Goal: Task Accomplishment & Management: Manage account settings

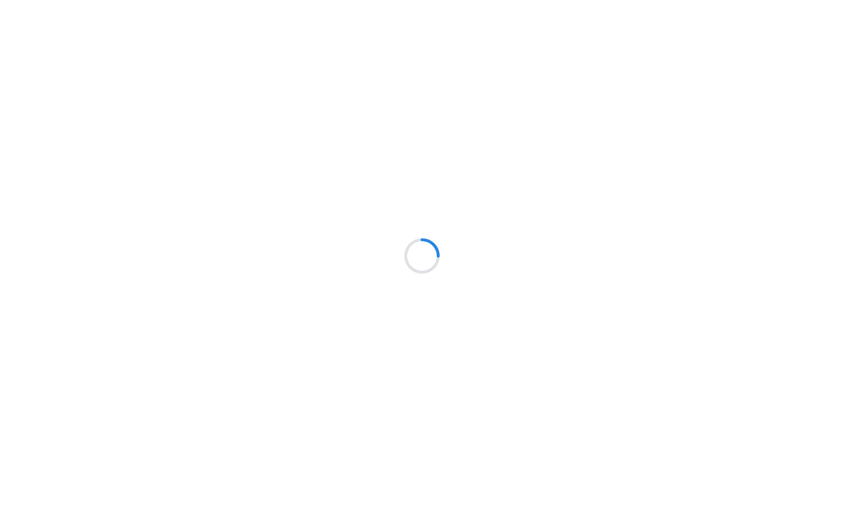
scroll to position [66, 0]
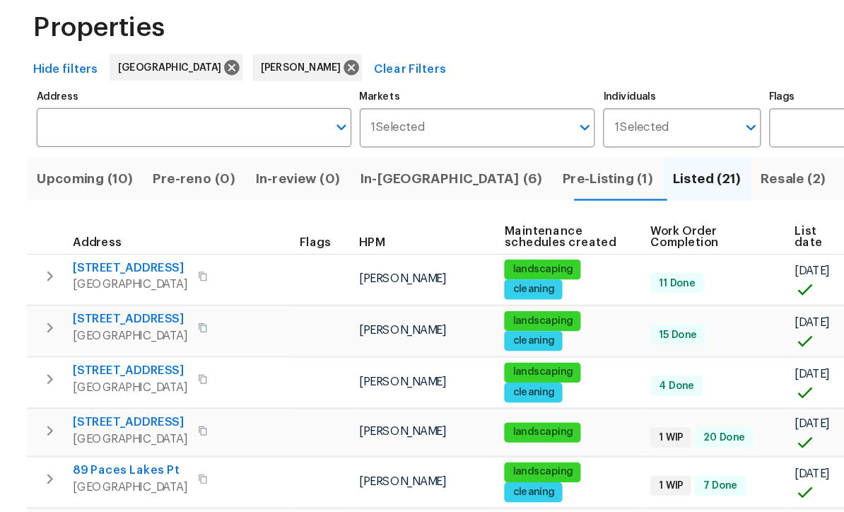
click at [648, 209] on span "Resale (2)" at bounding box center [675, 219] width 55 height 20
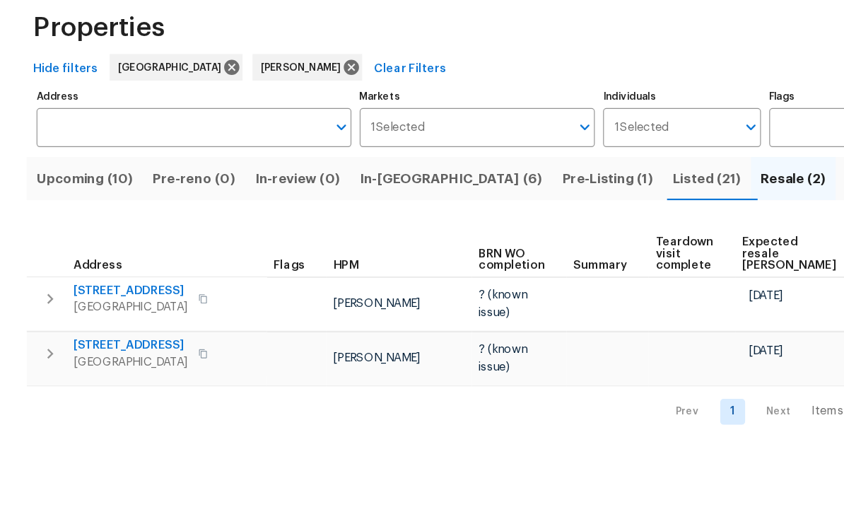
click at [339, 209] on span "In-reno (6)" at bounding box center [384, 219] width 156 height 20
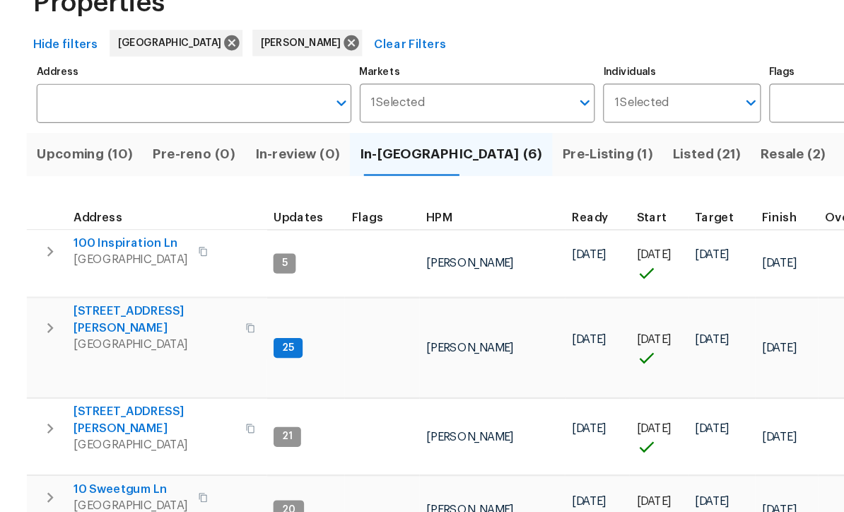
scroll to position [28, 0]
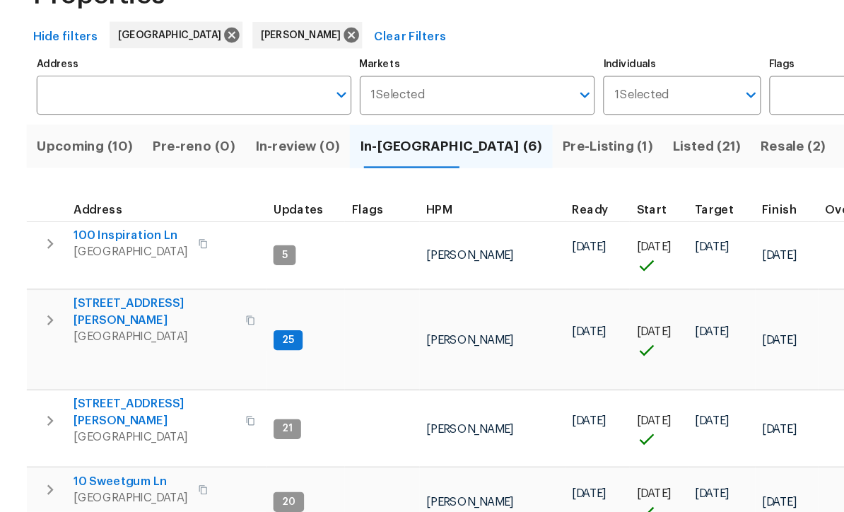
click at [116, 318] on span "306 Cooper Creek Dr" at bounding box center [131, 332] width 138 height 28
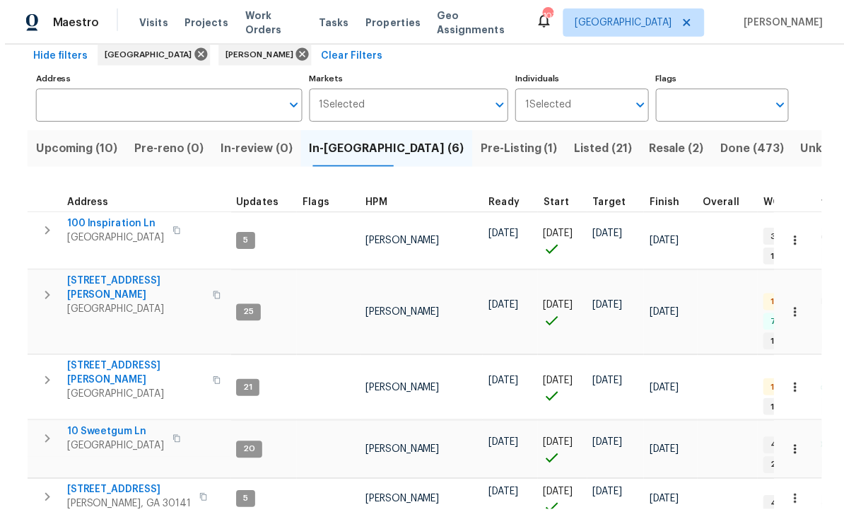
scroll to position [8, 0]
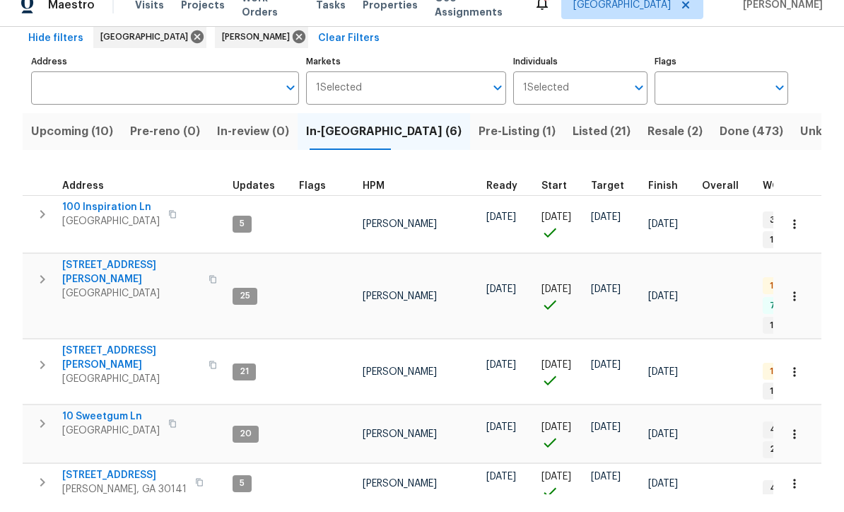
click at [95, 361] on span "[STREET_ADDRESS][PERSON_NAME]" at bounding box center [131, 375] width 138 height 28
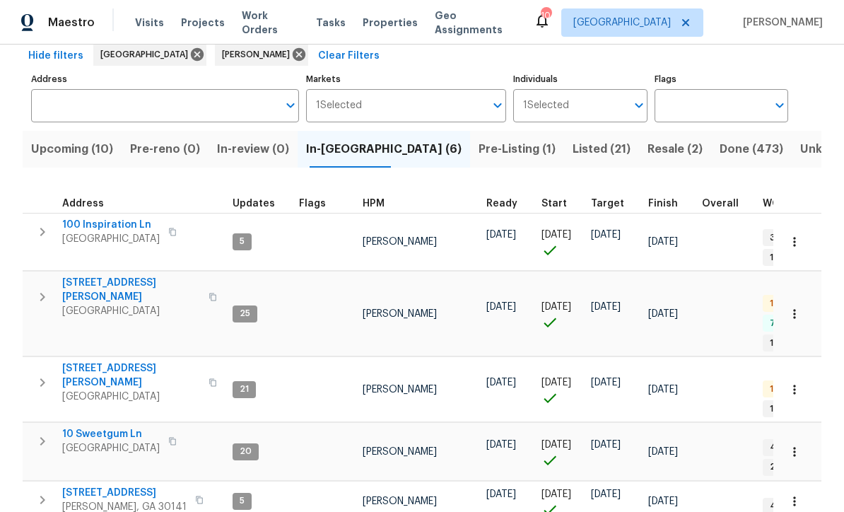
scroll to position [25, 0]
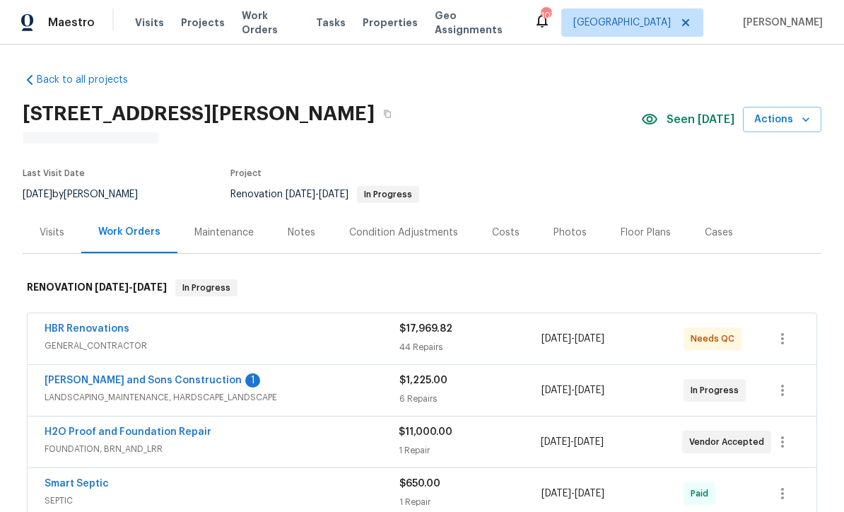
click at [119, 384] on link "Reyes and Sons Construction" at bounding box center [143, 380] width 197 height 10
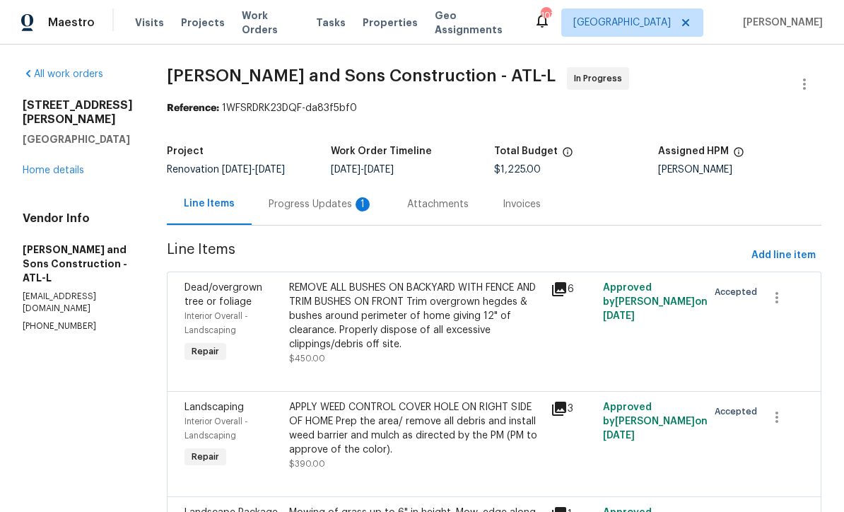
click at [272, 200] on div "Progress Updates 1" at bounding box center [321, 204] width 105 height 14
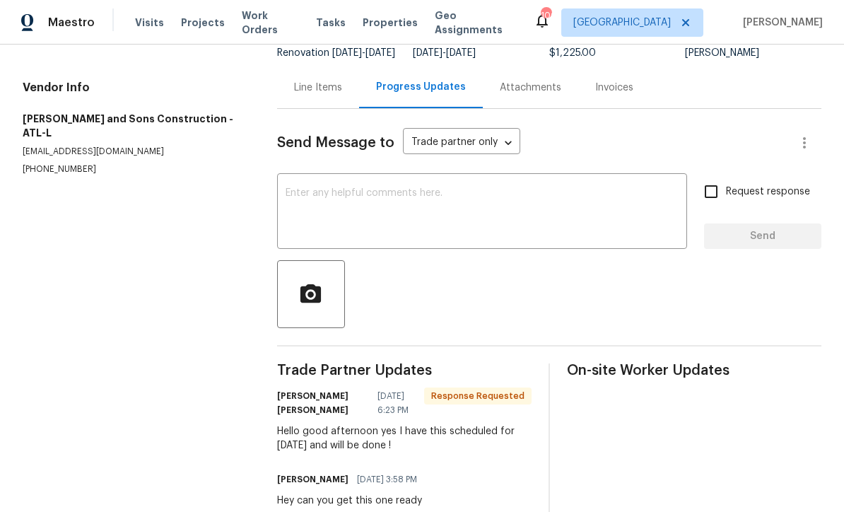
scroll to position [116, 0]
click at [291, 203] on textarea at bounding box center [482, 213] width 393 height 49
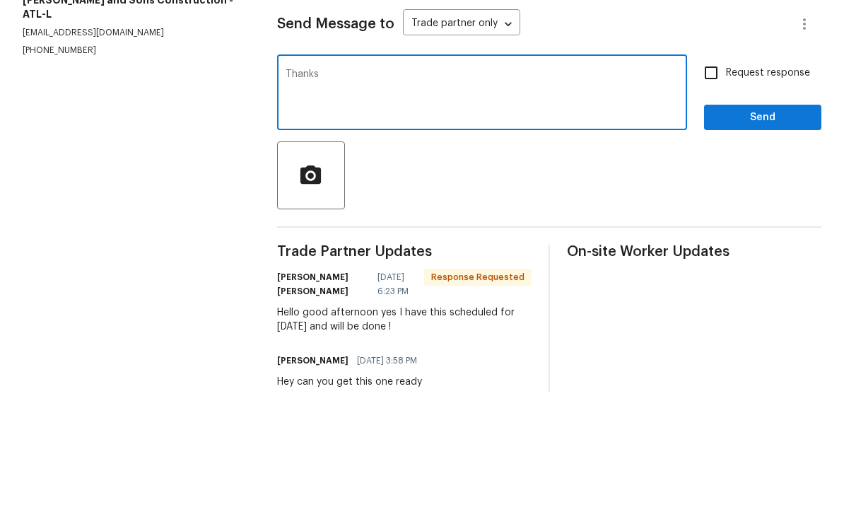
type textarea "Thanks"
click at [773, 228] on span "Send" at bounding box center [763, 237] width 95 height 18
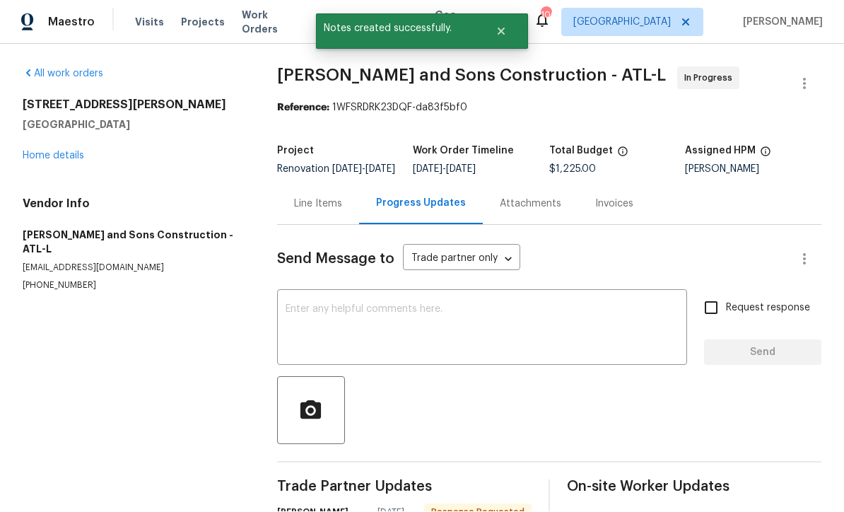
scroll to position [28, 0]
click at [47, 151] on link "Home details" at bounding box center [54, 156] width 62 height 10
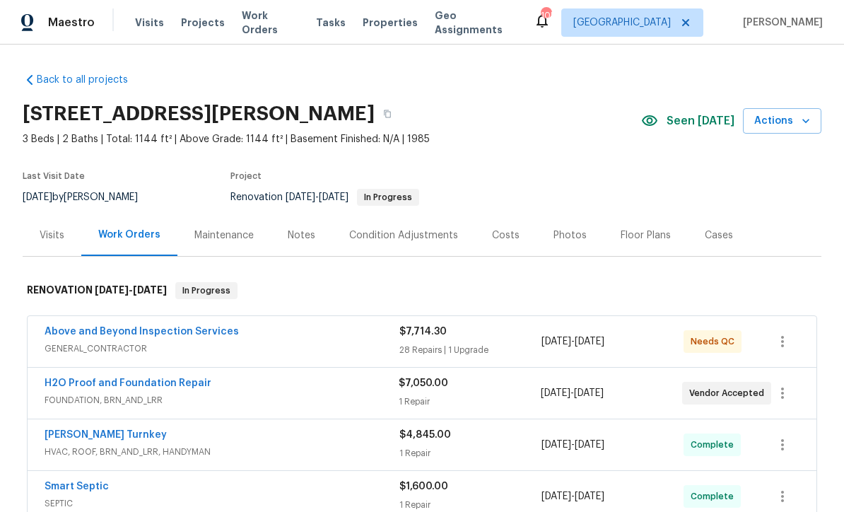
click at [120, 335] on link "Above and Beyond Inspection Services" at bounding box center [142, 332] width 194 height 10
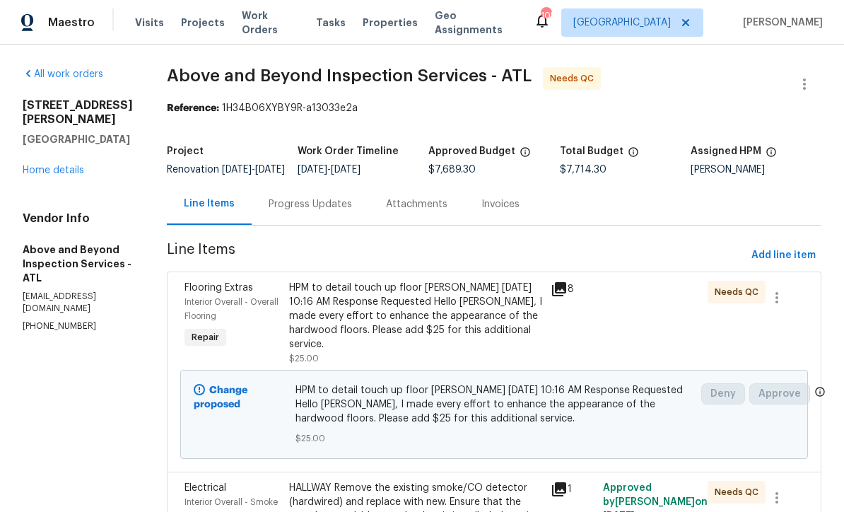
click at [403, 322] on div "HPM to detail touch up floor [PERSON_NAME] [DATE] 10:16 AM Response Requested H…" at bounding box center [415, 316] width 253 height 71
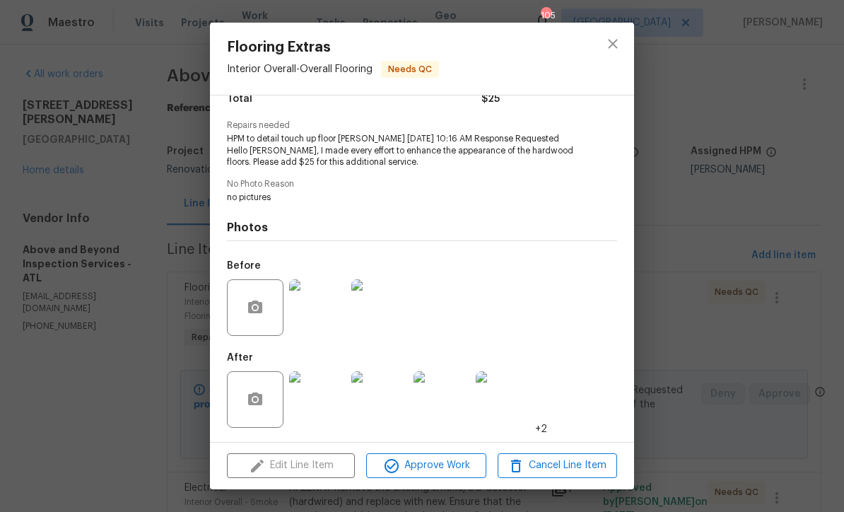
scroll to position [130, 0]
click at [323, 398] on img at bounding box center [317, 399] width 57 height 57
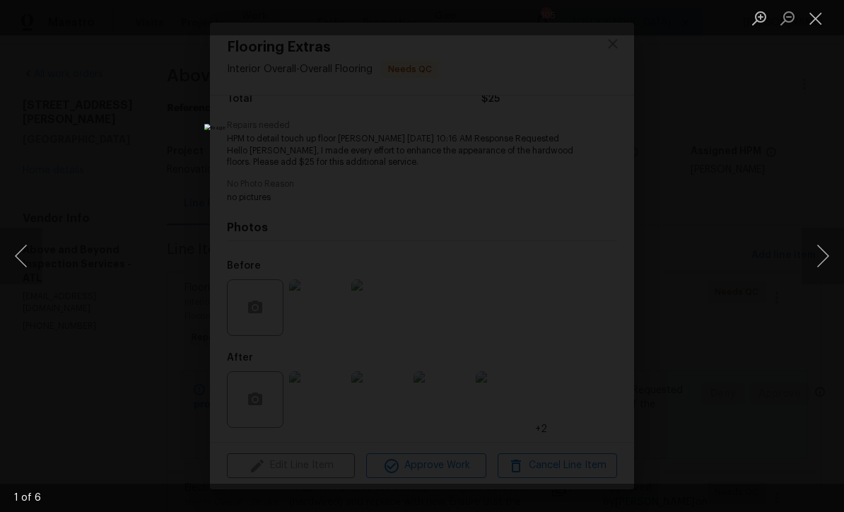
click at [823, 257] on button "Next image" at bounding box center [823, 256] width 42 height 57
click at [822, 258] on button "Next image" at bounding box center [823, 256] width 42 height 57
click at [826, 255] on button "Next image" at bounding box center [823, 256] width 42 height 57
click at [827, 252] on button "Next image" at bounding box center [823, 256] width 42 height 57
click at [827, 254] on button "Next image" at bounding box center [823, 256] width 42 height 57
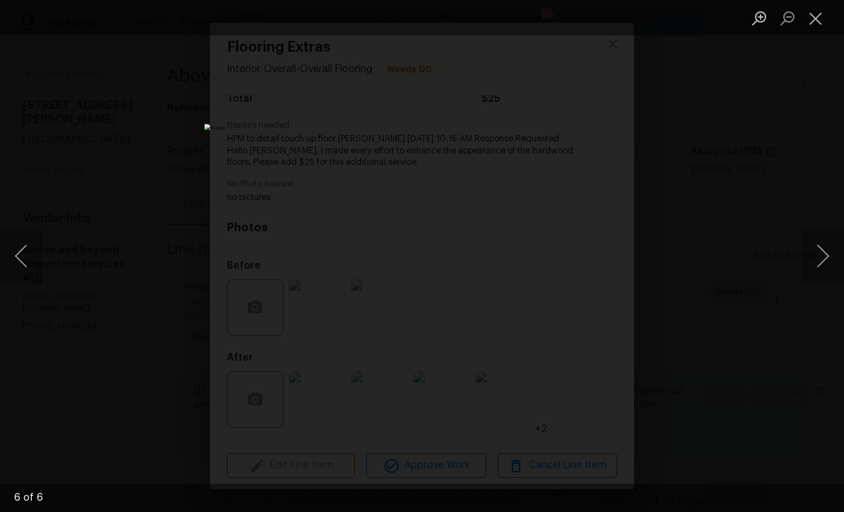
click at [827, 254] on button "Next image" at bounding box center [823, 256] width 42 height 57
click at [815, 23] on button "Close lightbox" at bounding box center [816, 18] width 28 height 25
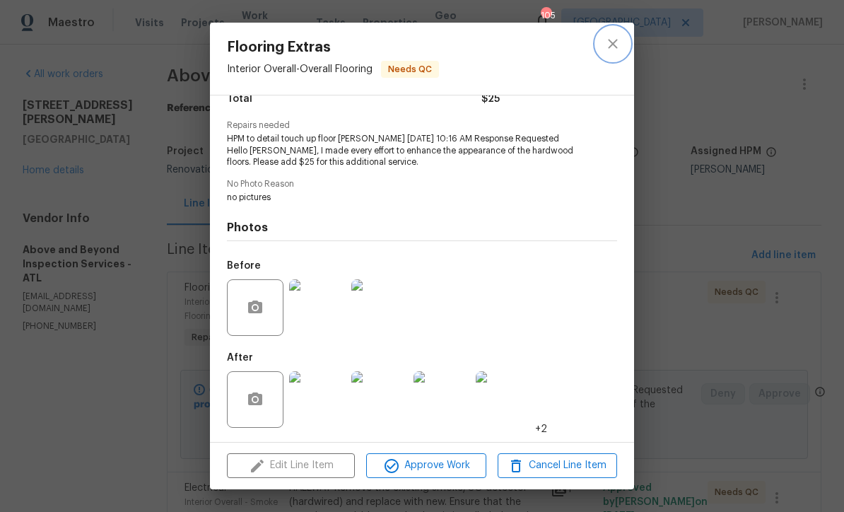
click at [618, 43] on icon "close" at bounding box center [613, 43] width 17 height 17
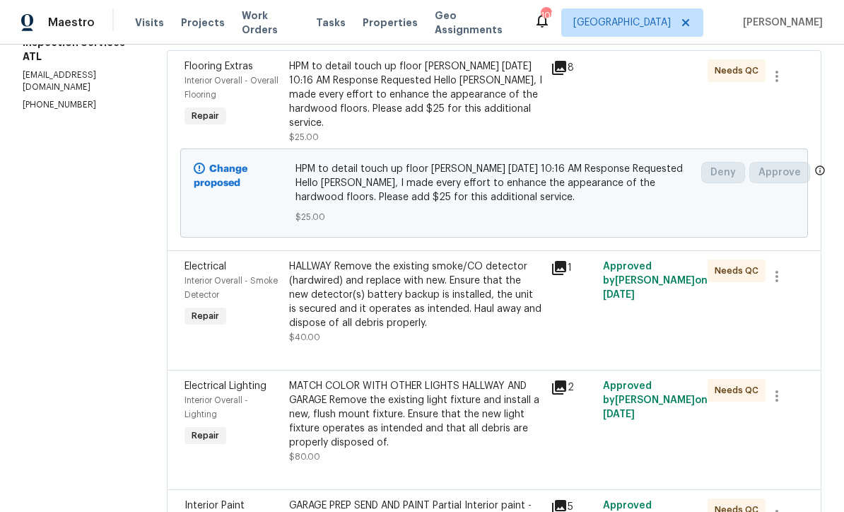
scroll to position [223, 0]
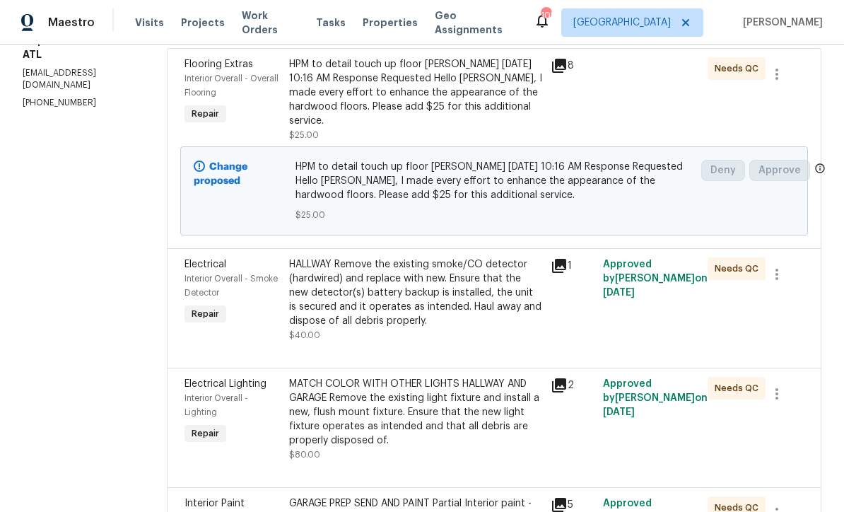
click at [418, 310] on div "HALLWAY Remove the existing smoke/CO detector (hardwired) and replace with new.…" at bounding box center [415, 292] width 253 height 71
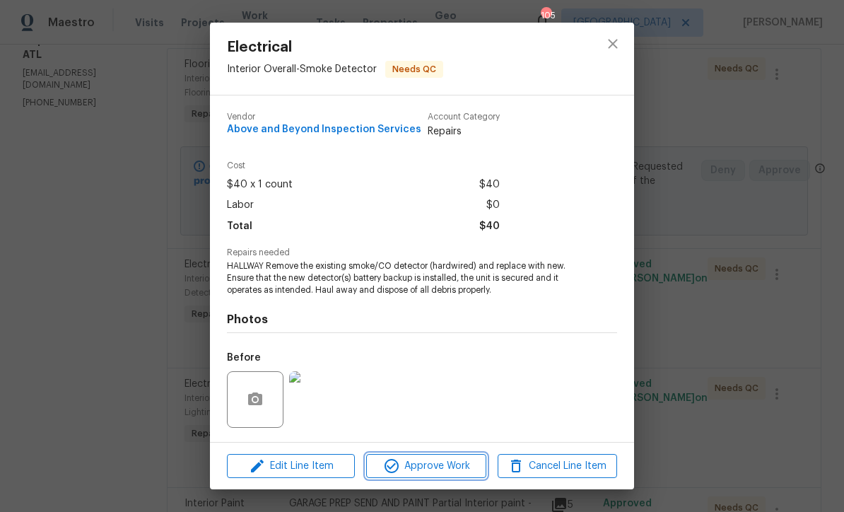
click at [416, 467] on span "Approve Work" at bounding box center [426, 467] width 111 height 18
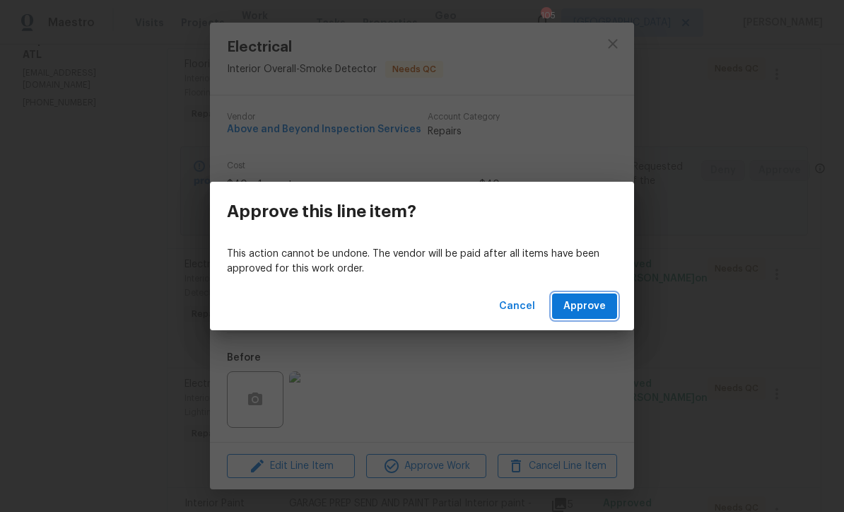
click at [581, 310] on span "Approve" at bounding box center [585, 307] width 42 height 18
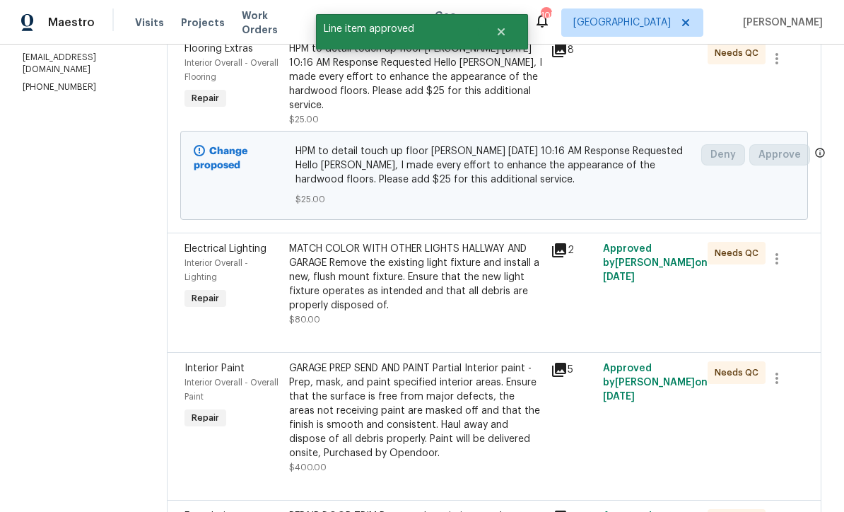
scroll to position [252, 0]
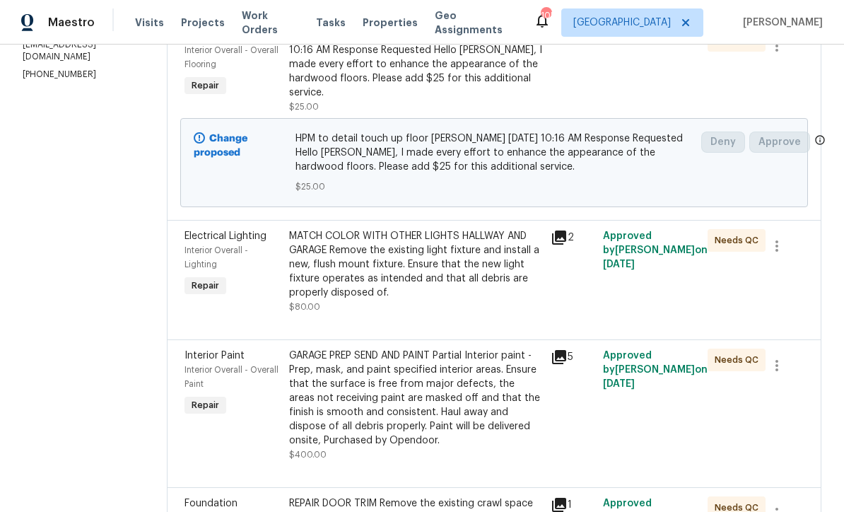
click at [371, 277] on div "MATCH COLOR WITH OTHER LIGHTS HALLWAY AND GARAGE Remove the existing light fixt…" at bounding box center [415, 264] width 253 height 71
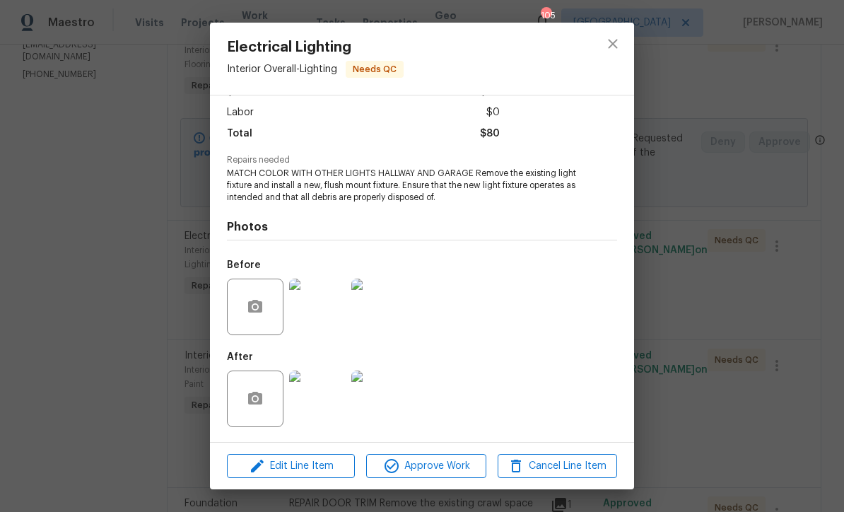
scroll to position [95, 0]
click at [322, 415] on img at bounding box center [317, 399] width 57 height 57
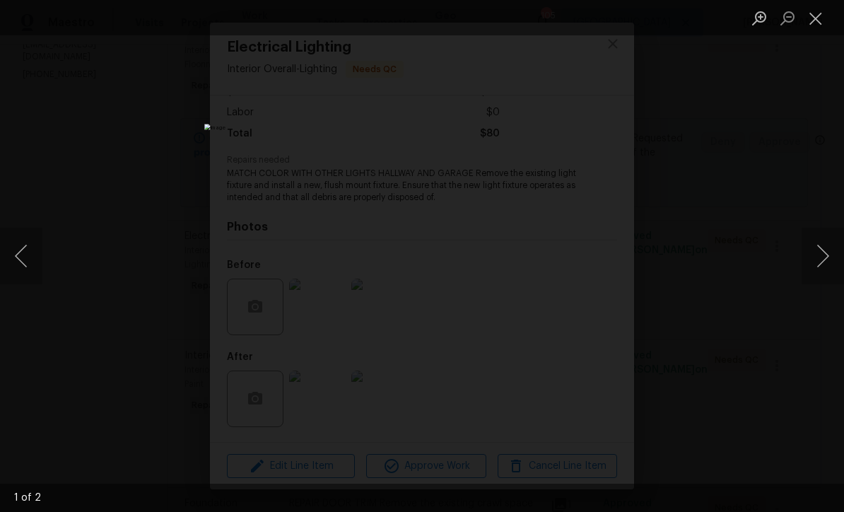
click at [822, 255] on button "Next image" at bounding box center [823, 256] width 42 height 57
click at [825, 28] on button "Close lightbox" at bounding box center [816, 18] width 28 height 25
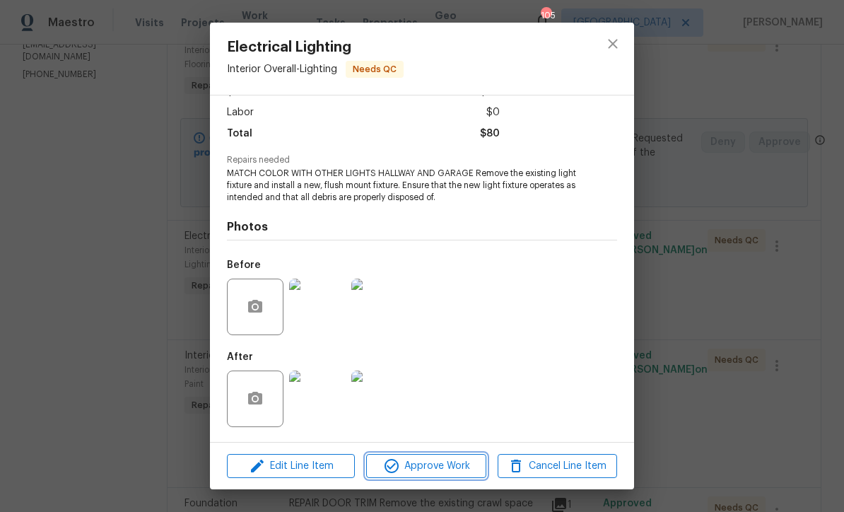
click at [426, 473] on span "Approve Work" at bounding box center [426, 467] width 111 height 18
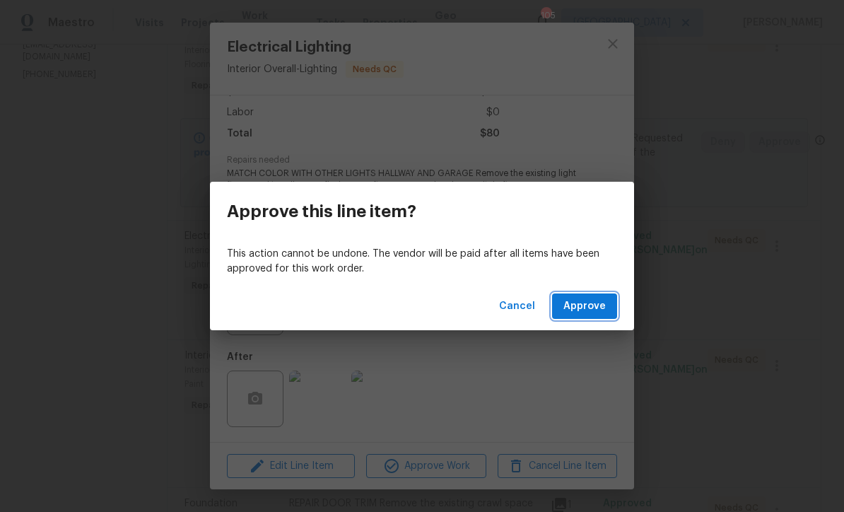
click at [588, 305] on span "Approve" at bounding box center [585, 307] width 42 height 18
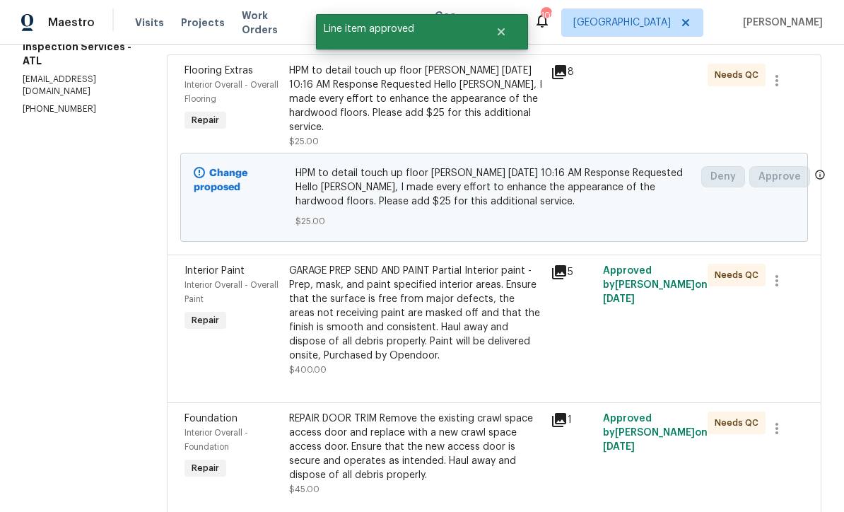
scroll to position [315, 0]
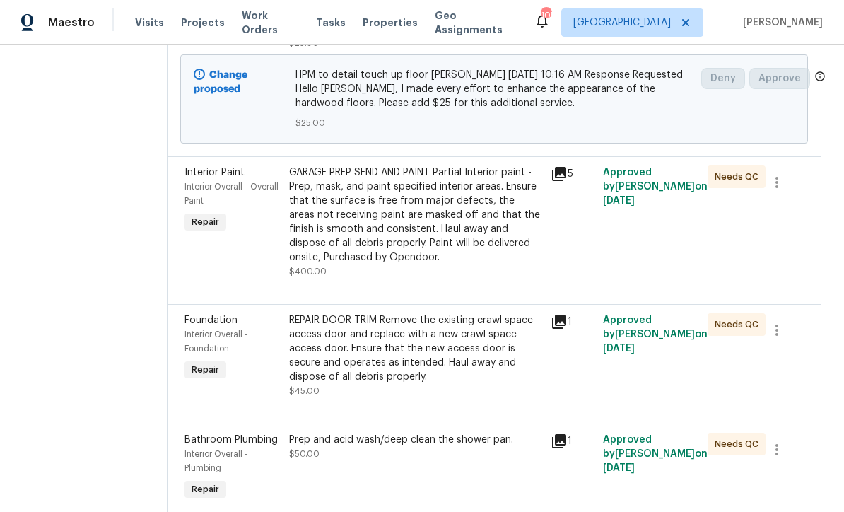
click at [422, 225] on div "GARAGE PREP SEND AND PAINT Partial Interior paint - Prep, mask, and paint speci…" at bounding box center [415, 214] width 253 height 99
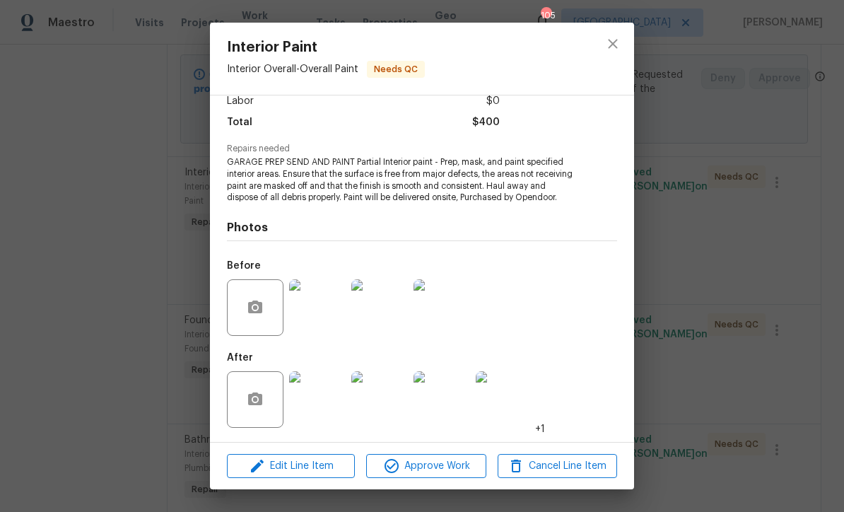
scroll to position [106, 0]
click at [319, 409] on img at bounding box center [317, 399] width 57 height 57
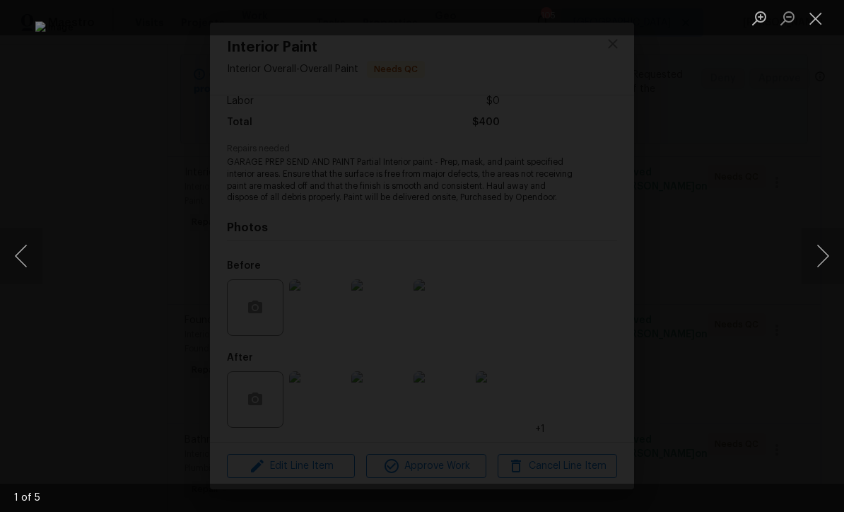
click at [819, 28] on button "Close lightbox" at bounding box center [816, 18] width 28 height 25
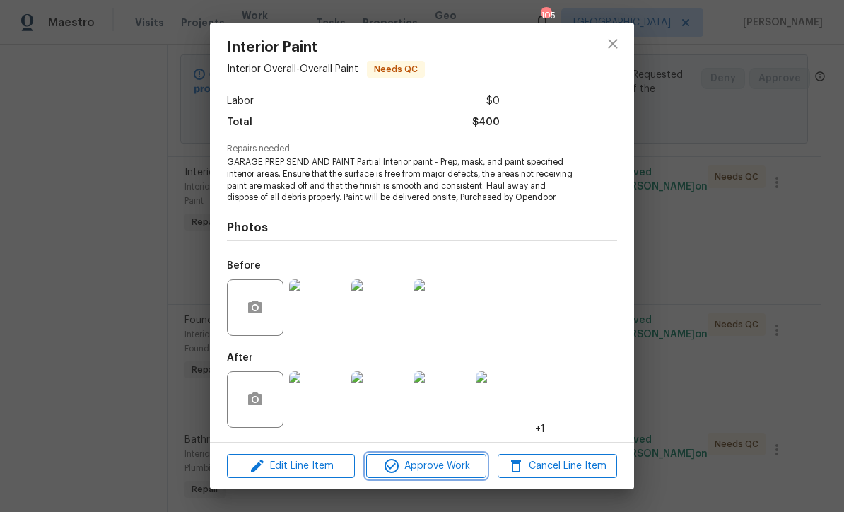
click at [416, 459] on span "Approve Work" at bounding box center [426, 467] width 111 height 18
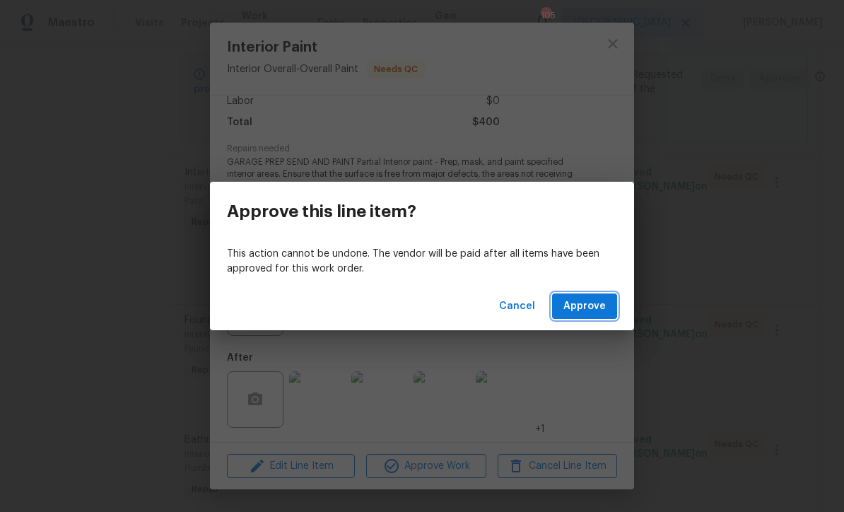
click at [581, 308] on span "Approve" at bounding box center [585, 307] width 42 height 18
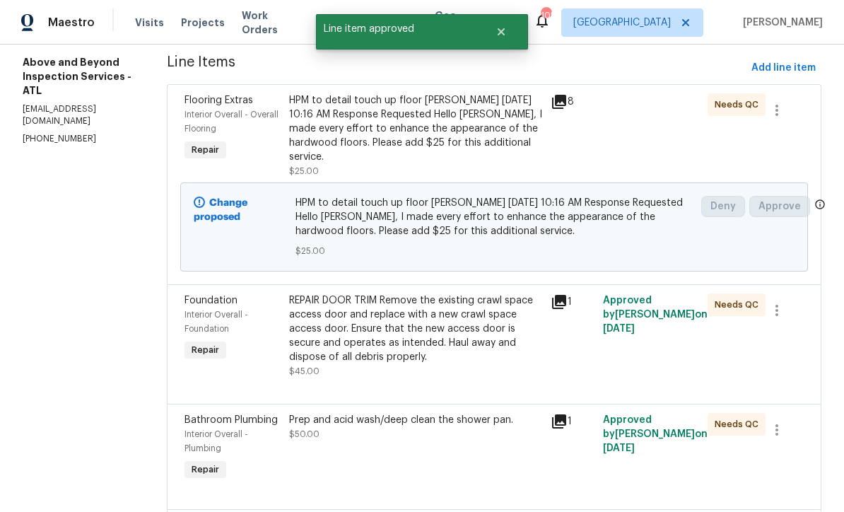
scroll to position [269, 0]
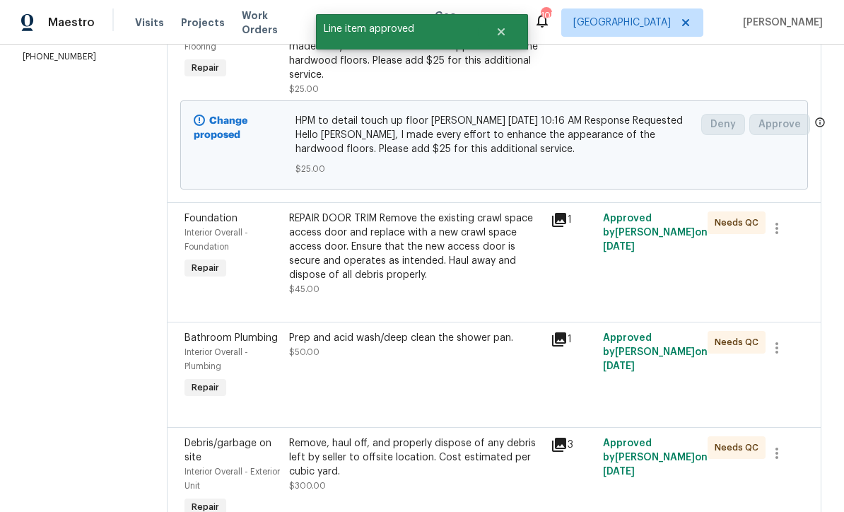
click at [399, 260] on div "REPAIR DOOR TRIM Remove the existing crawl space access door and replace with a…" at bounding box center [415, 246] width 253 height 71
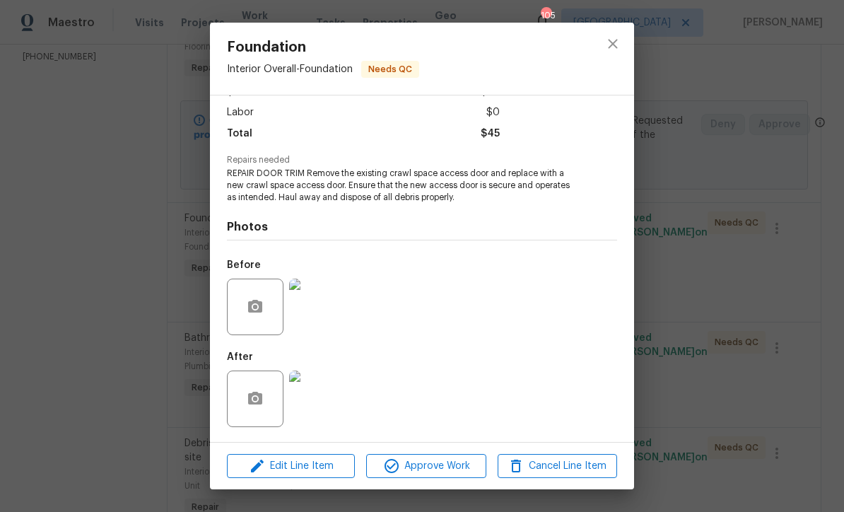
scroll to position [95, 0]
click at [318, 403] on img at bounding box center [317, 399] width 57 height 57
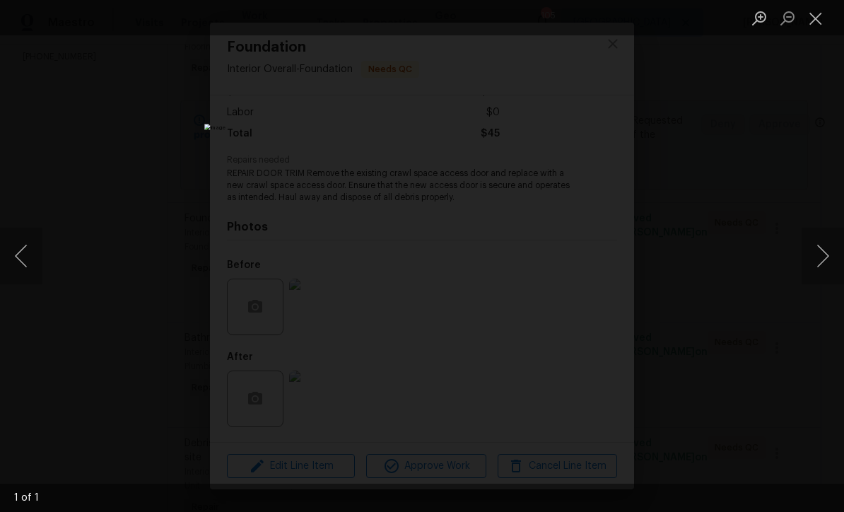
click at [822, 25] on button "Close lightbox" at bounding box center [816, 18] width 28 height 25
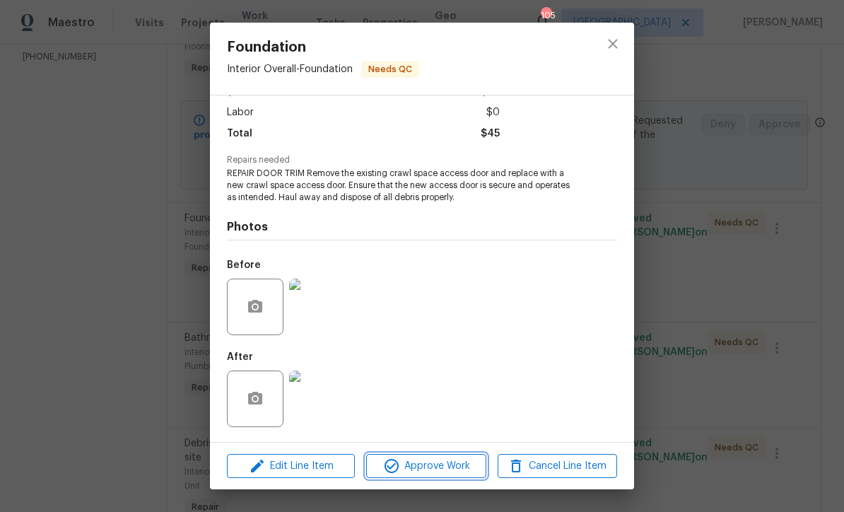
click at [433, 462] on span "Approve Work" at bounding box center [426, 467] width 111 height 18
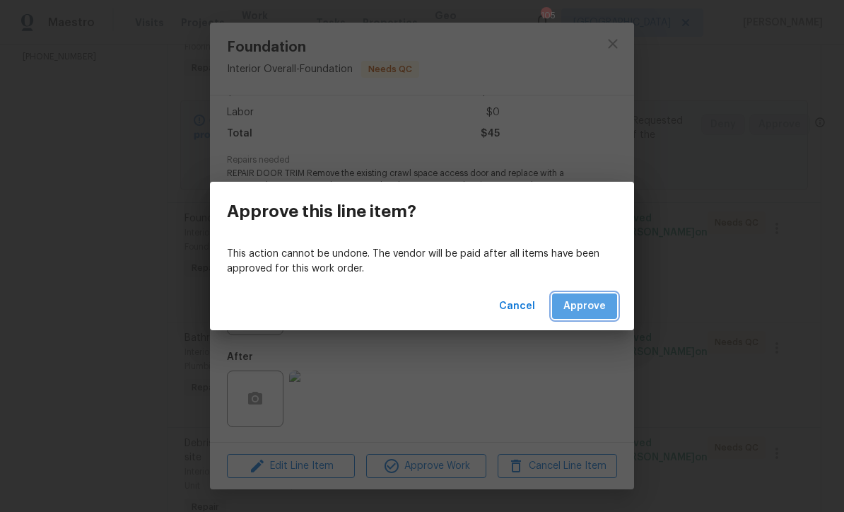
click at [584, 311] on span "Approve" at bounding box center [585, 307] width 42 height 18
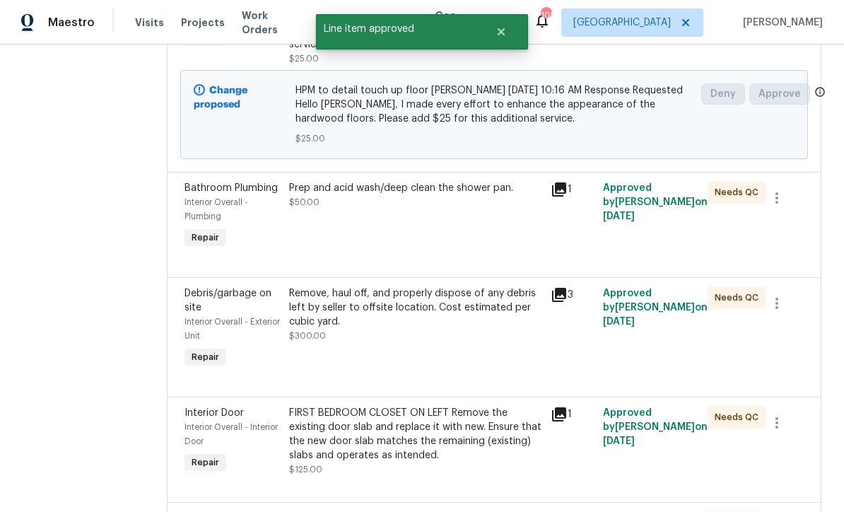
scroll to position [328, 0]
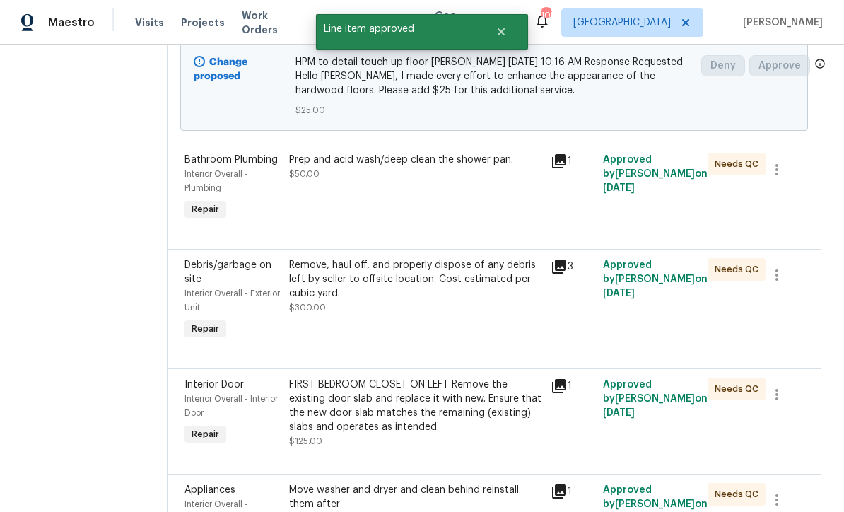
click at [395, 205] on div "Prep and acid wash/deep clean the shower pan. $50.00" at bounding box center [416, 187] width 262 height 79
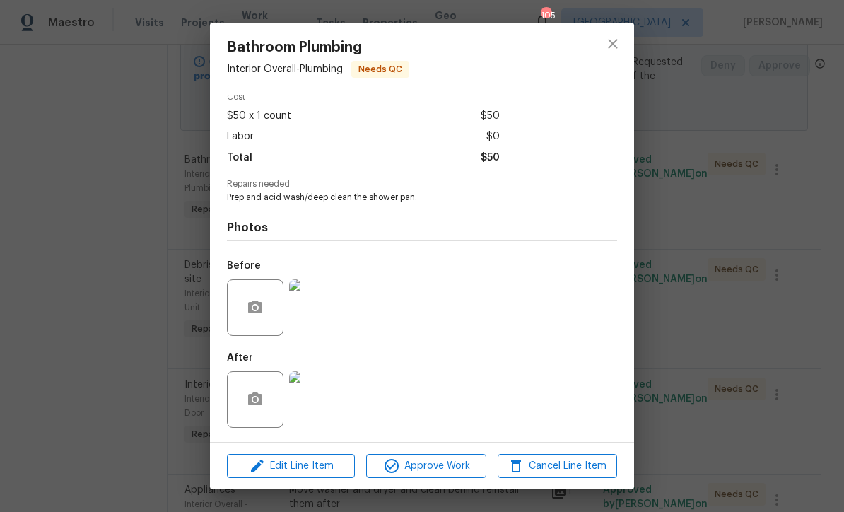
scroll to position [72, 0]
click at [319, 404] on img at bounding box center [317, 399] width 57 height 57
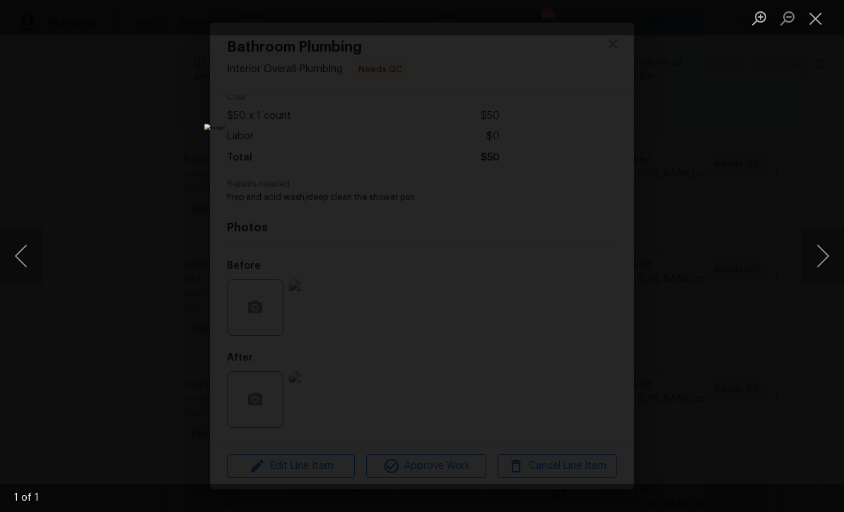
click at [828, 24] on button "Close lightbox" at bounding box center [816, 18] width 28 height 25
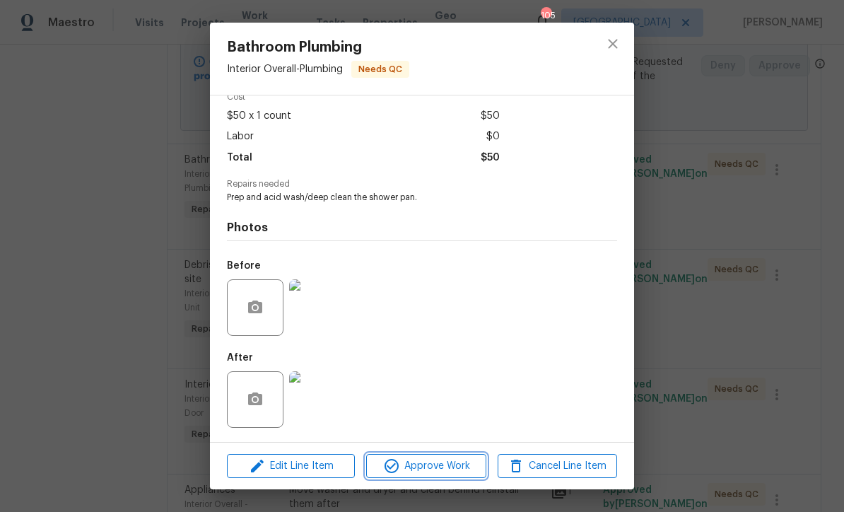
click at [421, 467] on span "Approve Work" at bounding box center [426, 467] width 111 height 18
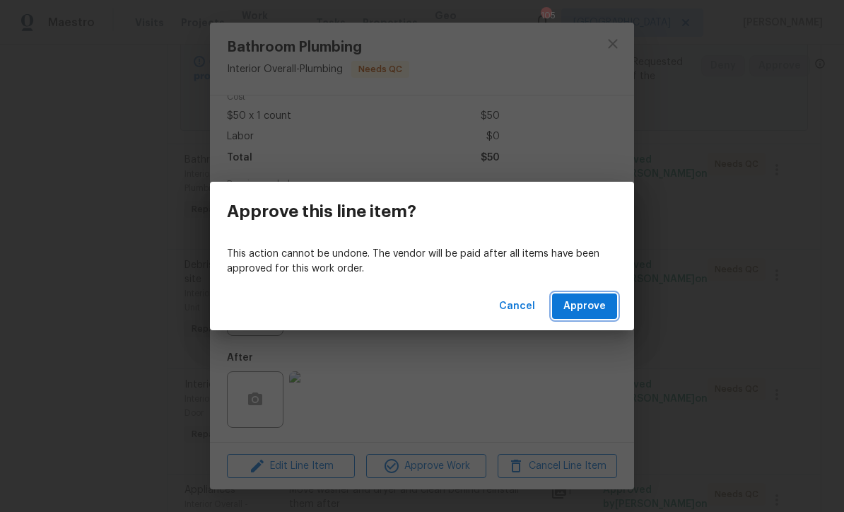
click at [581, 308] on span "Approve" at bounding box center [585, 307] width 42 height 18
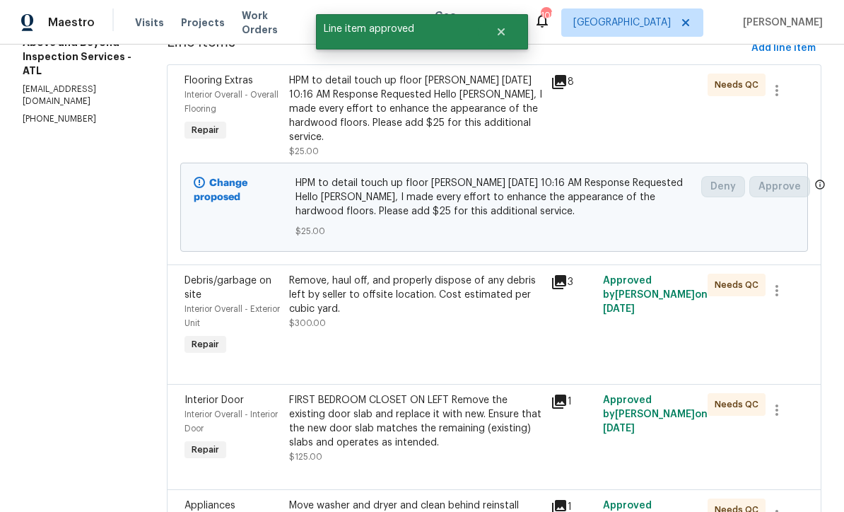
scroll to position [301, 0]
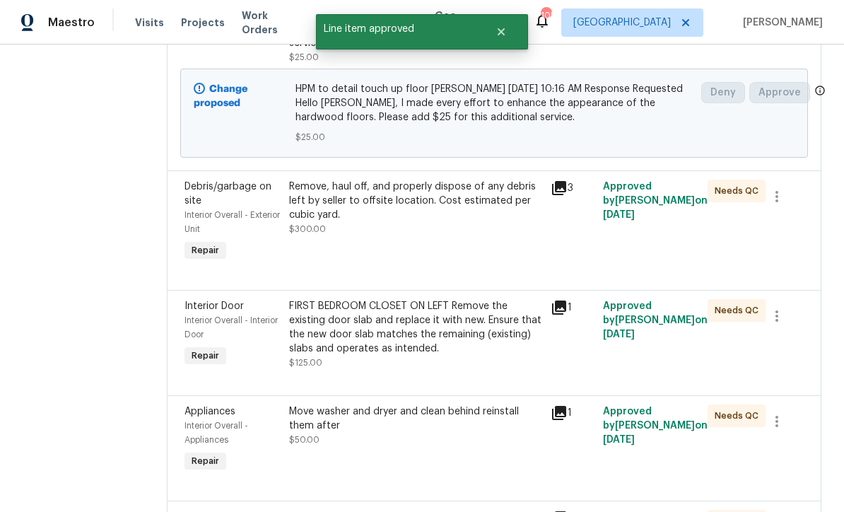
click at [383, 210] on div "Remove, haul off, and properly dispose of any debris left by seller to offsite …" at bounding box center [415, 201] width 253 height 42
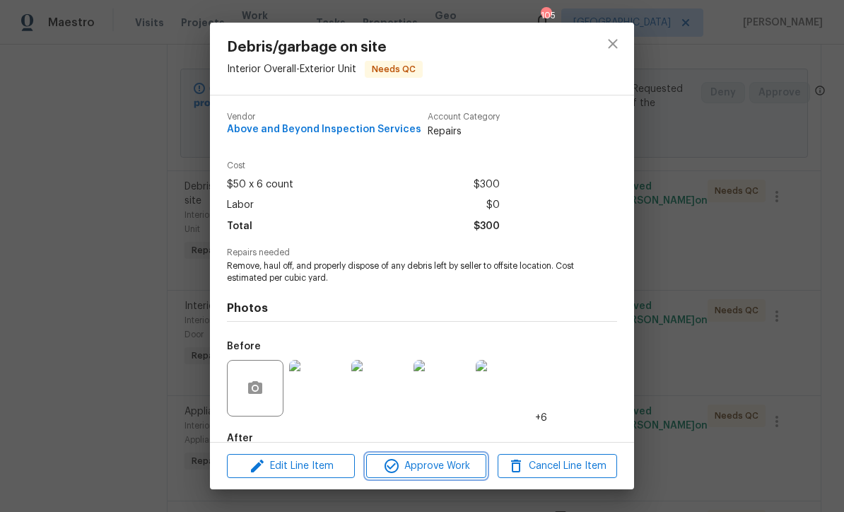
click at [420, 470] on span "Approve Work" at bounding box center [426, 467] width 111 height 18
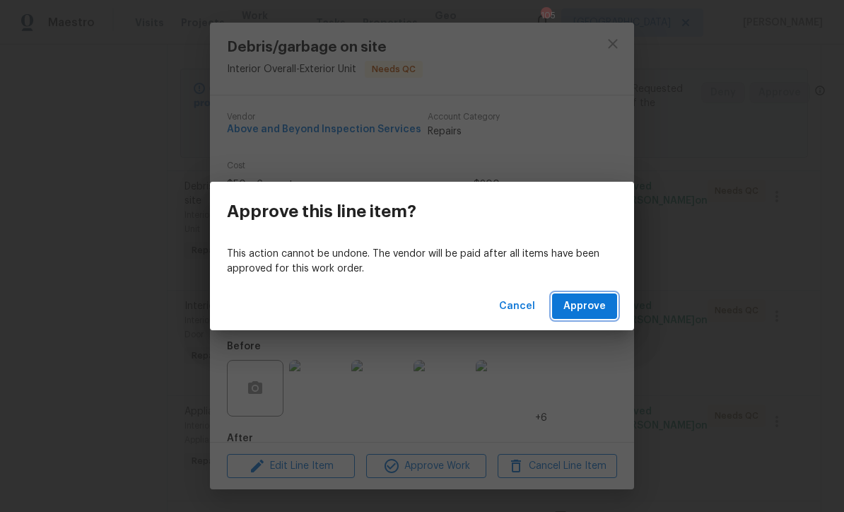
click at [586, 310] on span "Approve" at bounding box center [585, 307] width 42 height 18
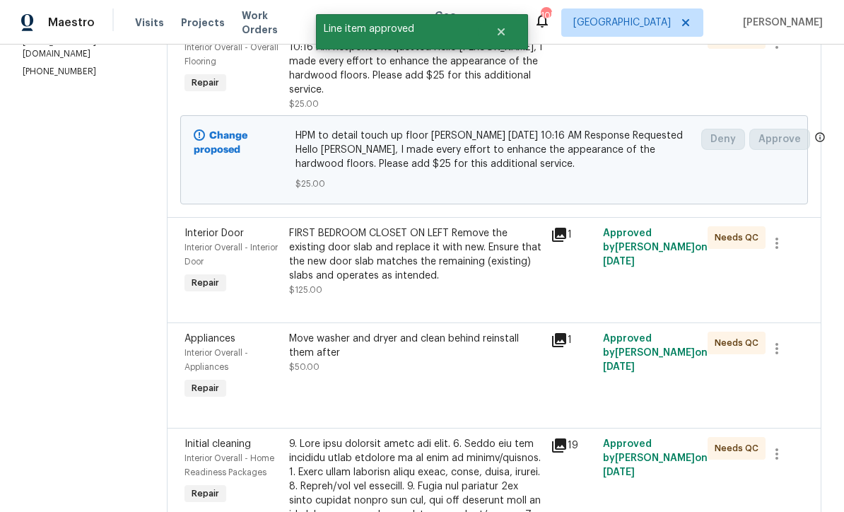
scroll to position [337, 0]
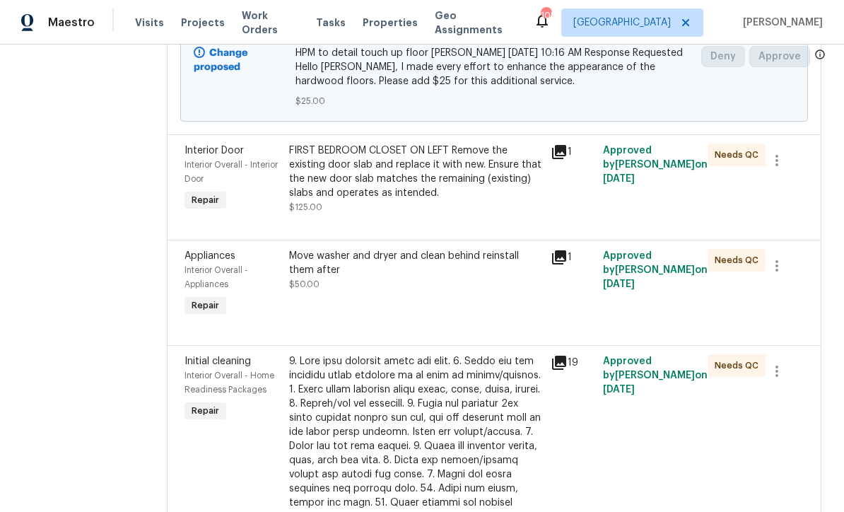
click at [419, 194] on div "FIRST BEDROOM CLOSET ON LEFT Remove the existing door slab and replace it with …" at bounding box center [415, 172] width 253 height 57
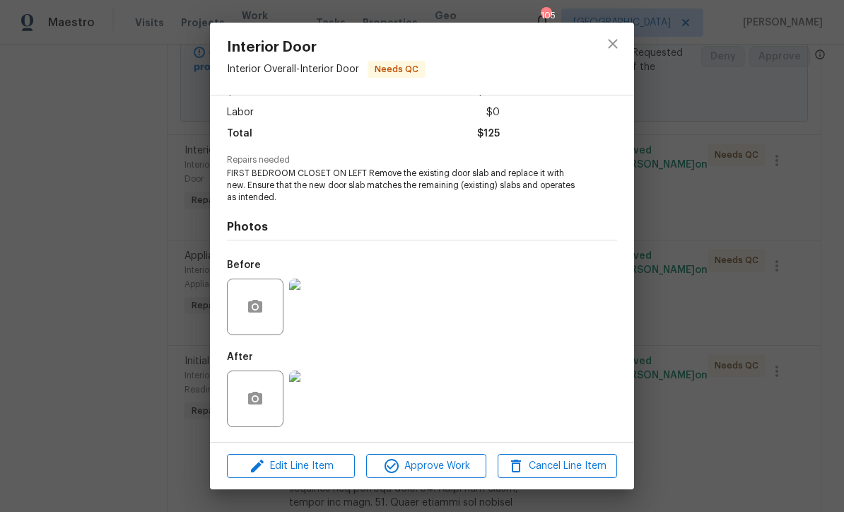
scroll to position [95, 0]
click at [317, 408] on img at bounding box center [317, 399] width 57 height 57
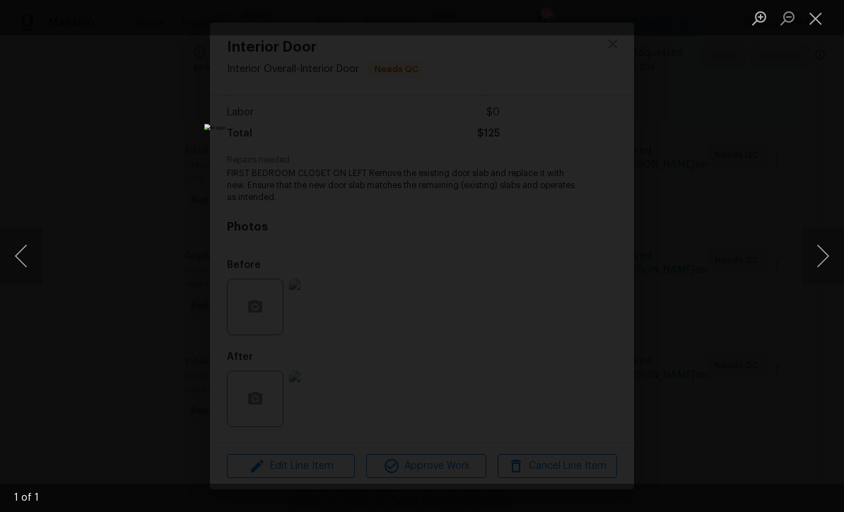
click at [817, 28] on button "Close lightbox" at bounding box center [816, 18] width 28 height 25
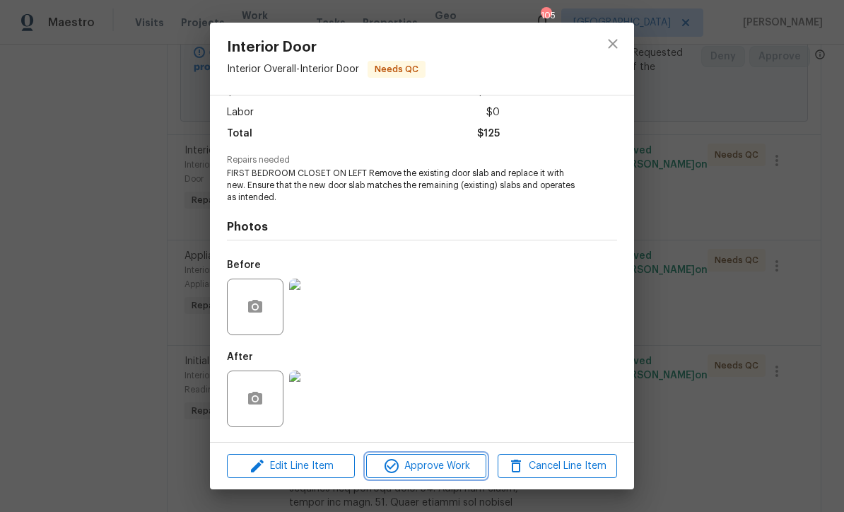
click at [424, 472] on span "Approve Work" at bounding box center [426, 467] width 111 height 18
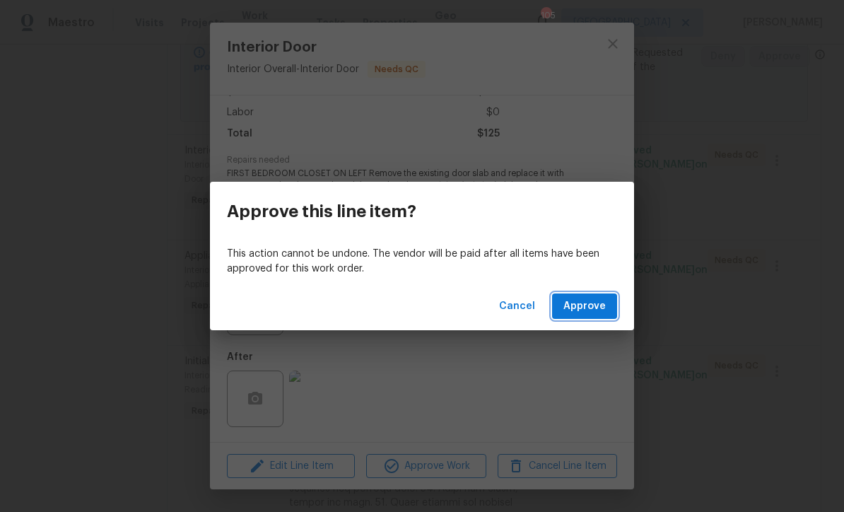
click at [585, 305] on span "Approve" at bounding box center [585, 307] width 42 height 18
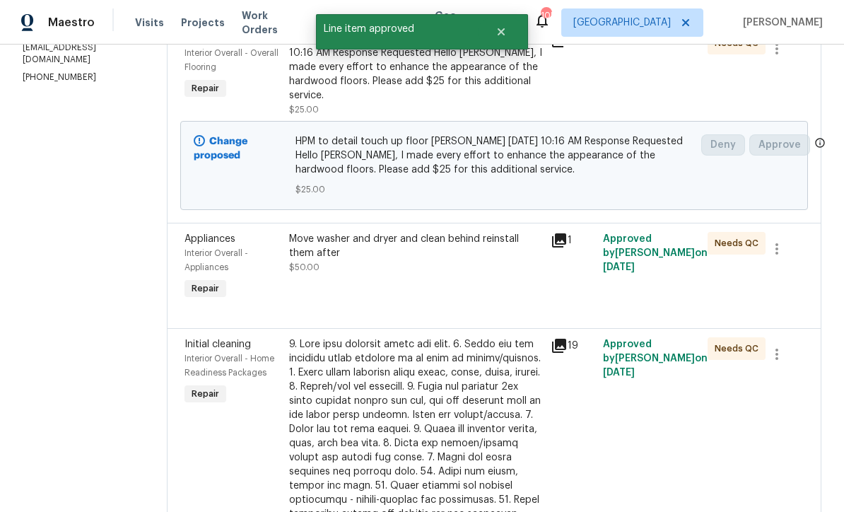
scroll to position [311, 0]
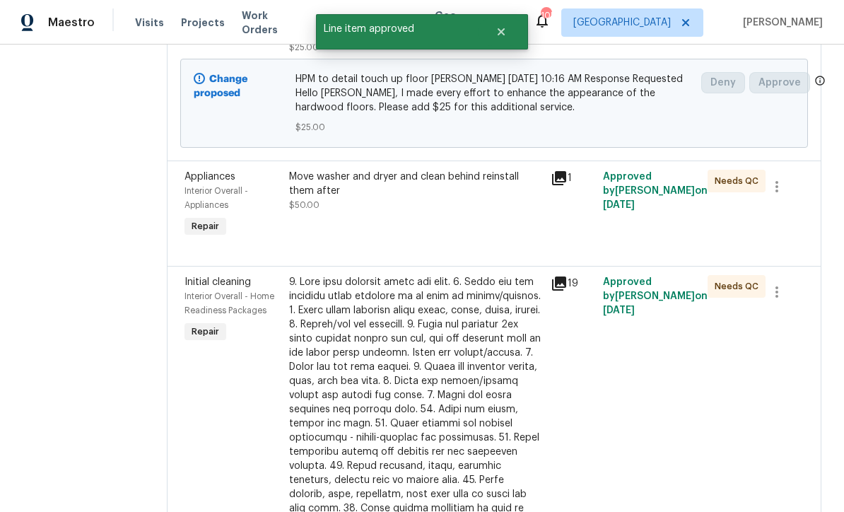
click at [389, 212] on div "Move washer and dryer and clean behind reinstall them after $50.00" at bounding box center [415, 191] width 253 height 42
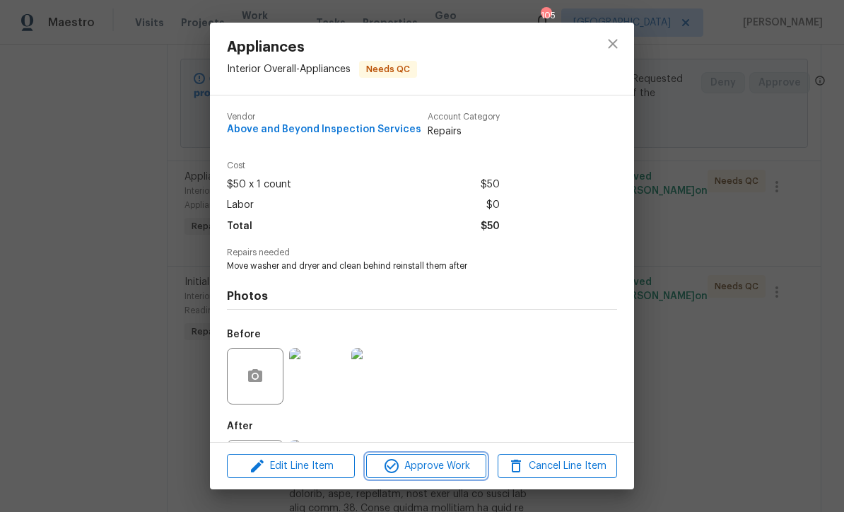
click at [412, 473] on span "Approve Work" at bounding box center [426, 467] width 111 height 18
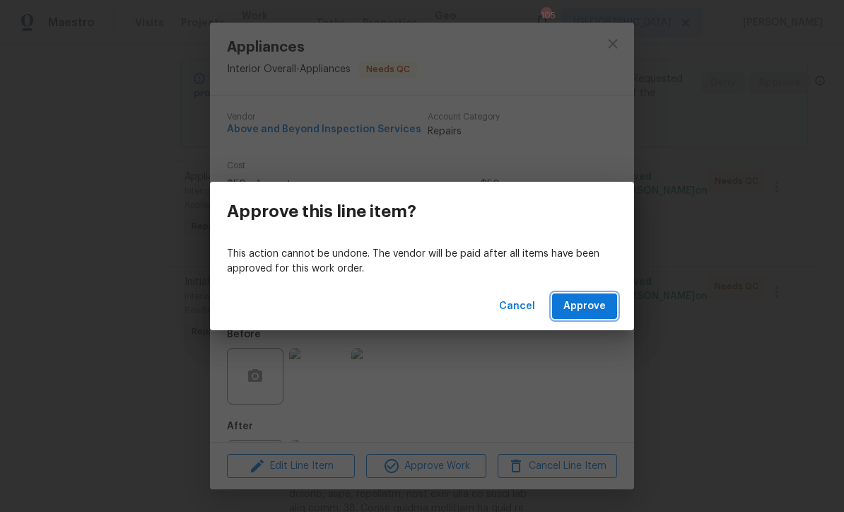
click at [592, 314] on span "Approve" at bounding box center [585, 307] width 42 height 18
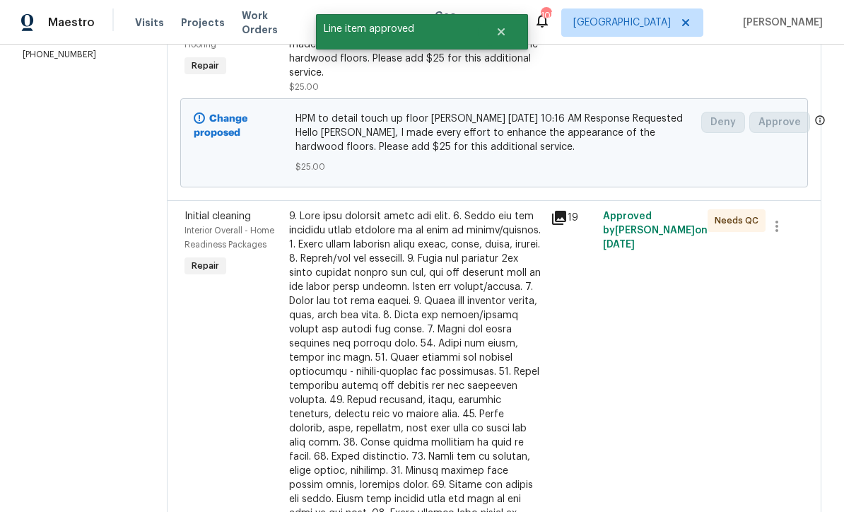
scroll to position [356, 0]
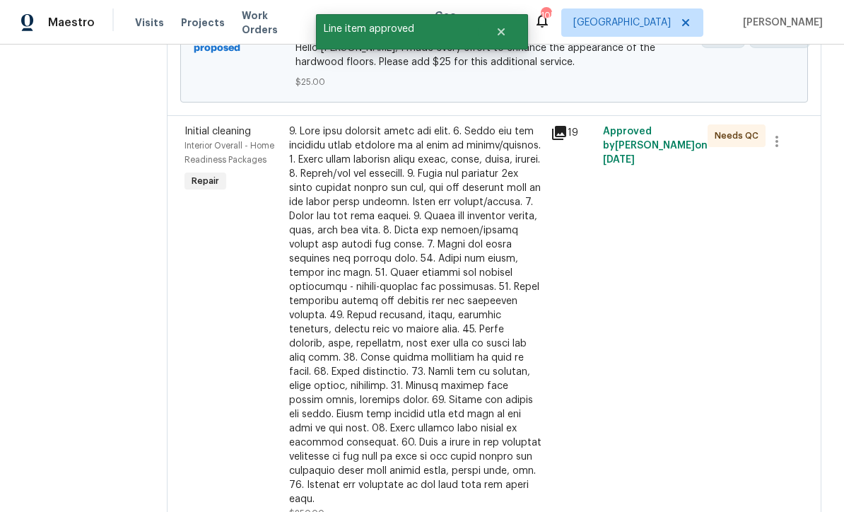
click at [395, 346] on div at bounding box center [415, 315] width 253 height 382
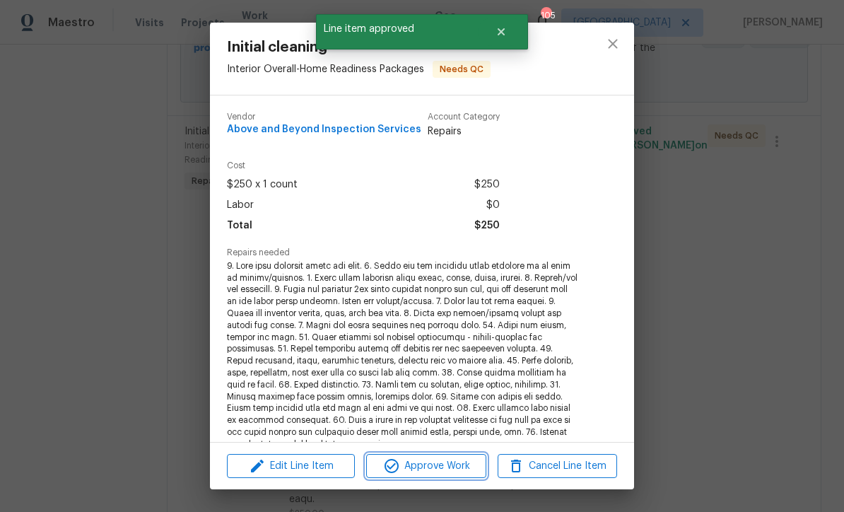
click at [414, 470] on span "Approve Work" at bounding box center [426, 467] width 111 height 18
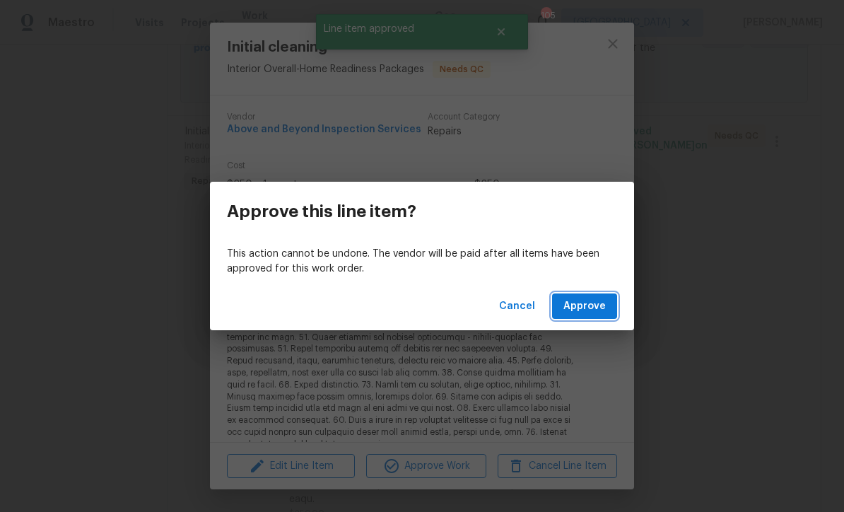
click at [578, 312] on span "Approve" at bounding box center [585, 307] width 42 height 18
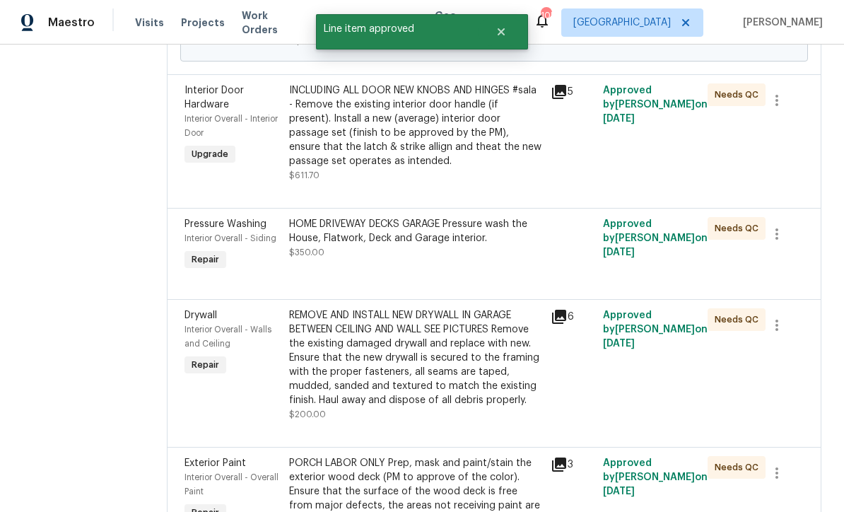
scroll to position [396, 0]
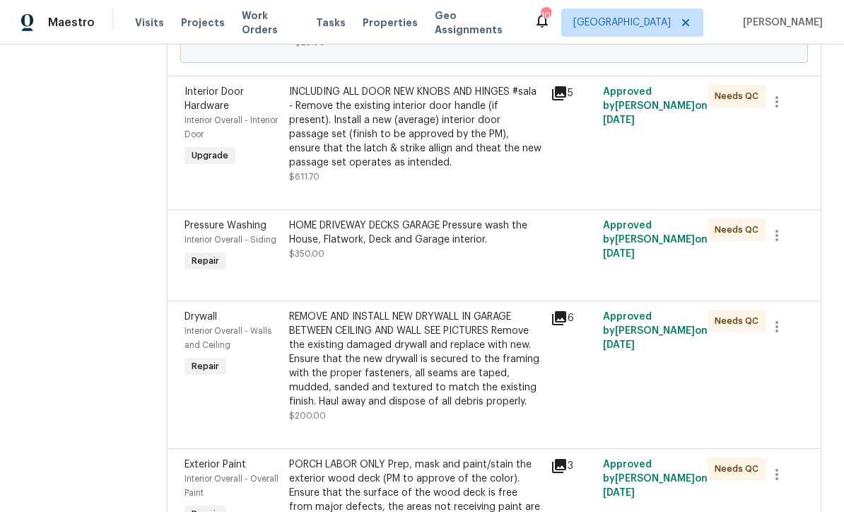
click at [424, 142] on div "INCLUDING ALL DOOR NEW KNOBS AND HINGES #sala - Remove the existing interior do…" at bounding box center [415, 127] width 253 height 85
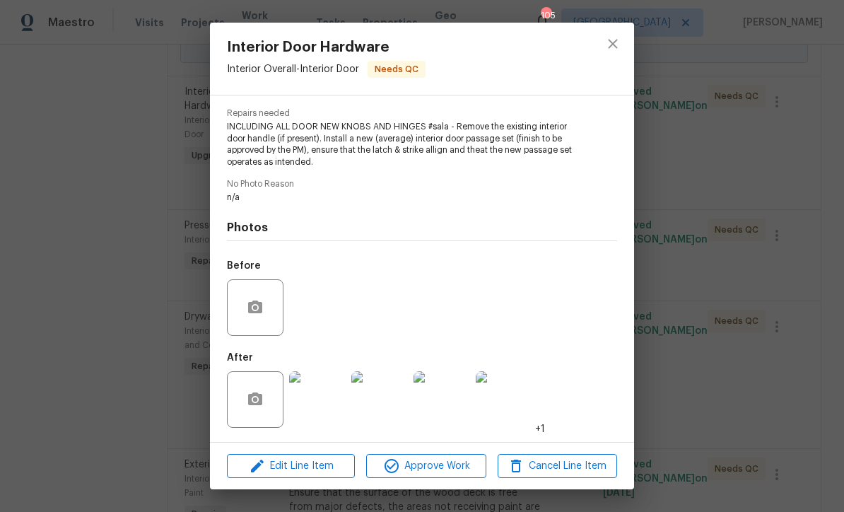
scroll to position [141, 0]
click at [434, 467] on span "Approve Work" at bounding box center [426, 467] width 111 height 18
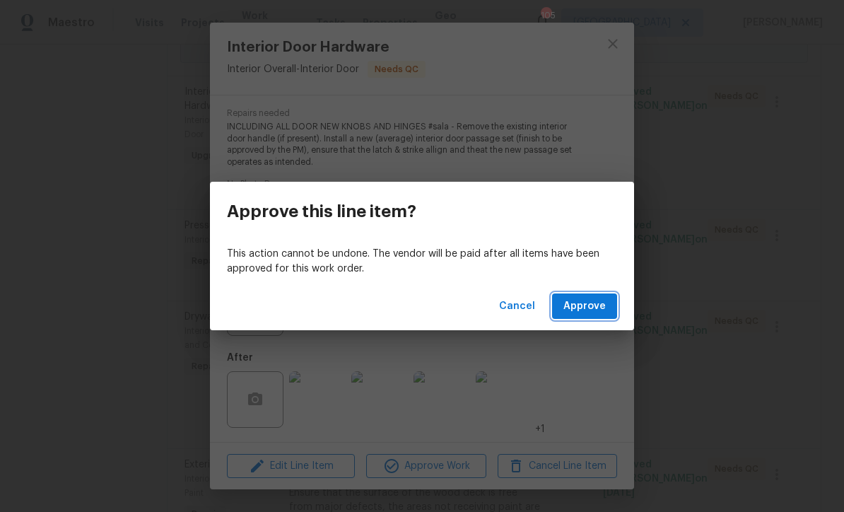
click at [582, 310] on span "Approve" at bounding box center [585, 307] width 42 height 18
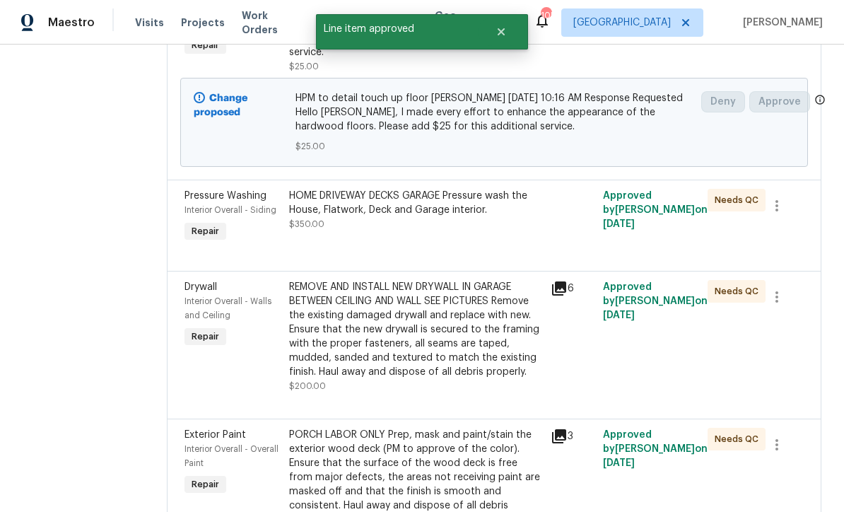
scroll to position [298, 0]
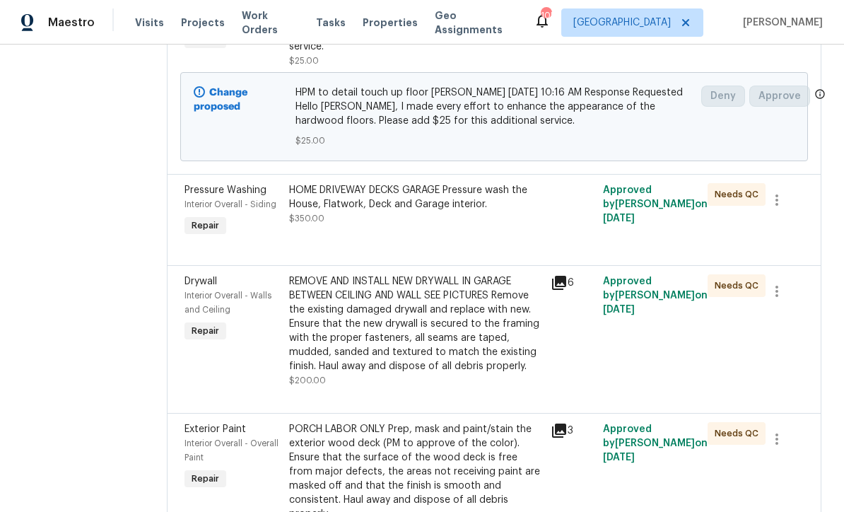
click at [426, 226] on div "HOME DRIVEWAY DECKS GARAGE Pressure wash the House, Flatwork, Deck and Garage i…" at bounding box center [415, 204] width 253 height 42
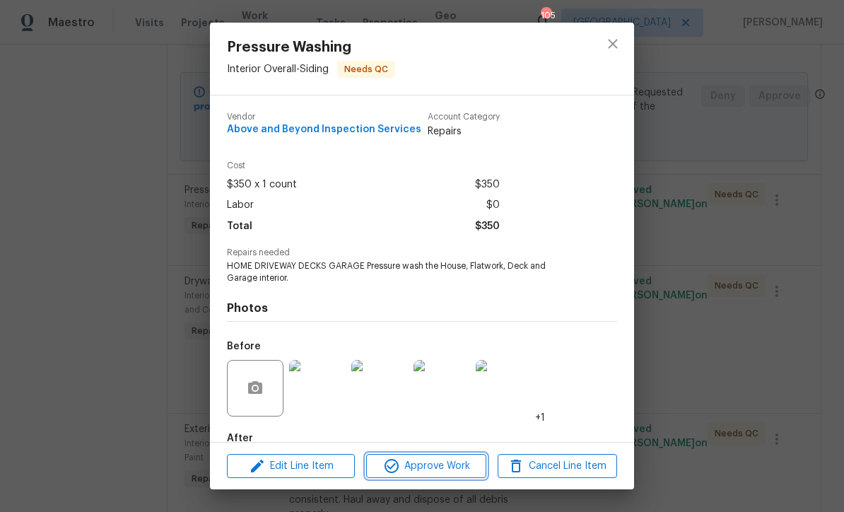
click at [414, 470] on span "Approve Work" at bounding box center [426, 467] width 111 height 18
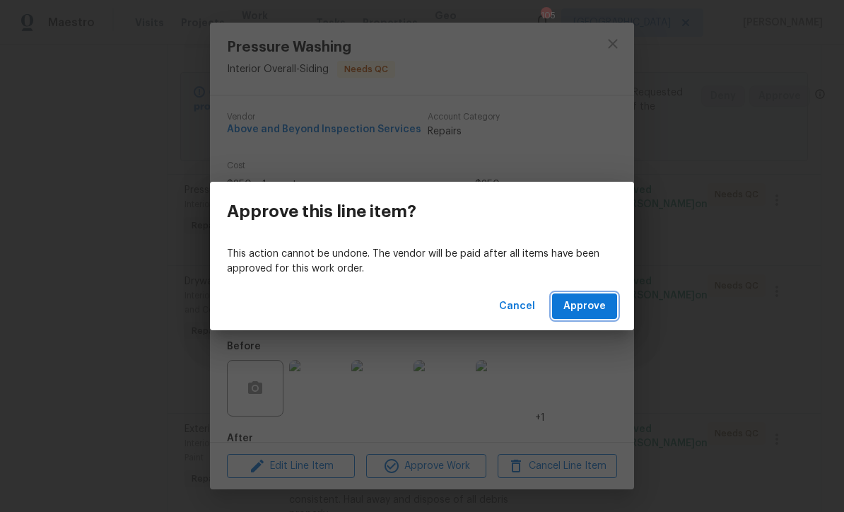
click at [588, 309] on span "Approve" at bounding box center [585, 307] width 42 height 18
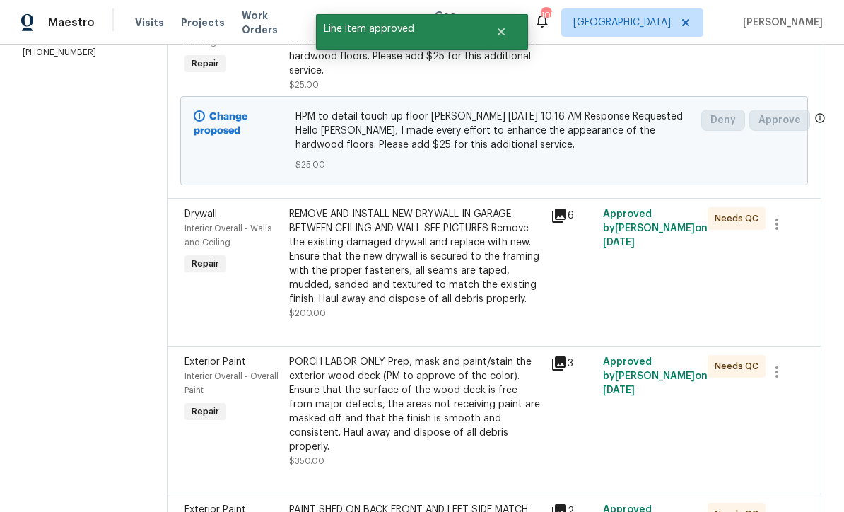
scroll to position [318, 0]
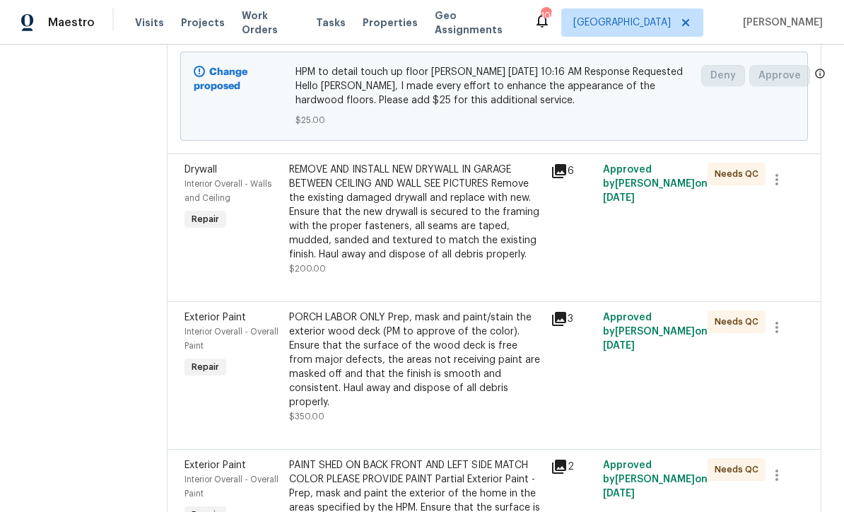
click at [400, 240] on div "REMOVE AND INSTALL NEW DRYWALL IN GARAGE BETWEEN CEILING AND WALL SEE PICTURES …" at bounding box center [415, 212] width 253 height 99
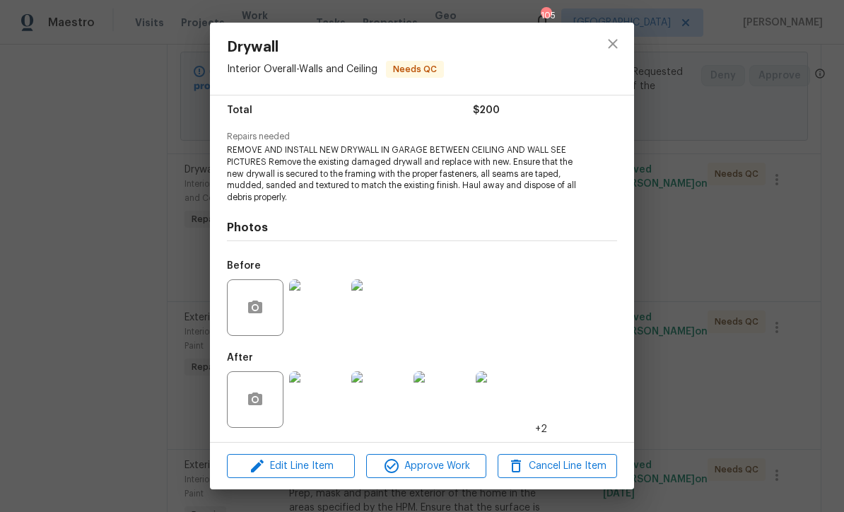
scroll to position [117, 0]
click at [435, 466] on span "Approve Work" at bounding box center [426, 467] width 111 height 18
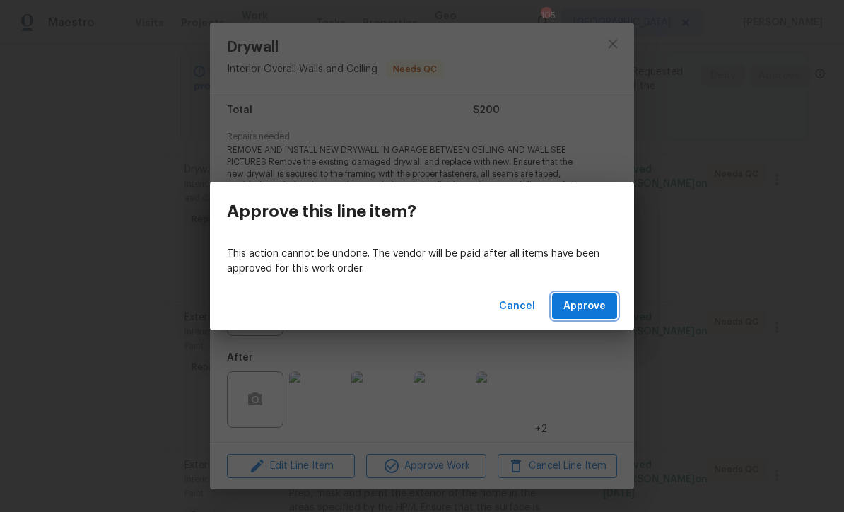
click at [590, 310] on span "Approve" at bounding box center [585, 307] width 42 height 18
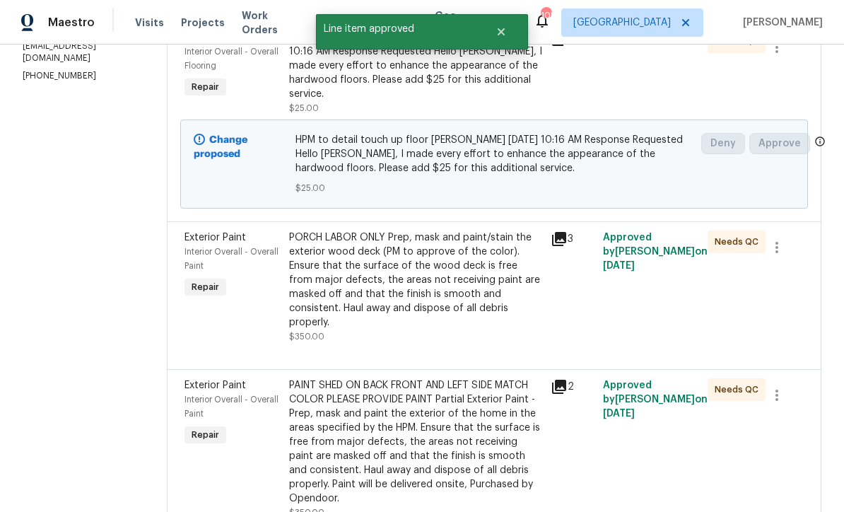
scroll to position [366, 0]
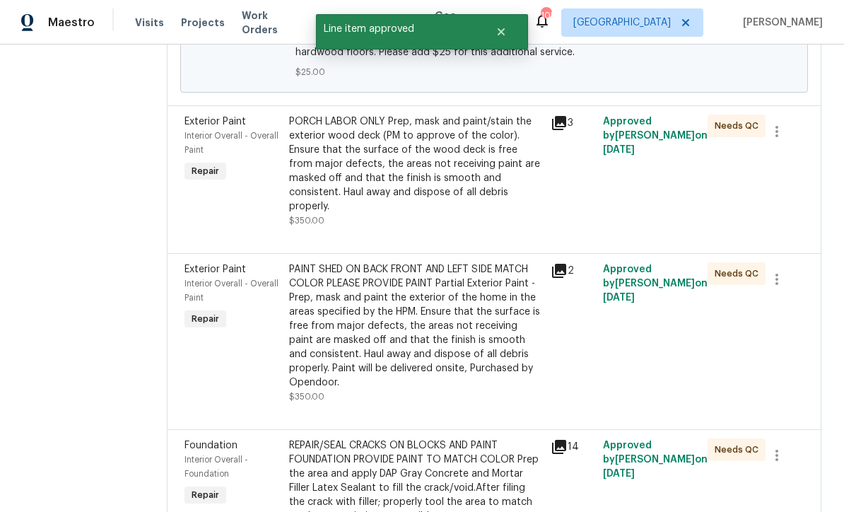
click at [419, 177] on div "PORCH LABOR ONLY Prep, mask and paint/stain the exterior wood deck (PM to appro…" at bounding box center [415, 164] width 253 height 99
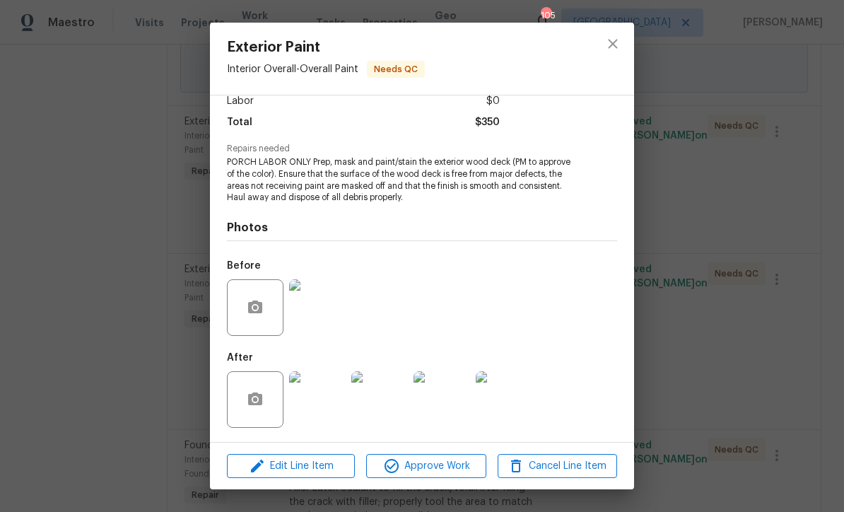
scroll to position [106, 0]
click at [429, 467] on span "Approve Work" at bounding box center [426, 467] width 111 height 18
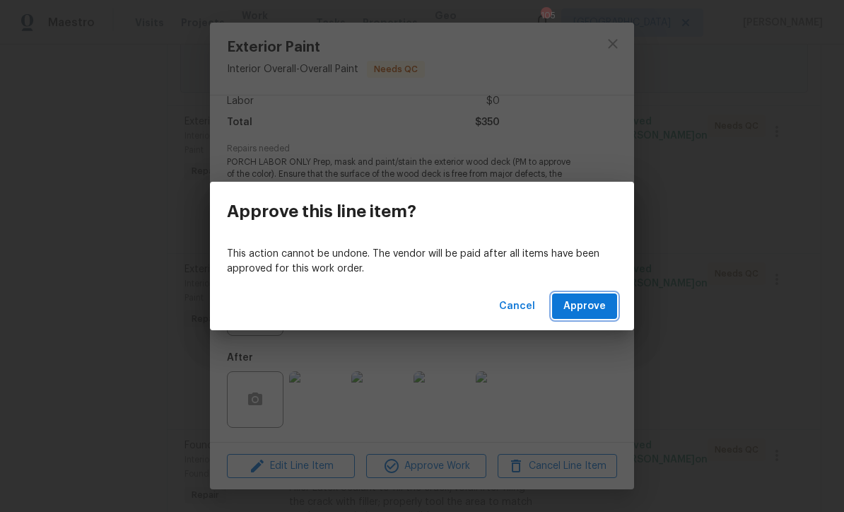
click at [586, 308] on span "Approve" at bounding box center [585, 307] width 42 height 18
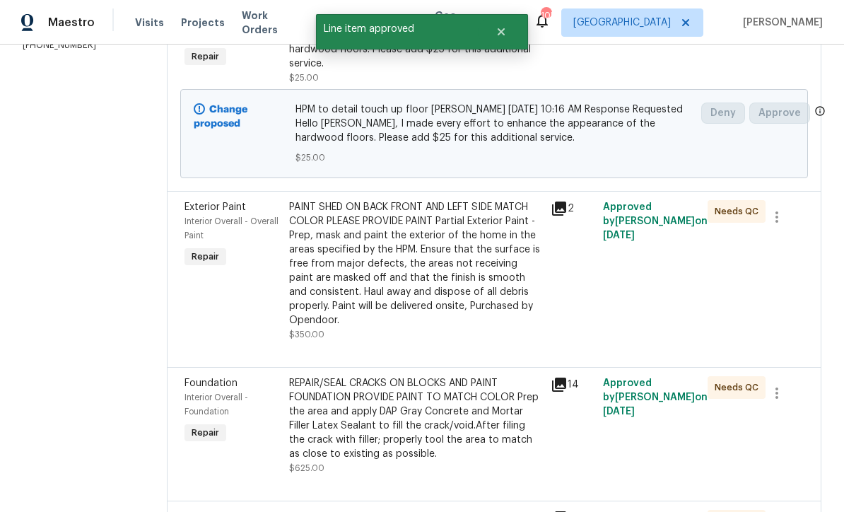
scroll to position [326, 0]
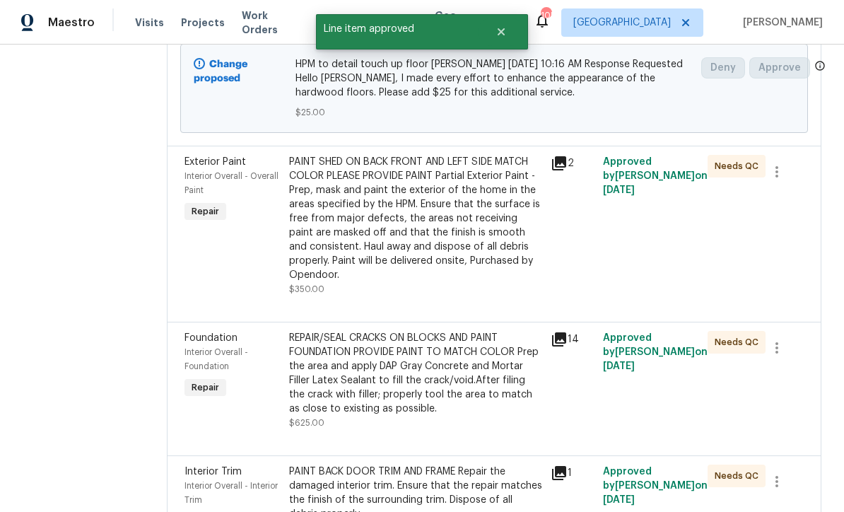
click at [391, 232] on div "PAINT SHED ON BACK FRONT AND LEFT SIDE MATCH COLOR PLEASE PROVIDE PAINT Partial…" at bounding box center [415, 218] width 253 height 127
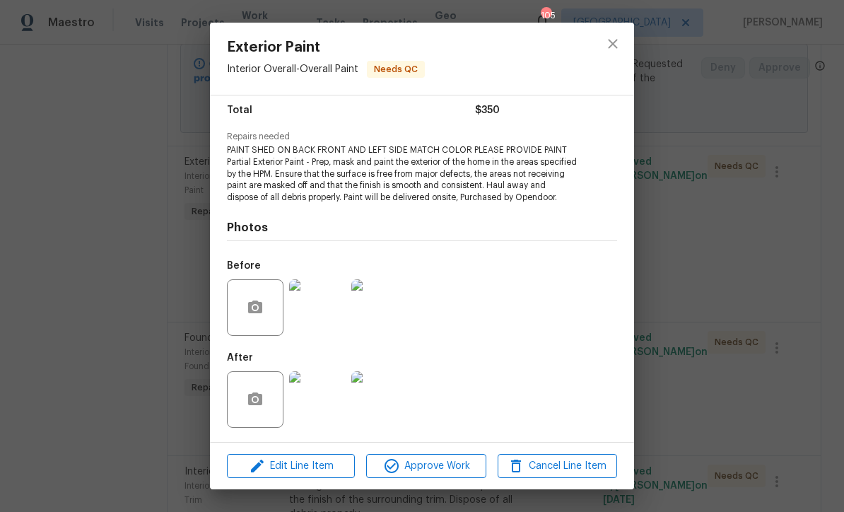
scroll to position [128, 0]
click at [422, 465] on span "Approve Work" at bounding box center [426, 467] width 111 height 18
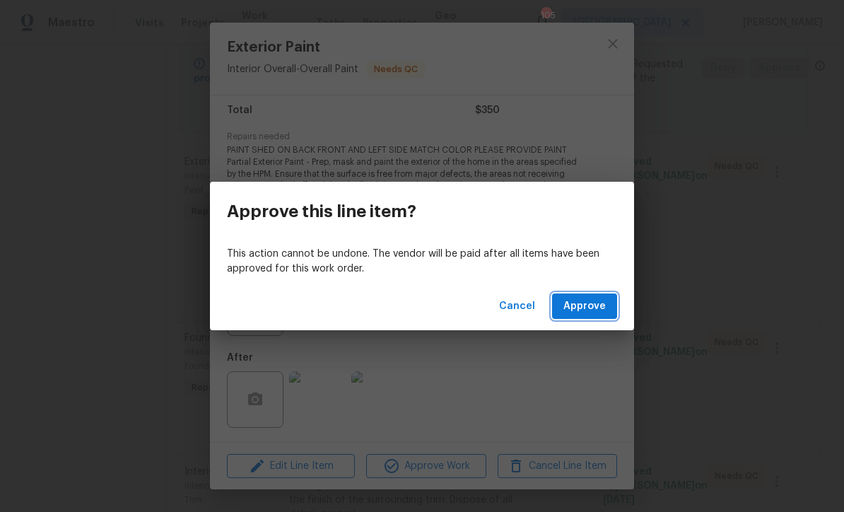
click at [587, 310] on span "Approve" at bounding box center [585, 307] width 42 height 18
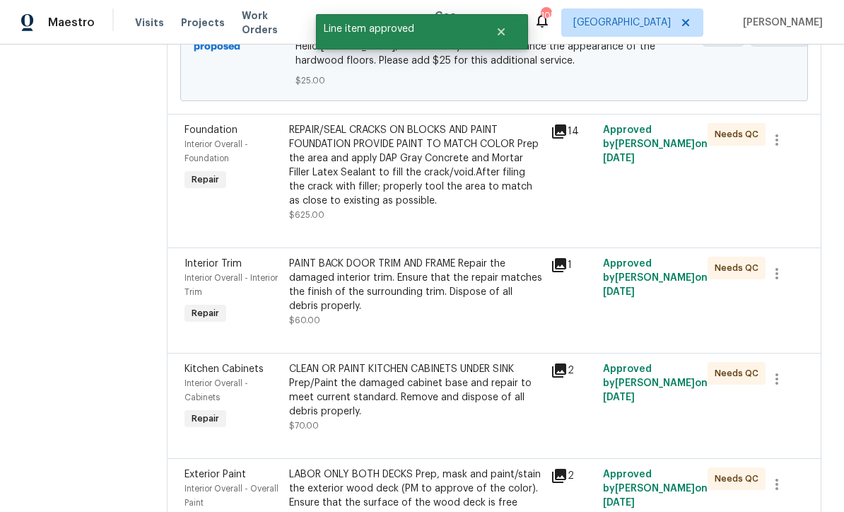
scroll to position [358, 0]
click at [403, 198] on div "REPAIR/SEAL CRACKS ON BLOCKS AND PAINT FOUNDATION PROVIDE PAINT TO MATCH COLOR …" at bounding box center [415, 165] width 253 height 85
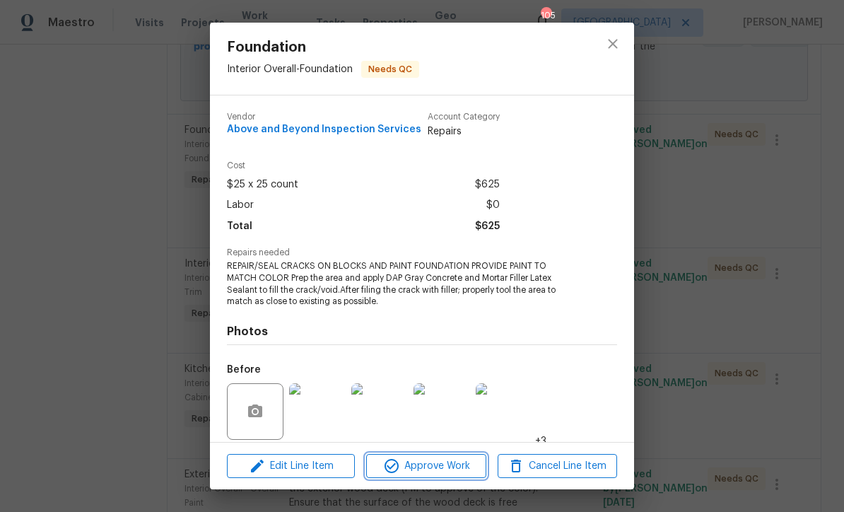
click at [404, 471] on span "Approve Work" at bounding box center [426, 467] width 111 height 18
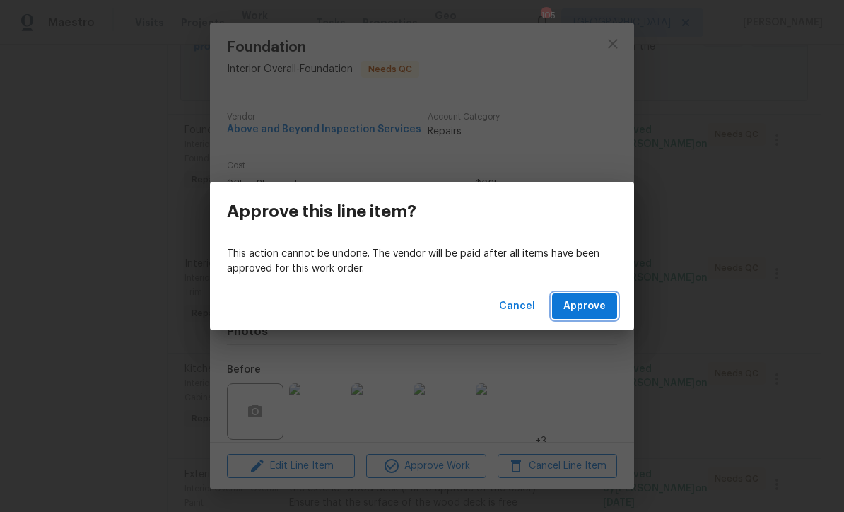
click at [583, 303] on span "Approve" at bounding box center [585, 307] width 42 height 18
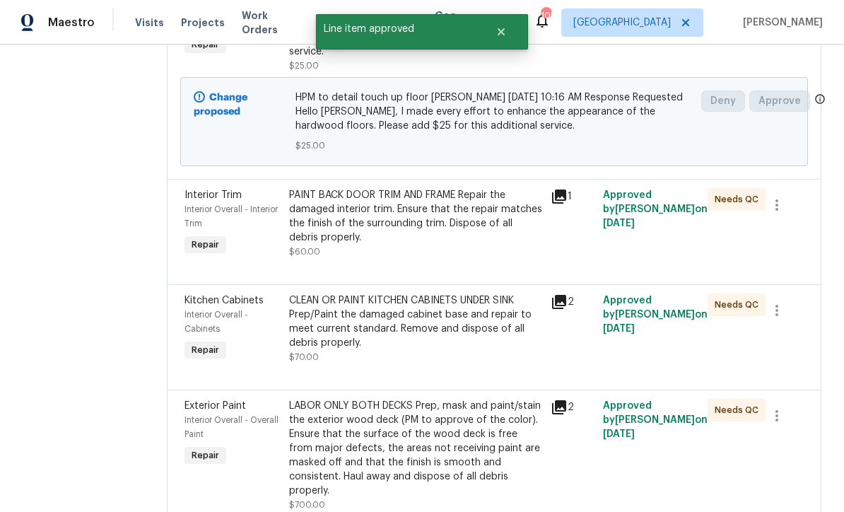
scroll to position [329, 0]
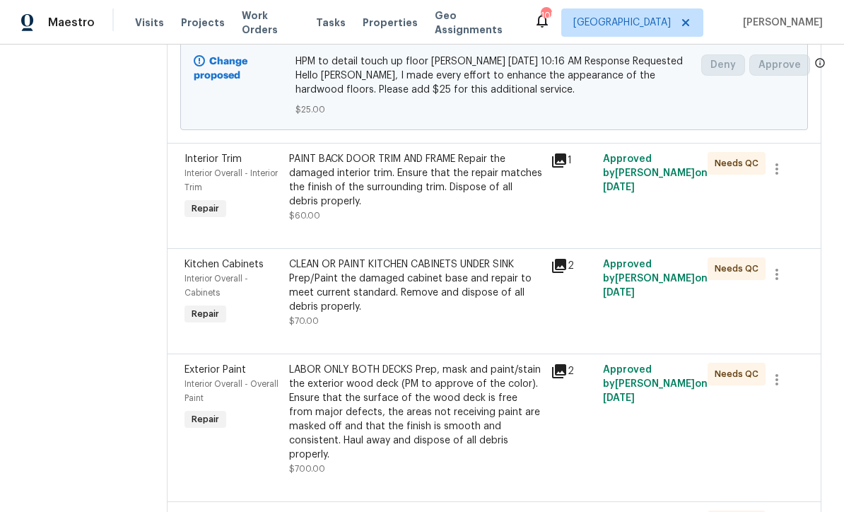
click at [422, 195] on div "PAINT BACK DOOR TRIM AND FRAME Repair the damaged interior trim. Ensure that th…" at bounding box center [415, 180] width 253 height 57
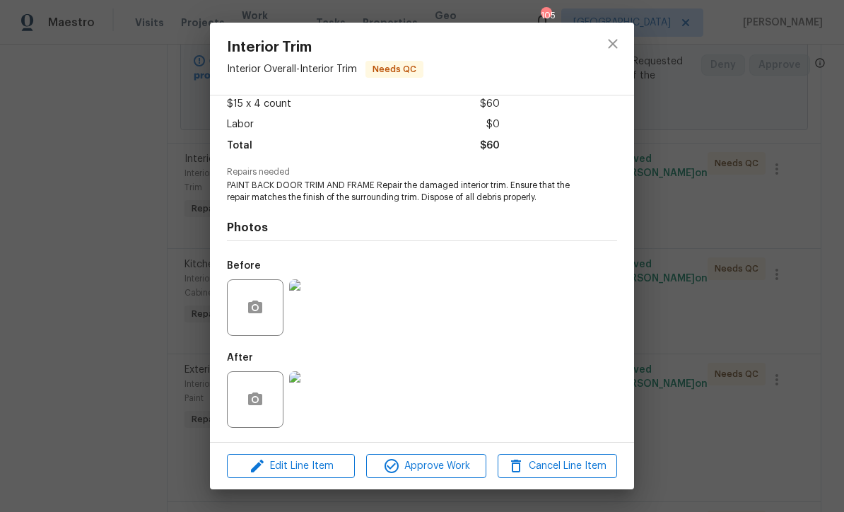
scroll to position [83, 0]
click at [310, 410] on img at bounding box center [317, 399] width 57 height 57
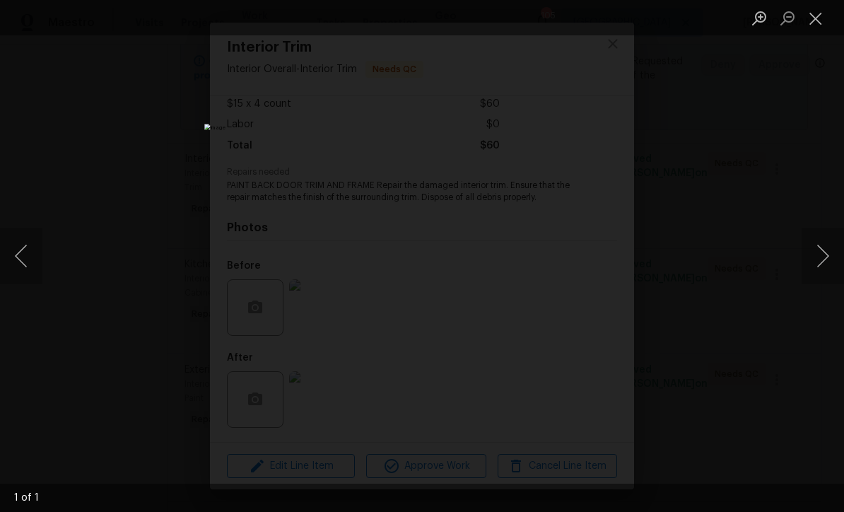
click at [822, 27] on button "Close lightbox" at bounding box center [816, 18] width 28 height 25
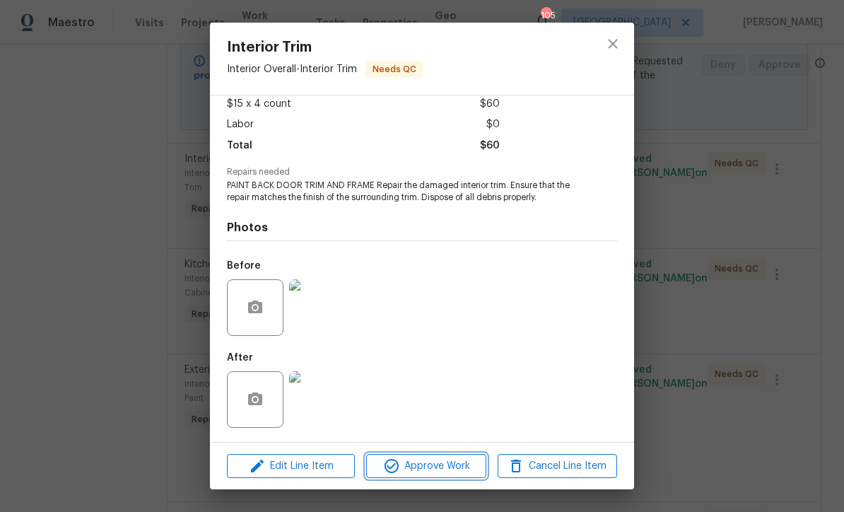
click at [426, 470] on span "Approve Work" at bounding box center [426, 467] width 111 height 18
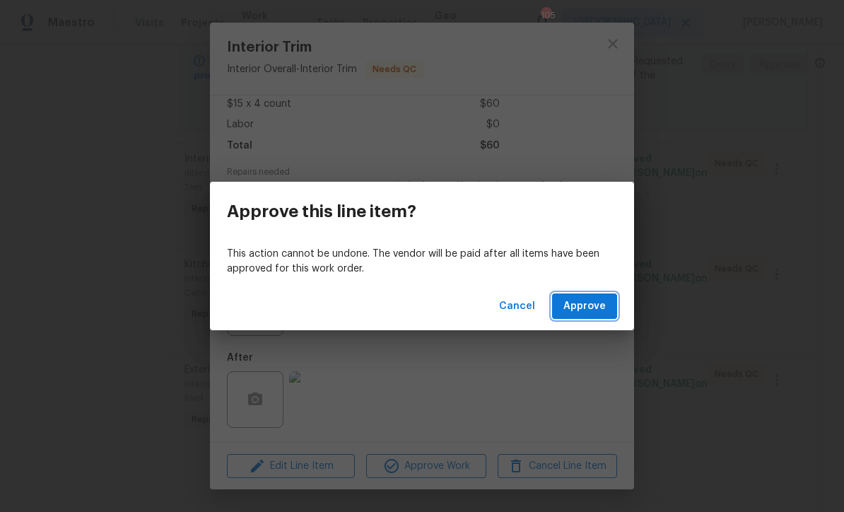
click at [581, 306] on span "Approve" at bounding box center [585, 307] width 42 height 18
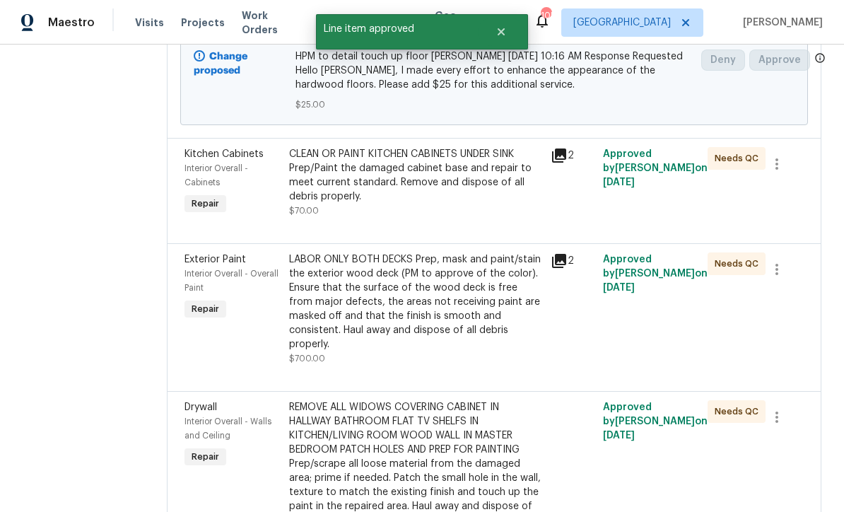
scroll to position [351, 0]
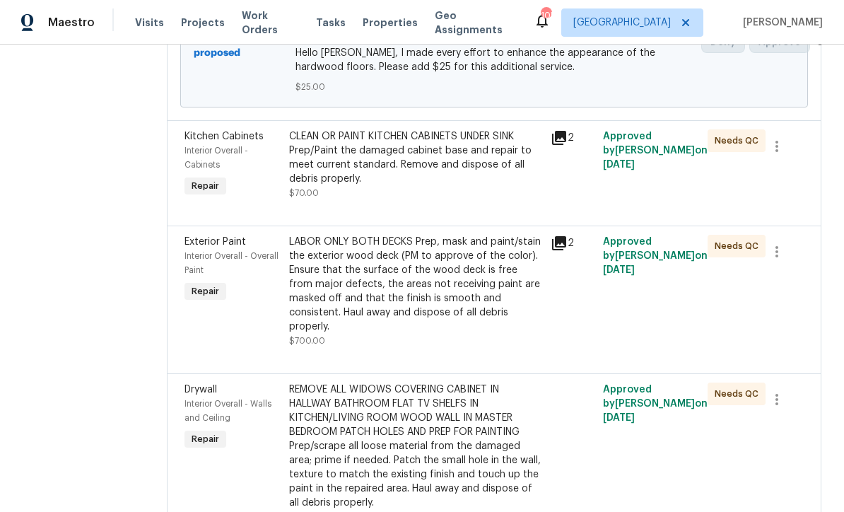
click at [415, 175] on div "CLEAN OR PAINT KITCHEN CABINETS UNDER SINK Prep/Paint the damaged cabinet base …" at bounding box center [415, 157] width 253 height 57
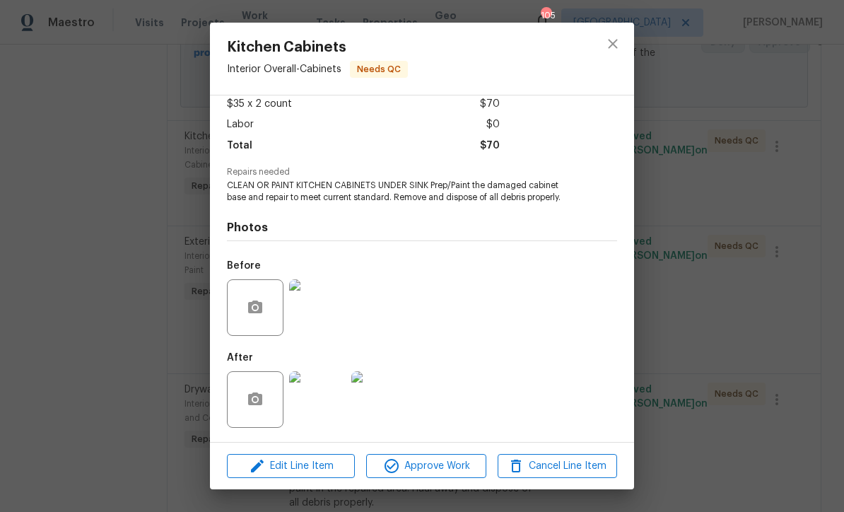
scroll to position [83, 0]
click at [435, 467] on span "Approve Work" at bounding box center [426, 467] width 111 height 18
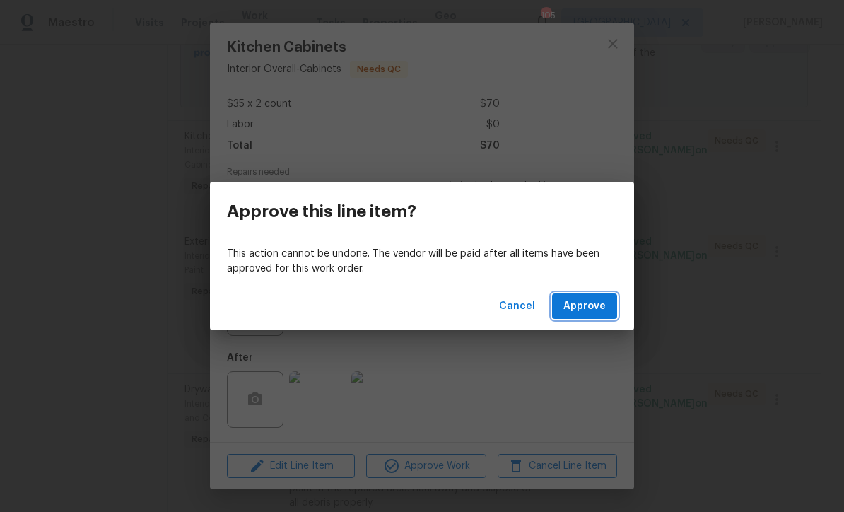
click at [592, 310] on span "Approve" at bounding box center [585, 307] width 42 height 18
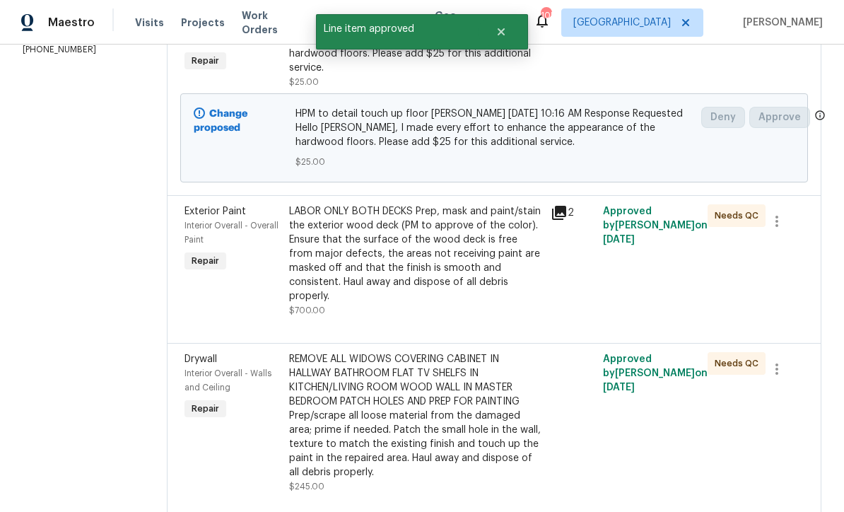
scroll to position [320, 0]
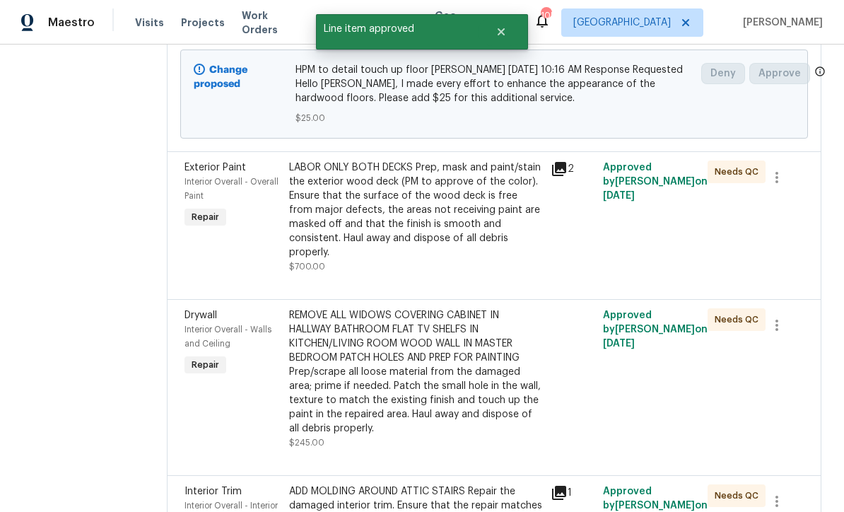
click at [419, 223] on div "LABOR ONLY BOTH DECKS Prep, mask and paint/stain the exterior wood deck (PM to …" at bounding box center [415, 210] width 253 height 99
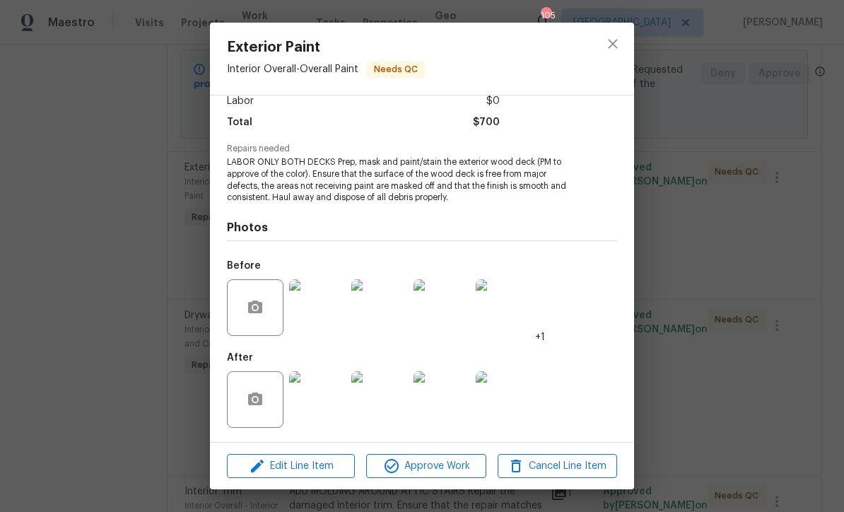
scroll to position [106, 0]
click at [319, 410] on img at bounding box center [317, 399] width 57 height 57
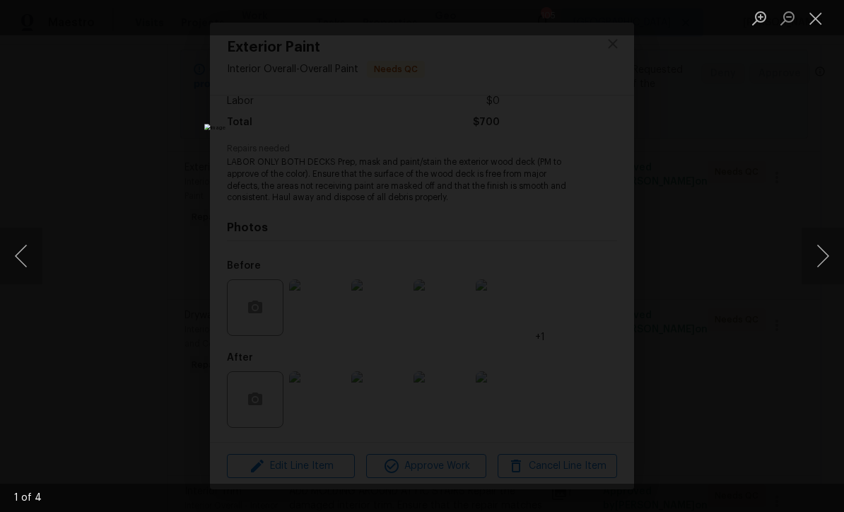
click at [827, 256] on button "Next image" at bounding box center [823, 256] width 42 height 57
click at [823, 20] on button "Close lightbox" at bounding box center [816, 18] width 28 height 25
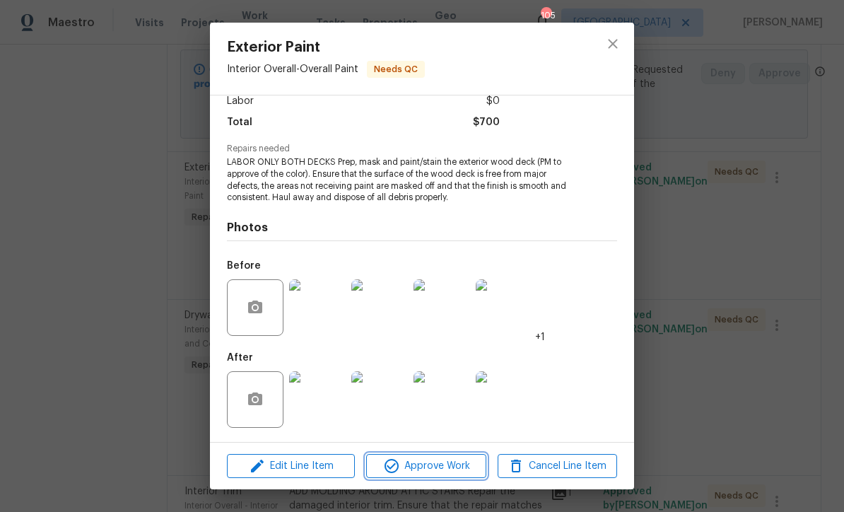
click at [423, 470] on span "Approve Work" at bounding box center [426, 467] width 111 height 18
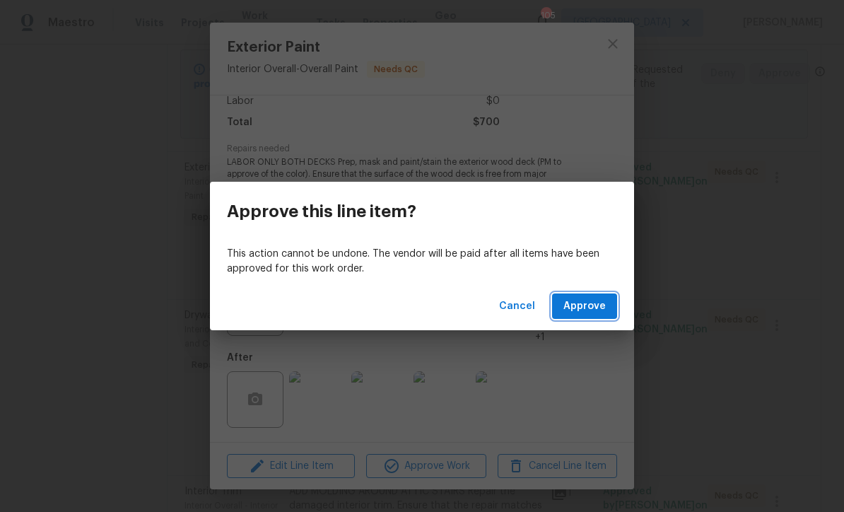
click at [585, 308] on span "Approve" at bounding box center [585, 307] width 42 height 18
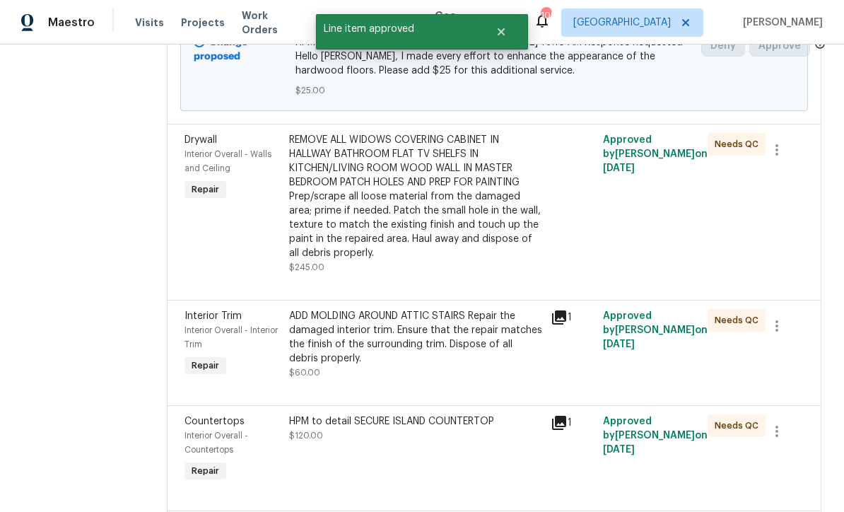
scroll to position [377, 0]
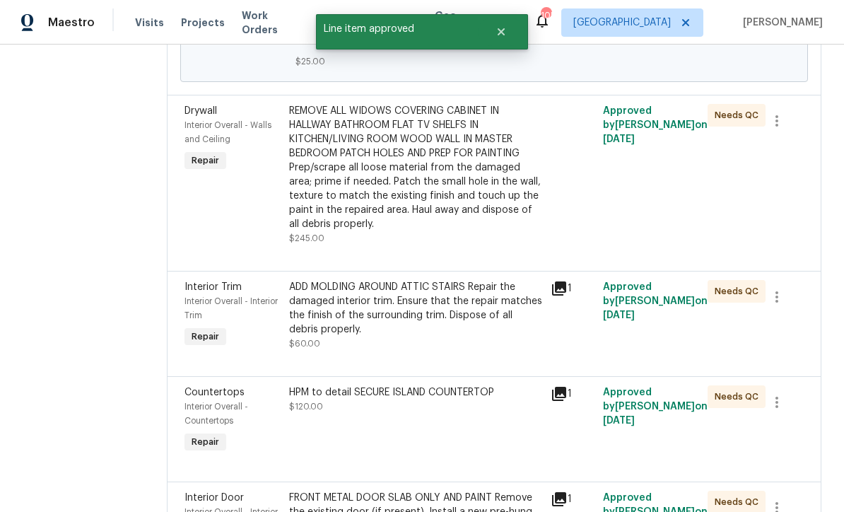
click at [414, 187] on div "REMOVE ALL WIDOWS COVERING CABINET IN HALLWAY BATHROOM FLAT TV SHELFS IN KITCHE…" at bounding box center [415, 167] width 253 height 127
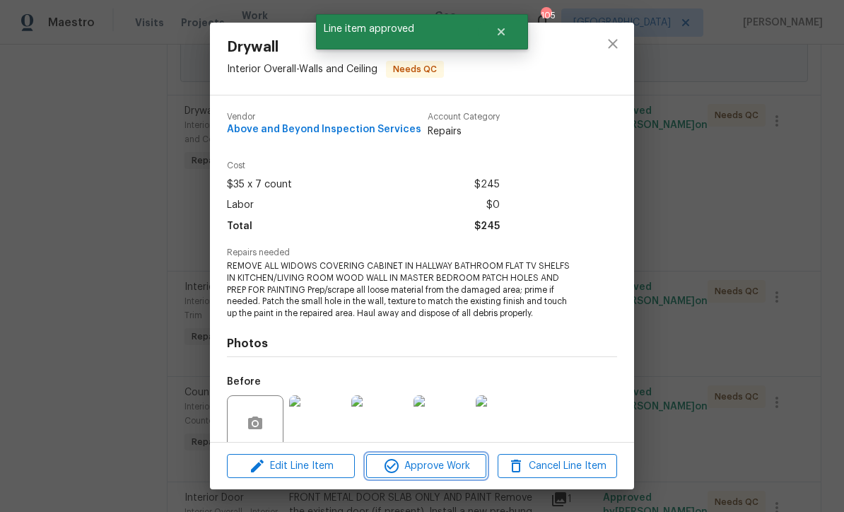
click at [426, 467] on span "Approve Work" at bounding box center [426, 467] width 111 height 18
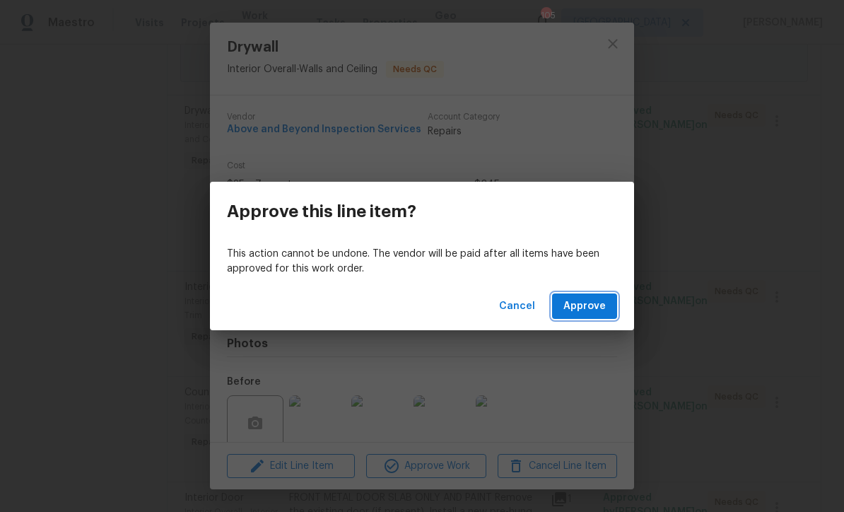
click at [583, 305] on span "Approve" at bounding box center [585, 307] width 42 height 18
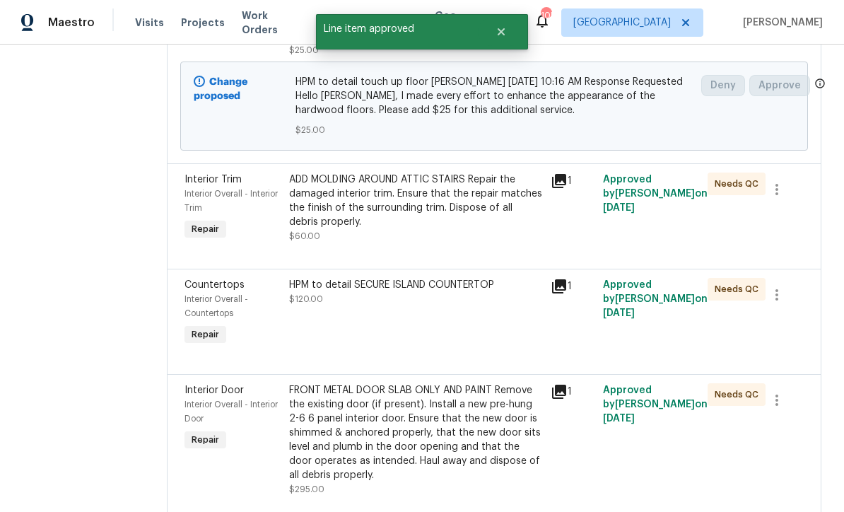
scroll to position [332, 0]
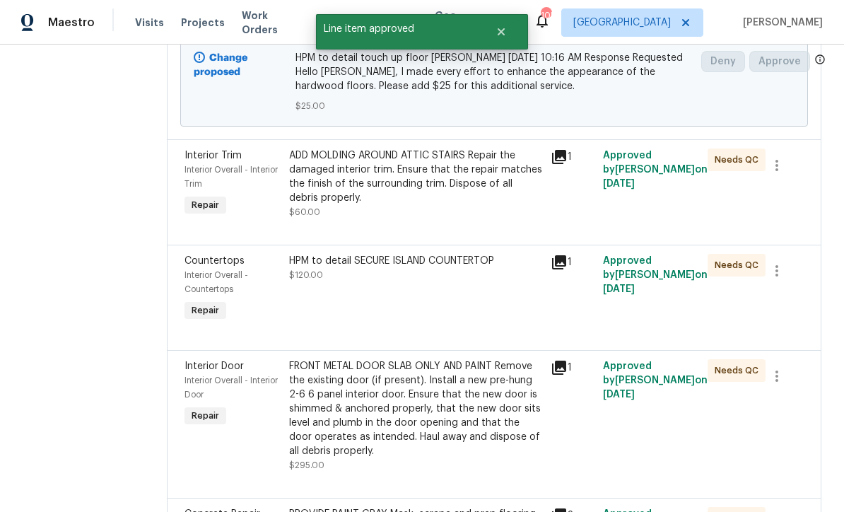
click at [416, 194] on div "ADD MOLDING AROUND ATTIC STAIRS Repair the damaged interior trim. Ensure that t…" at bounding box center [415, 176] width 253 height 57
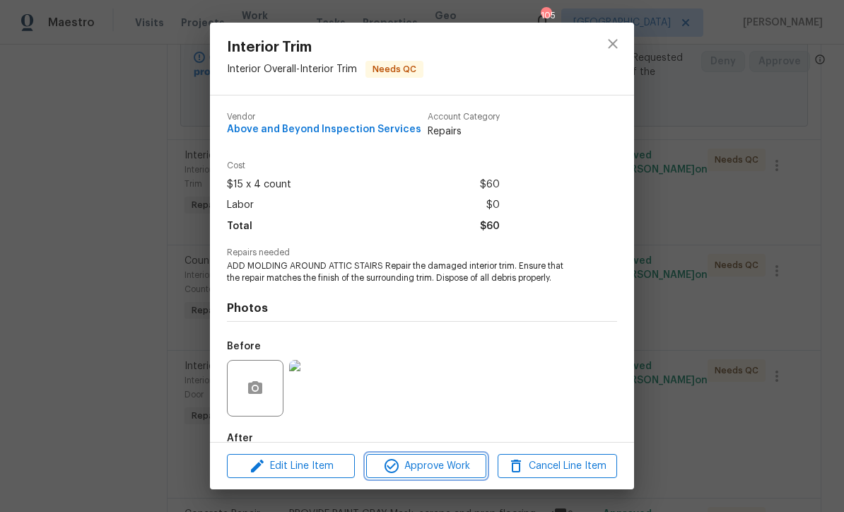
click at [424, 470] on span "Approve Work" at bounding box center [426, 467] width 111 height 18
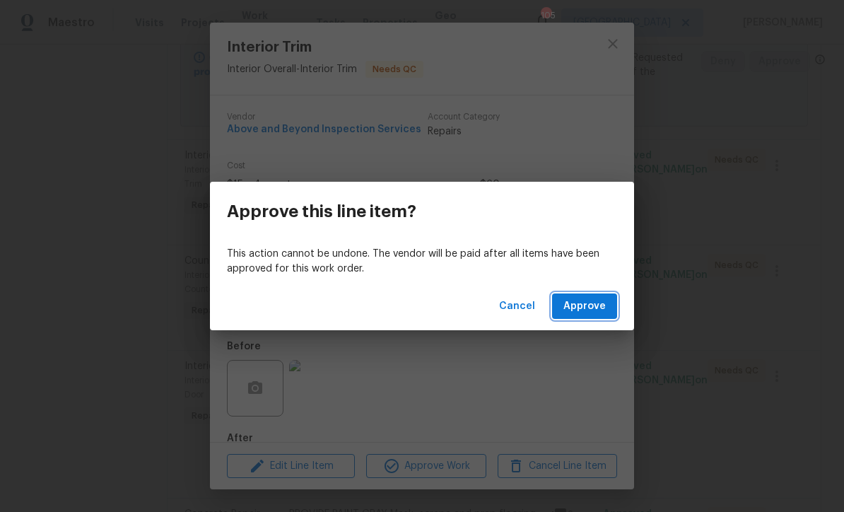
click at [589, 303] on span "Approve" at bounding box center [585, 307] width 42 height 18
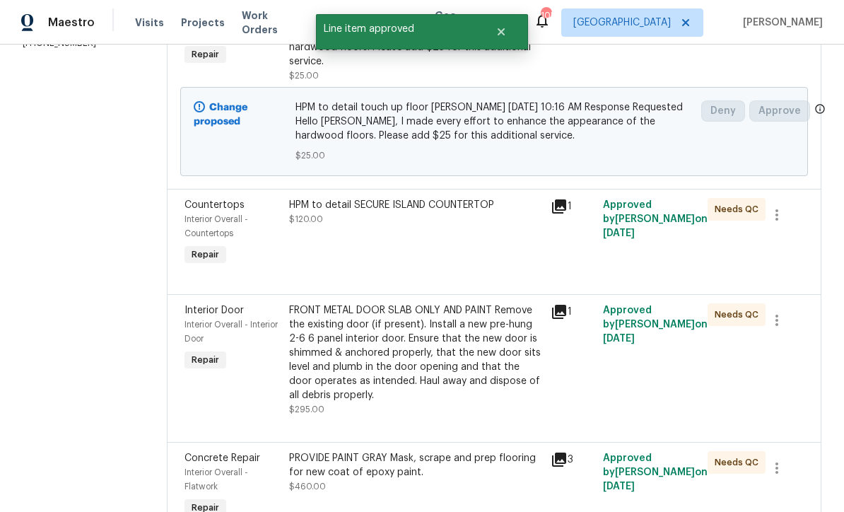
scroll to position [293, 0]
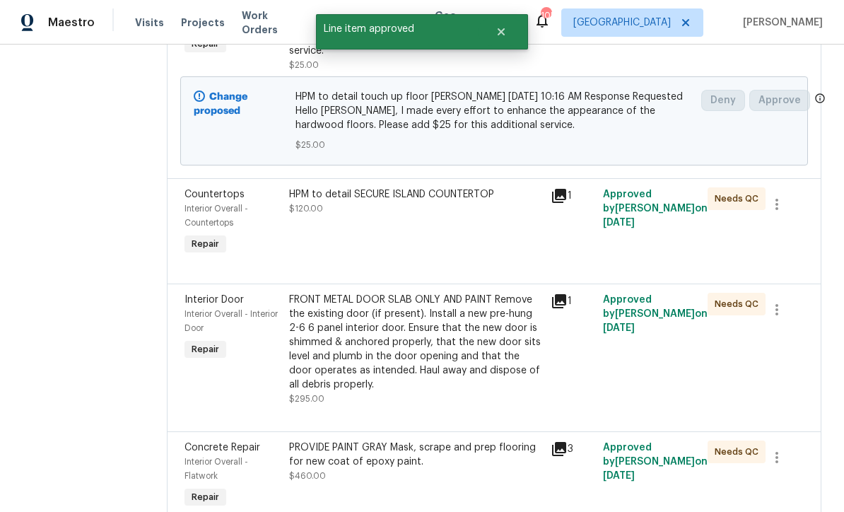
click at [416, 241] on div "HPM to detail SECURE ISLAND COUNTERTOP $120.00" at bounding box center [416, 222] width 262 height 79
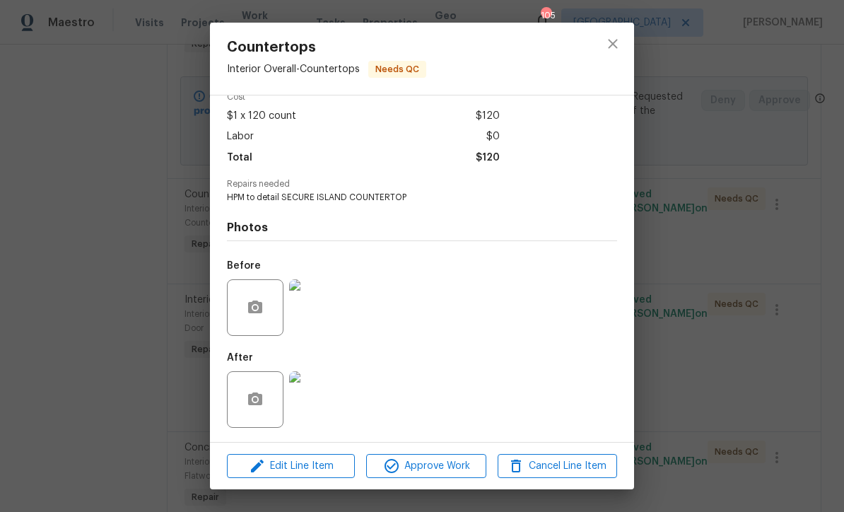
scroll to position [72, 0]
click at [425, 471] on span "Approve Work" at bounding box center [426, 467] width 111 height 18
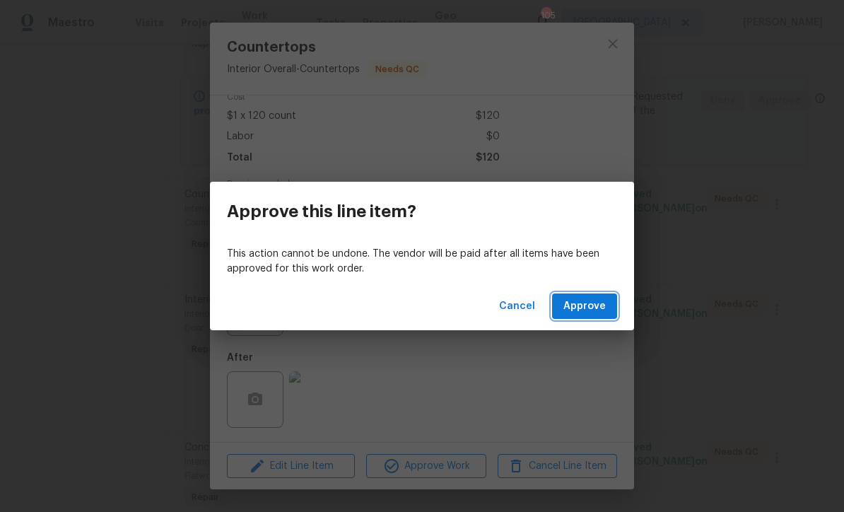
click at [587, 310] on span "Approve" at bounding box center [585, 307] width 42 height 18
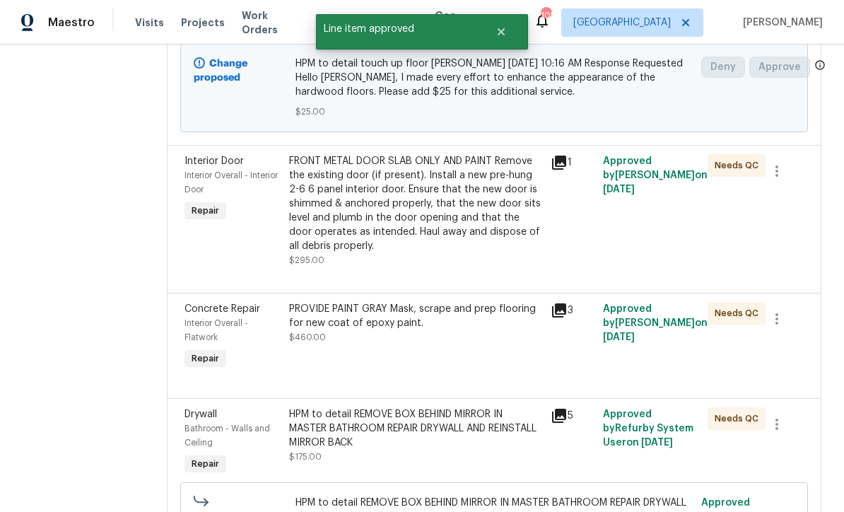
scroll to position [360, 0]
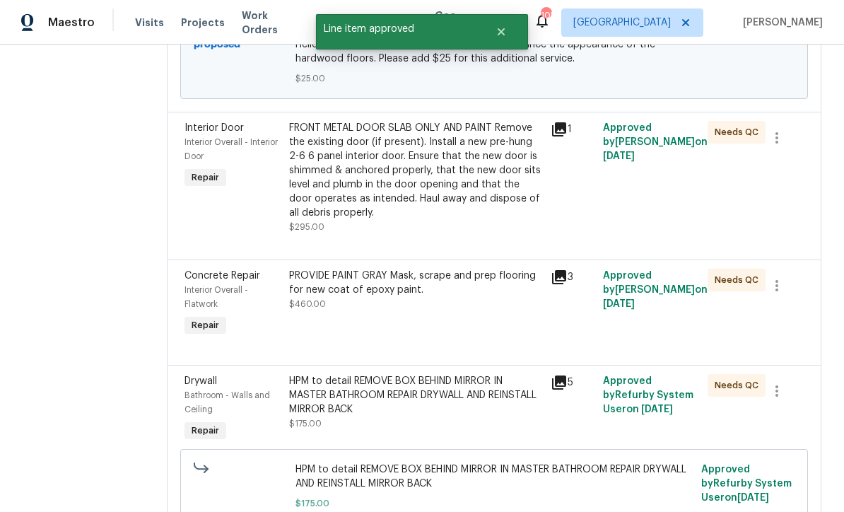
click at [437, 186] on div "FRONT METAL DOOR SLAB ONLY AND PAINT Remove the existing door (if present). Ins…" at bounding box center [415, 170] width 253 height 99
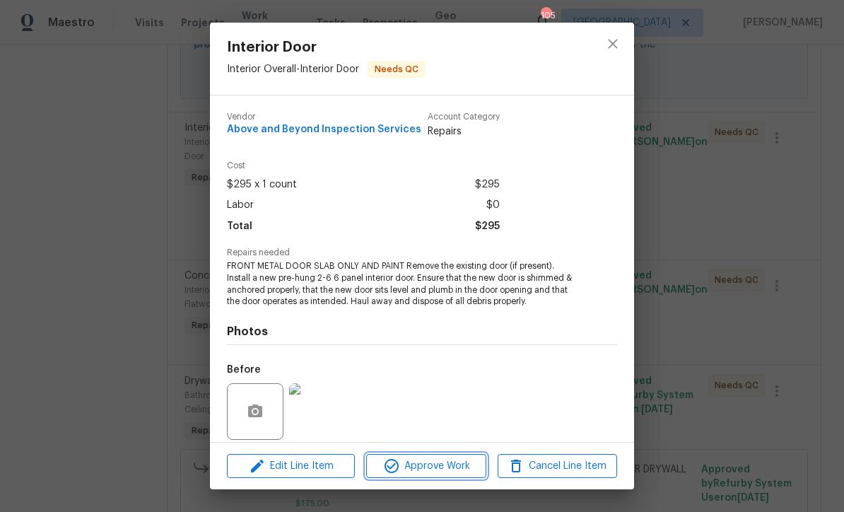
click at [421, 469] on span "Approve Work" at bounding box center [426, 467] width 111 height 18
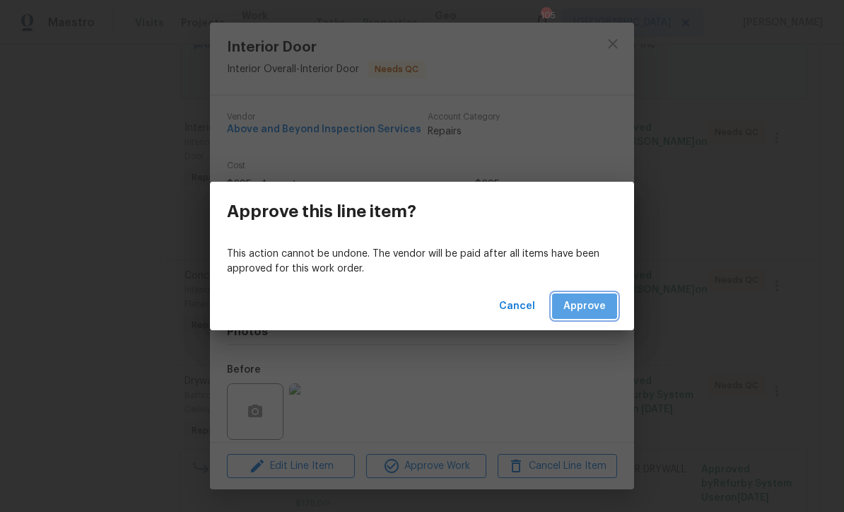
click at [583, 310] on span "Approve" at bounding box center [585, 307] width 42 height 18
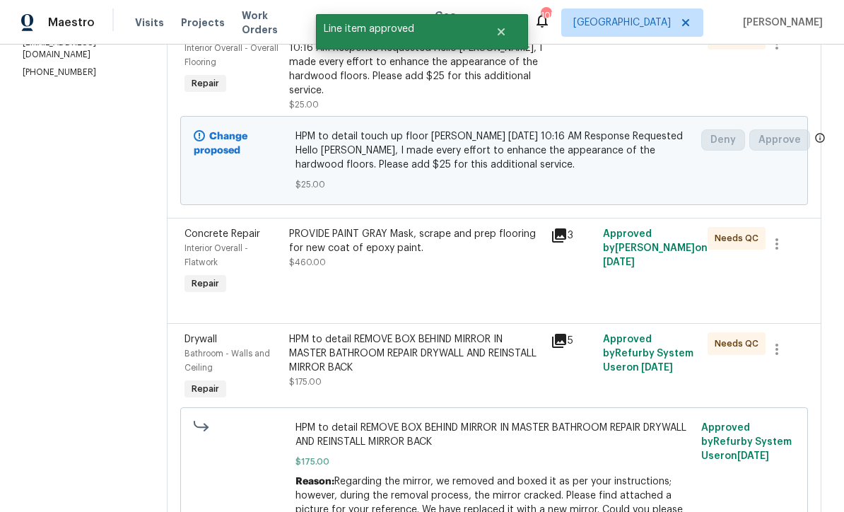
scroll to position [306, 0]
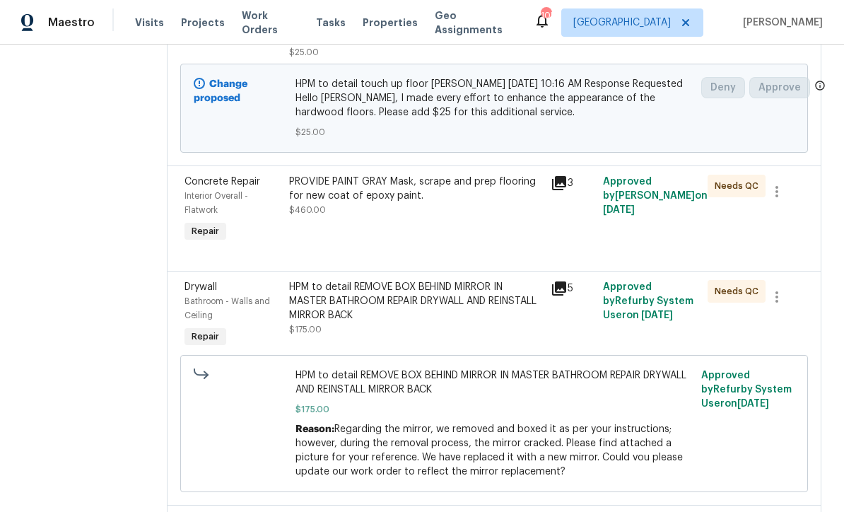
click at [437, 217] on div "PROVIDE PAINT GRAY Mask, scrape and prep flooring for new coat of epoxy paint. …" at bounding box center [415, 196] width 253 height 42
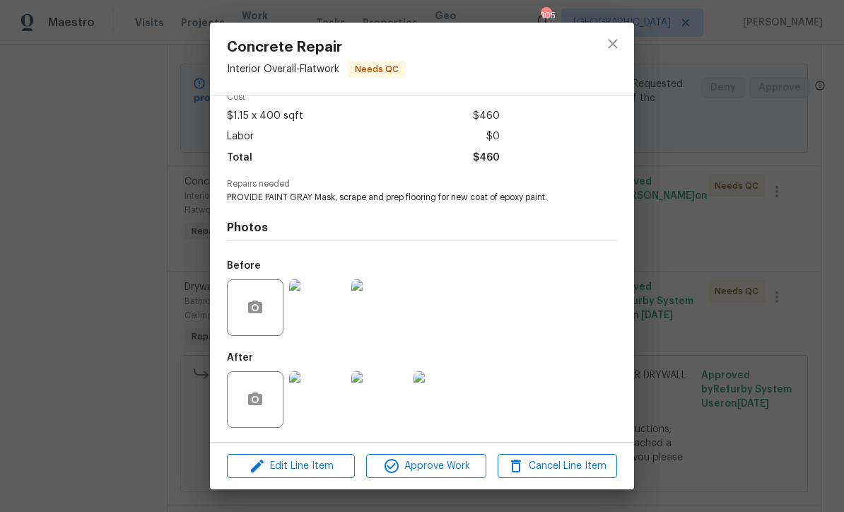
scroll to position [72, 0]
click at [320, 407] on img at bounding box center [317, 399] width 57 height 57
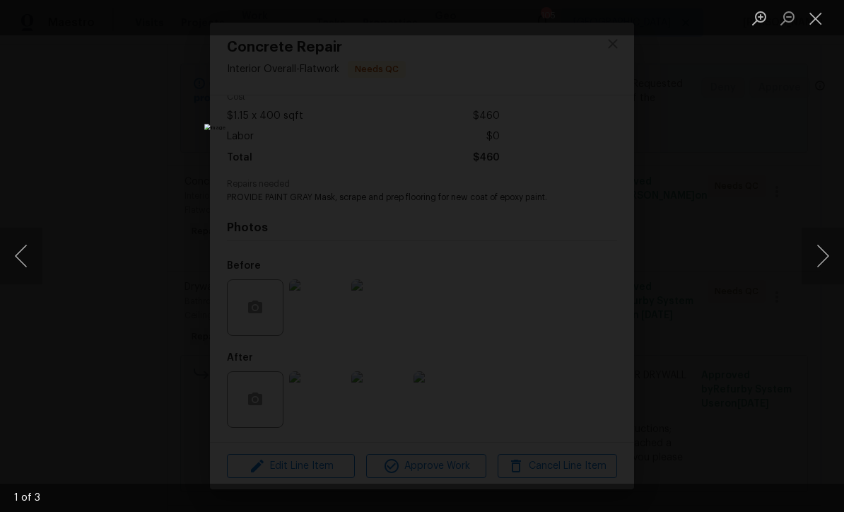
click at [825, 257] on button "Next image" at bounding box center [823, 256] width 42 height 57
click at [824, 256] on button "Next image" at bounding box center [823, 256] width 42 height 57
click at [815, 25] on button "Close lightbox" at bounding box center [816, 18] width 28 height 25
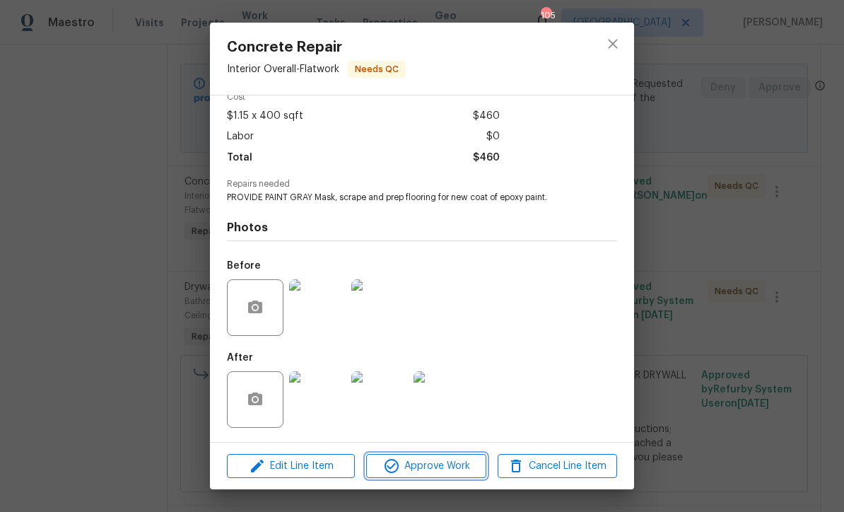
click at [418, 470] on span "Approve Work" at bounding box center [426, 467] width 111 height 18
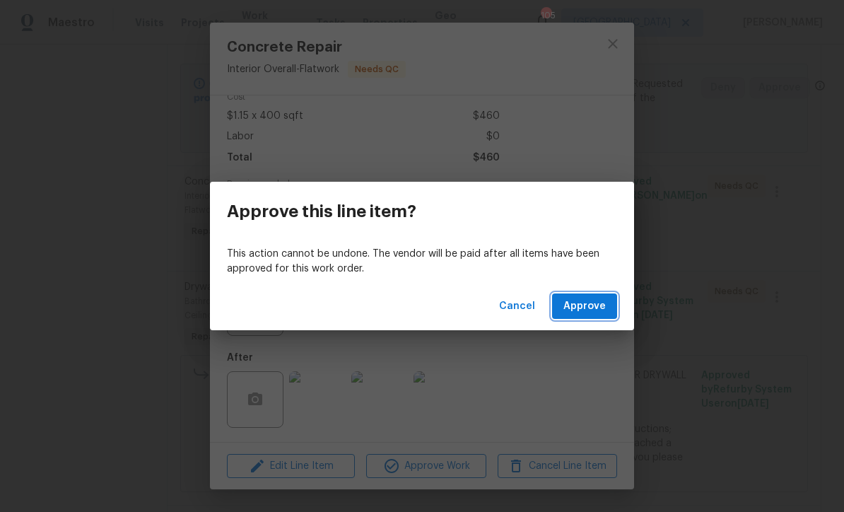
click at [586, 310] on span "Approve" at bounding box center [585, 307] width 42 height 18
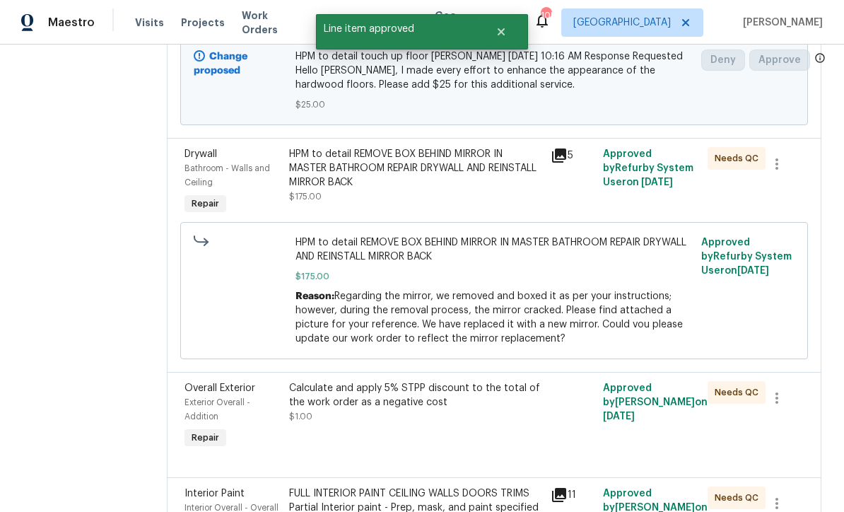
scroll to position [334, 0]
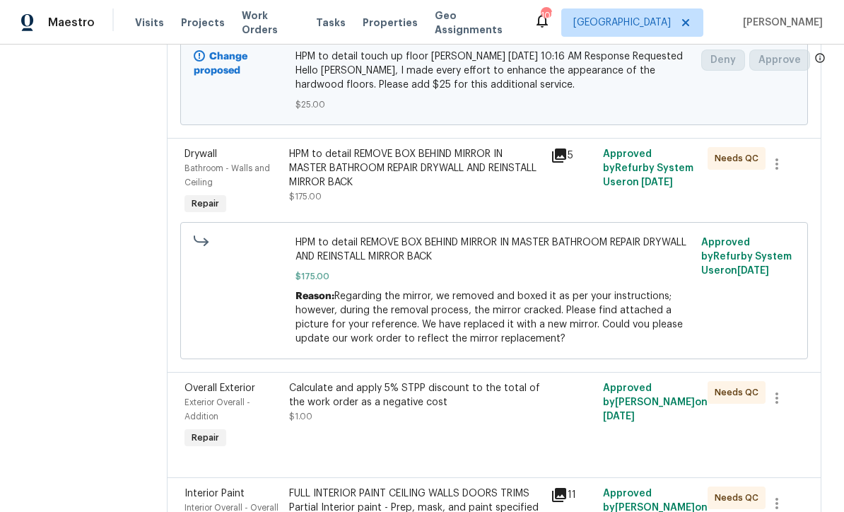
click at [424, 181] on div "HPM to detail REMOVE BOX BEHIND MIRROR IN MASTER BATHROOM REPAIR DRYWALL AND RE…" at bounding box center [415, 168] width 253 height 42
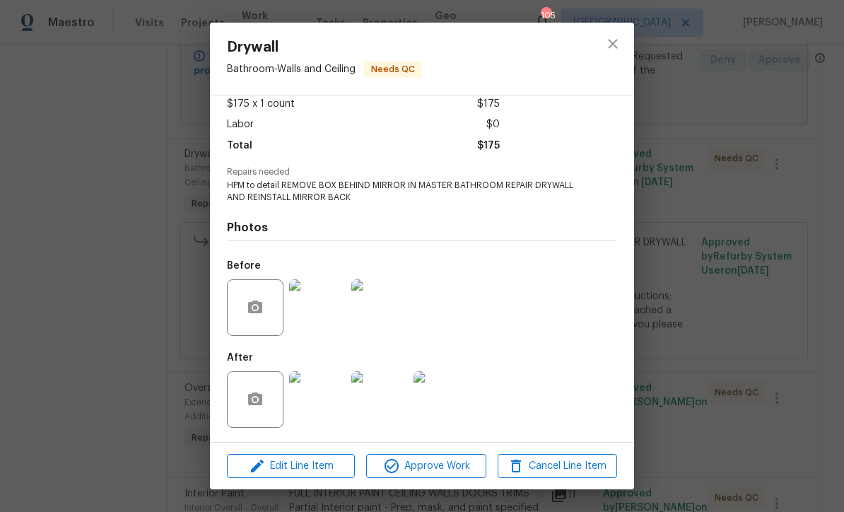
scroll to position [83, 0]
click at [315, 404] on img at bounding box center [317, 399] width 57 height 57
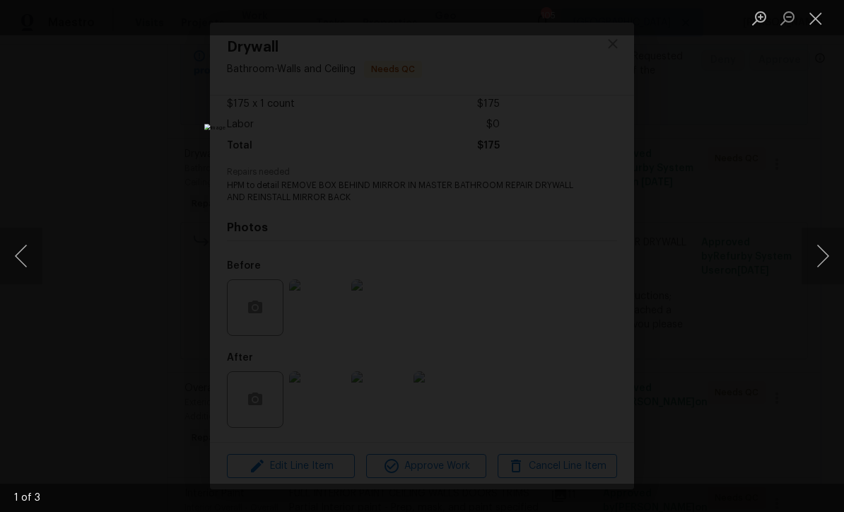
click at [822, 260] on button "Next image" at bounding box center [823, 256] width 42 height 57
click at [826, 252] on button "Next image" at bounding box center [823, 256] width 42 height 57
click at [824, 21] on button "Close lightbox" at bounding box center [816, 18] width 28 height 25
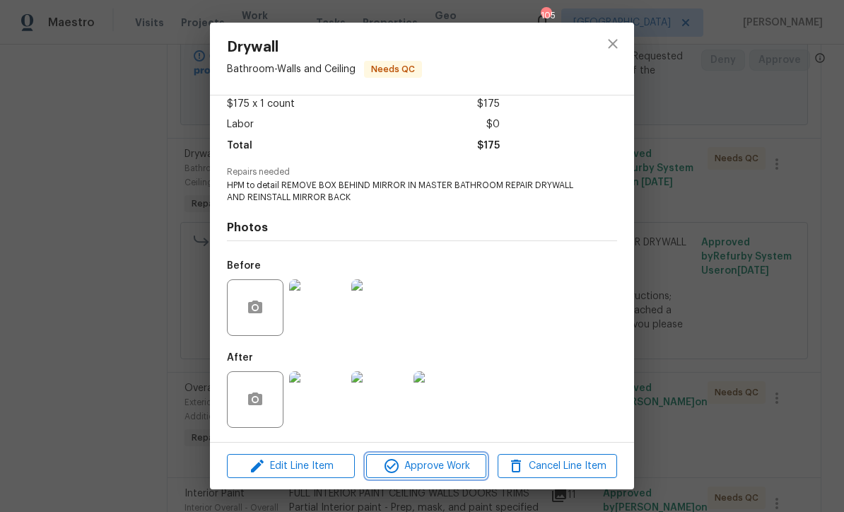
click at [422, 469] on span "Approve Work" at bounding box center [426, 467] width 111 height 18
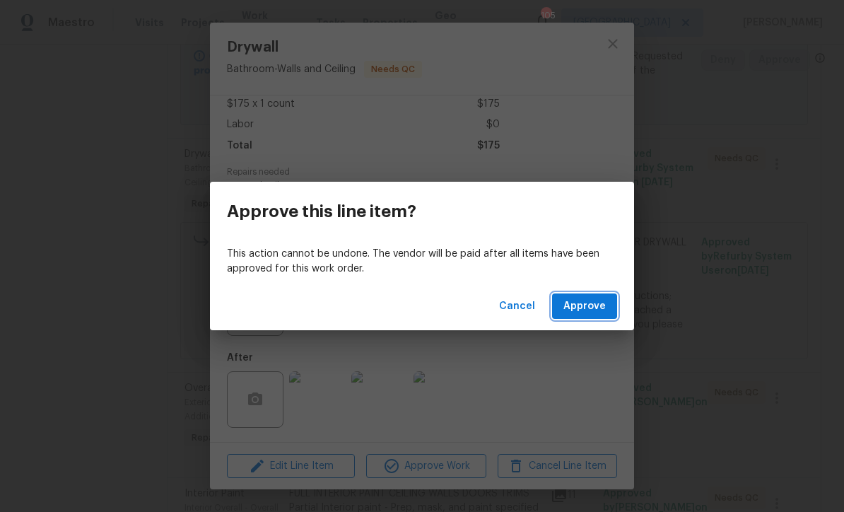
click at [573, 311] on span "Approve" at bounding box center [585, 307] width 42 height 18
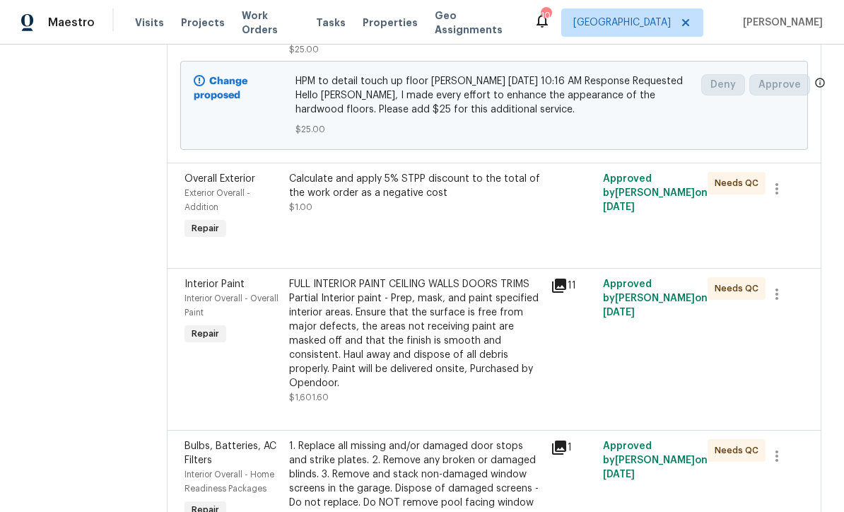
scroll to position [307, 0]
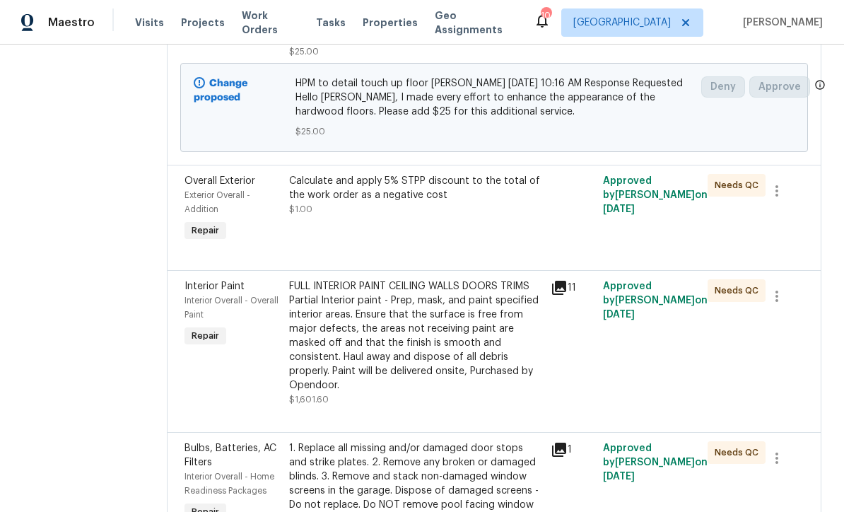
click at [400, 229] on div "Calculate and apply 5% STPP discount to the total of the work order as a negati…" at bounding box center [416, 209] width 262 height 79
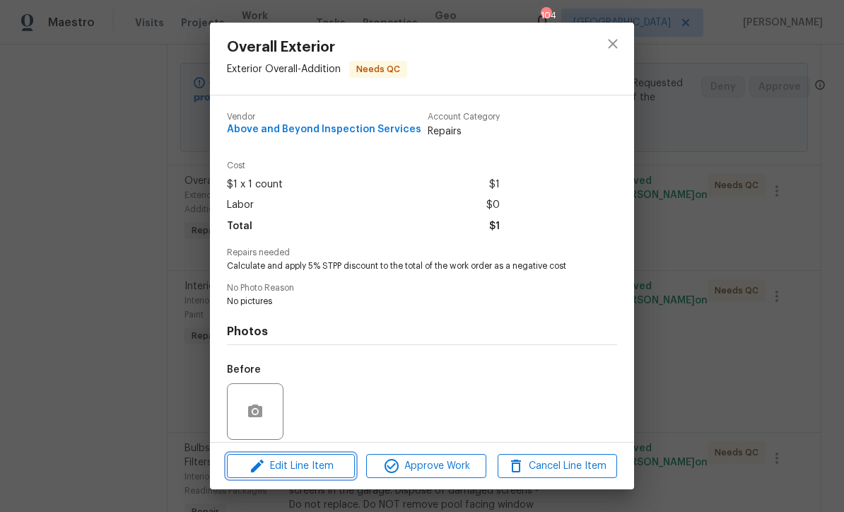
click at [284, 470] on span "Edit Line Item" at bounding box center [291, 467] width 120 height 18
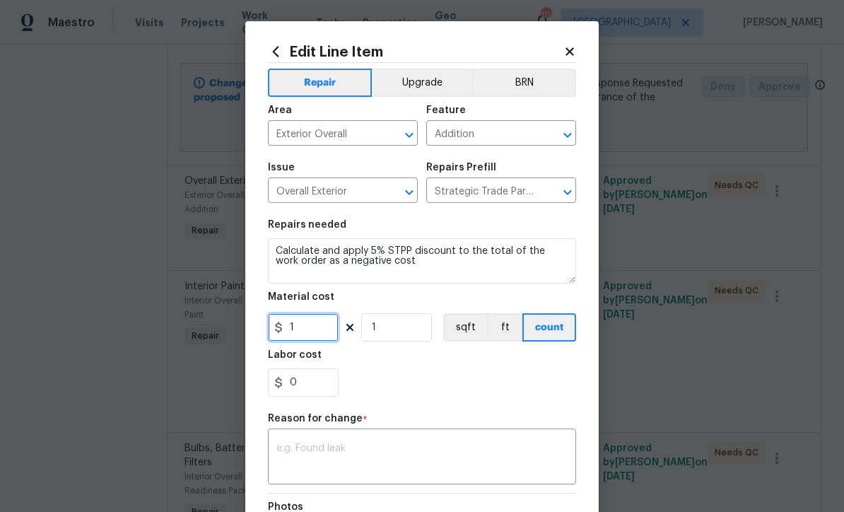
click at [301, 335] on input "1" at bounding box center [303, 327] width 71 height 28
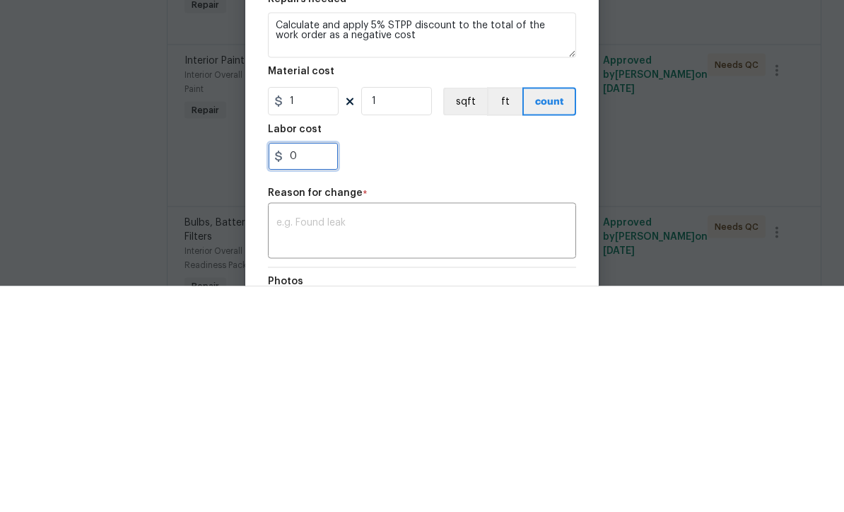
click at [311, 368] on input "0" at bounding box center [303, 382] width 71 height 28
type input "-385"
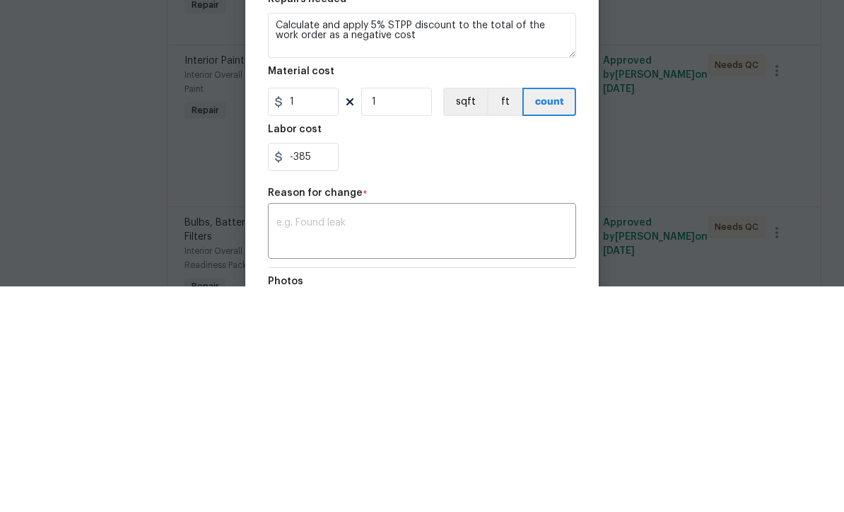
click at [417, 368] on div "-385" at bounding box center [422, 382] width 308 height 28
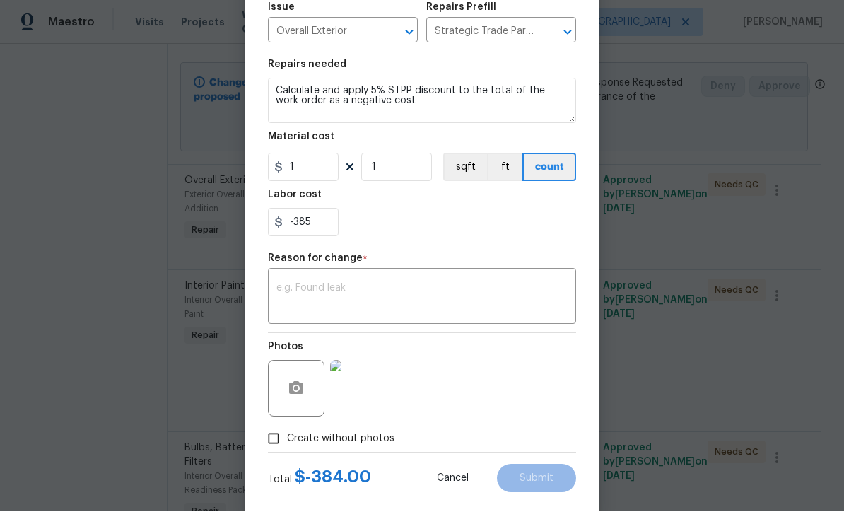
scroll to position [163, 0]
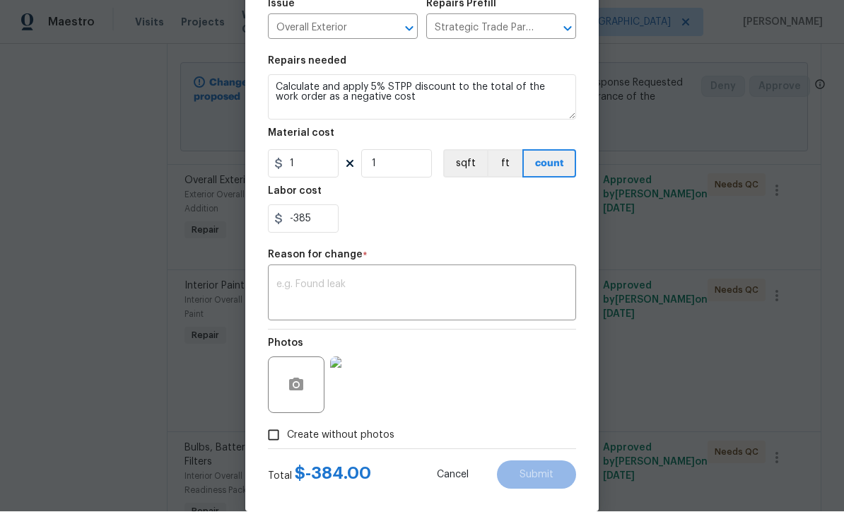
click at [289, 307] on textarea at bounding box center [421, 295] width 291 height 30
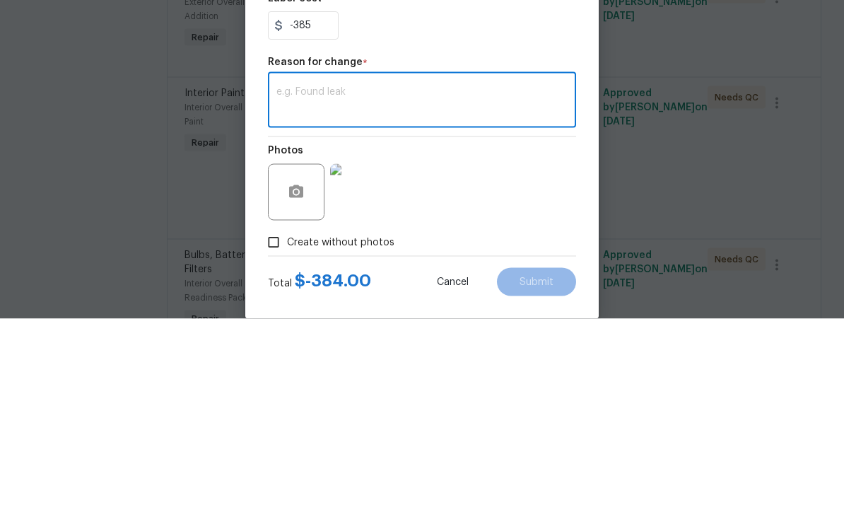
type textarea "E"
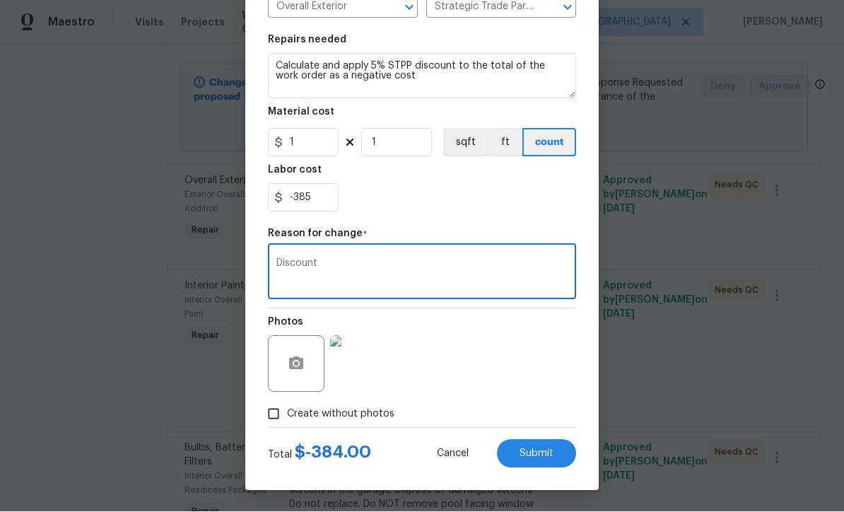
scroll to position [187, 0]
type textarea "Discount"
click at [540, 451] on span "Submit" at bounding box center [537, 454] width 34 height 11
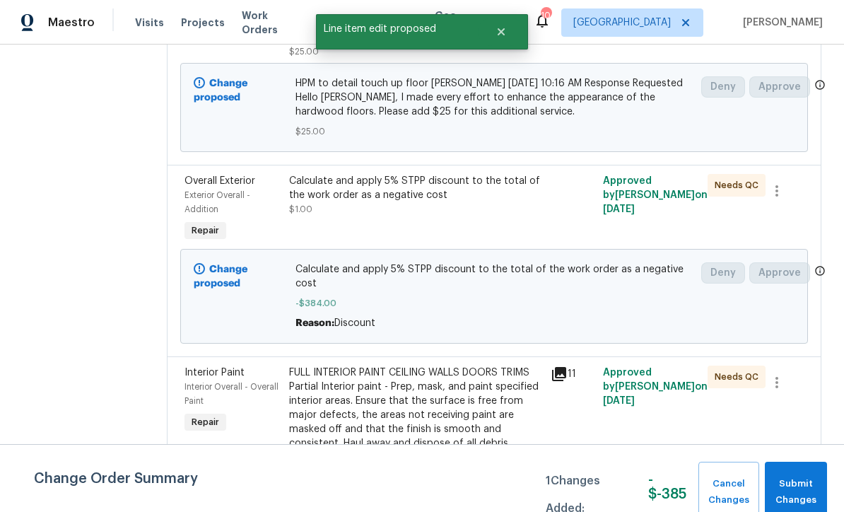
scroll to position [0, 0]
click at [805, 487] on span "Submit Changes" at bounding box center [796, 492] width 48 height 33
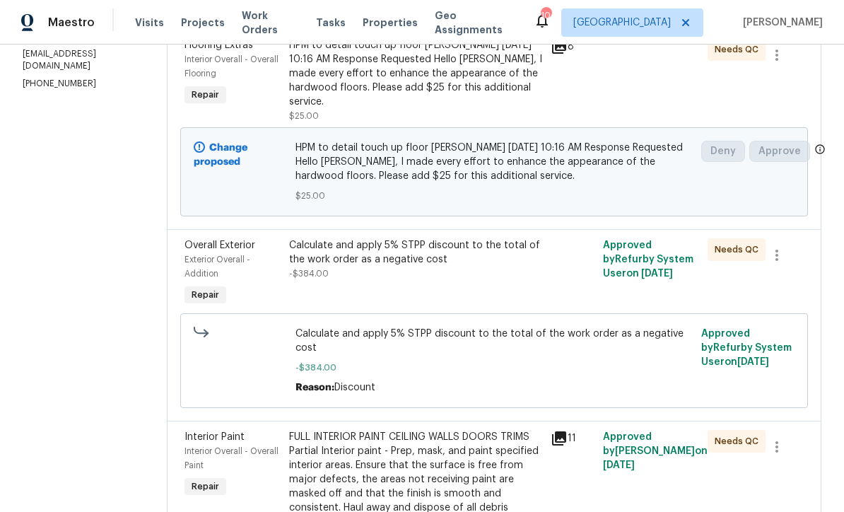
scroll to position [245, 0]
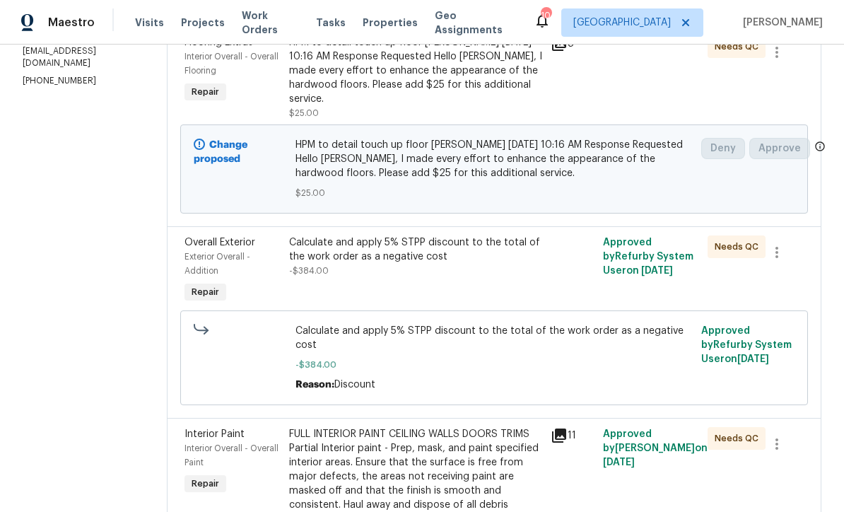
click at [392, 275] on div "Calculate and apply 5% STPP discount to the total of the work order as a negati…" at bounding box center [415, 256] width 253 height 42
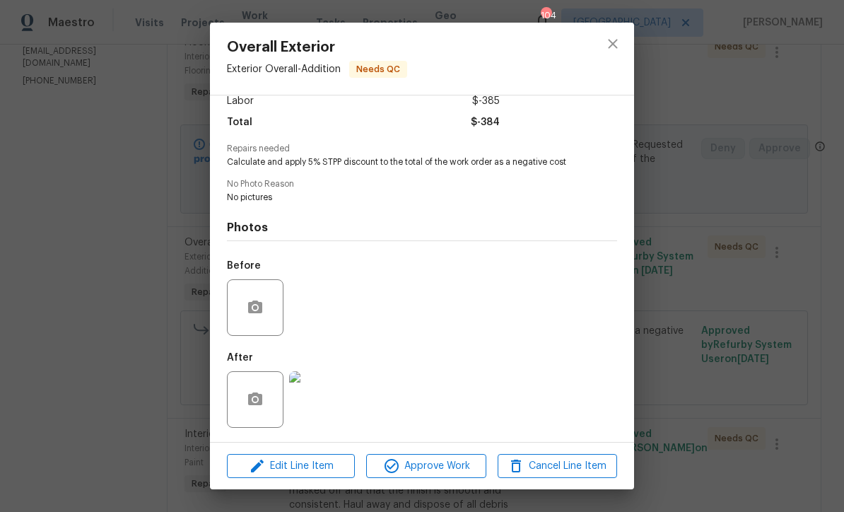
scroll to position [108, 0]
click at [293, 466] on span "Edit Line Item" at bounding box center [291, 467] width 120 height 18
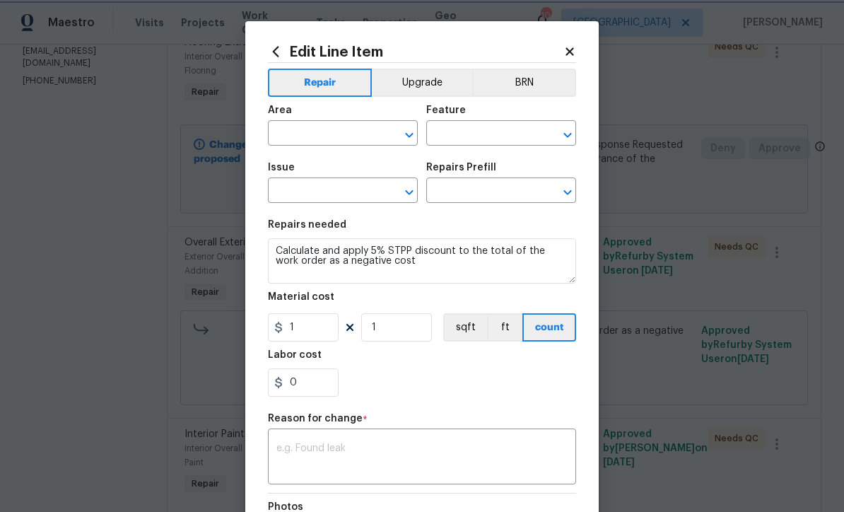
type input "Exterior Overall"
type input "Addition"
type input "Overall Exterior"
type input "Strategic Trade Partner Discount $1.00"
type input "-385"
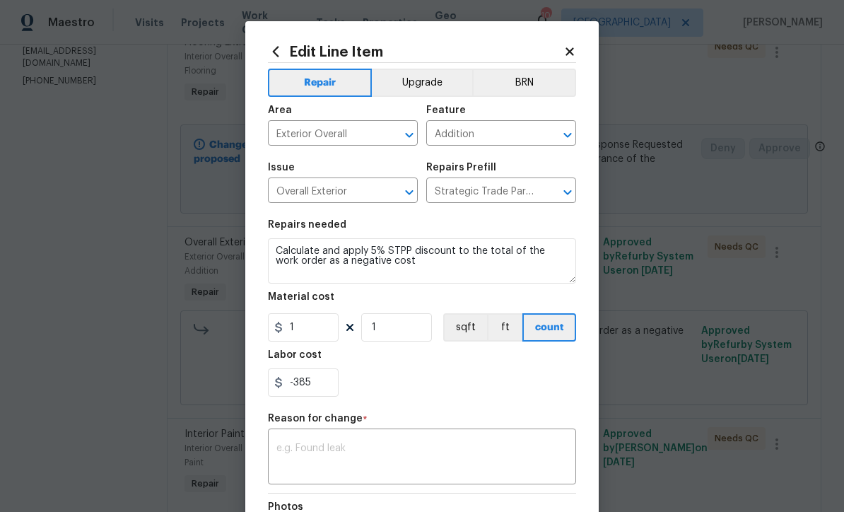
click at [564, 56] on icon at bounding box center [570, 51] width 13 height 13
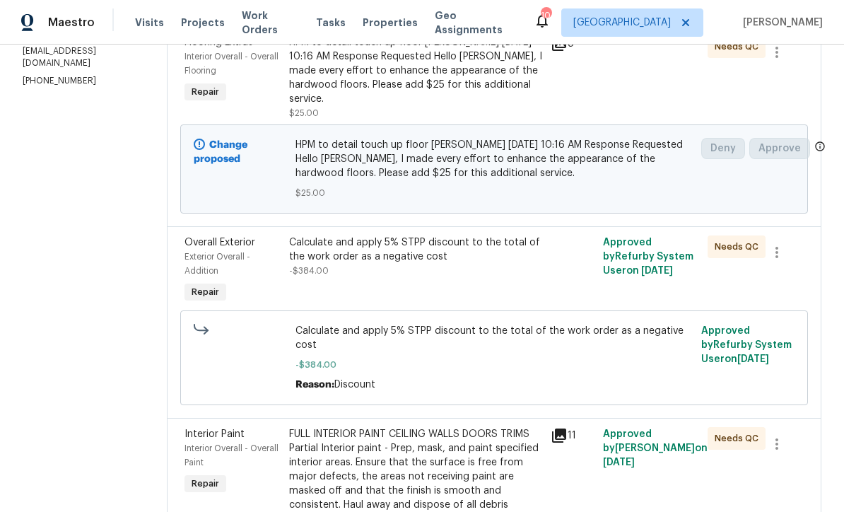
click at [426, 264] on div "Calculate and apply 5% STPP discount to the total of the work order as a negati…" at bounding box center [415, 249] width 253 height 28
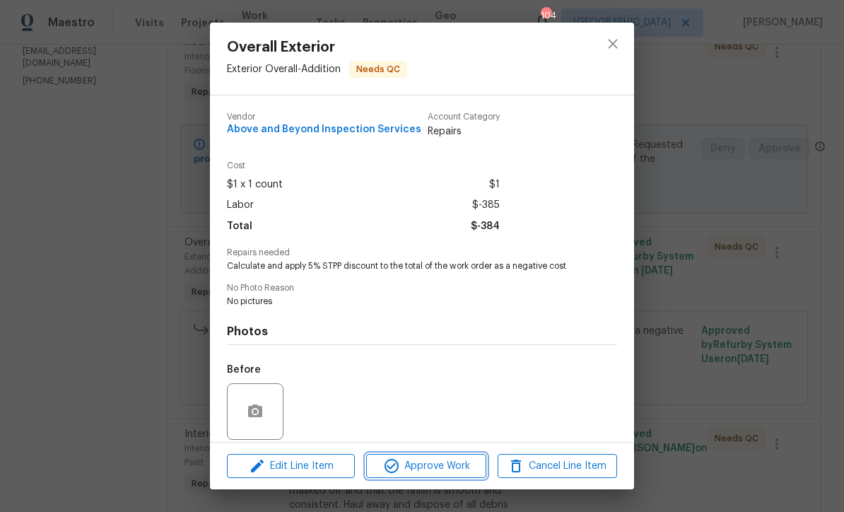
click at [433, 470] on span "Approve Work" at bounding box center [426, 467] width 111 height 18
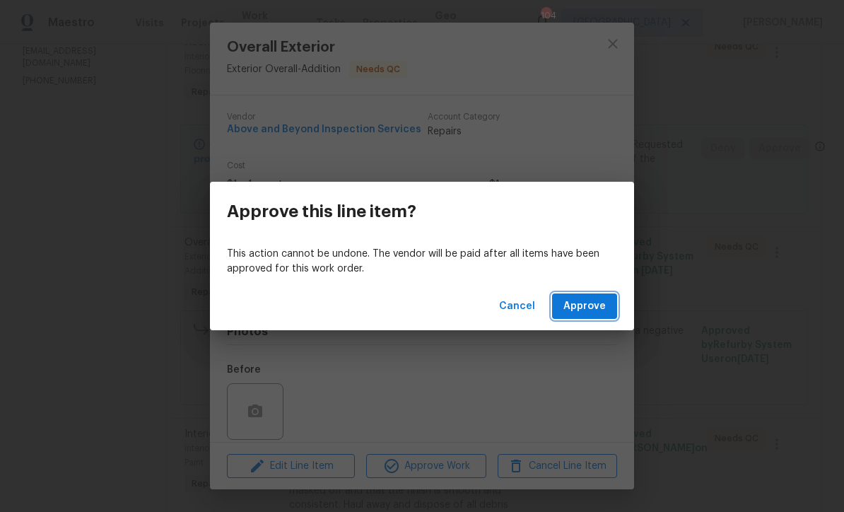
click at [586, 303] on span "Approve" at bounding box center [585, 307] width 42 height 18
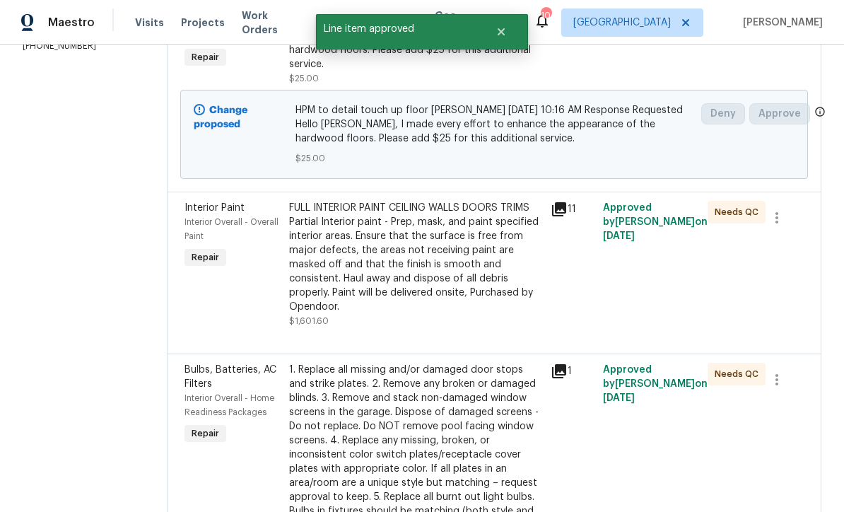
scroll to position [315, 0]
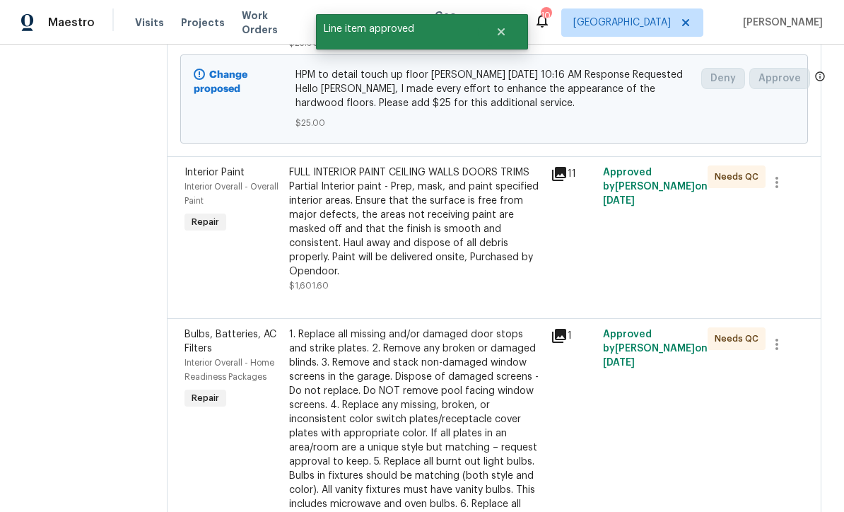
click at [407, 225] on div "FULL INTERIOR PAINT CEILING WALLS DOORS TRIMS Partial Interior paint - Prep, ma…" at bounding box center [415, 221] width 253 height 113
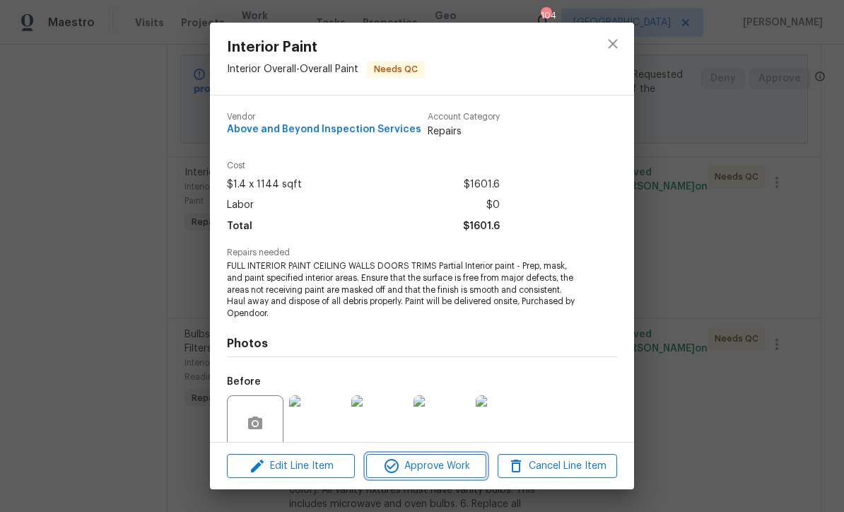
click at [417, 470] on span "Approve Work" at bounding box center [426, 467] width 111 height 18
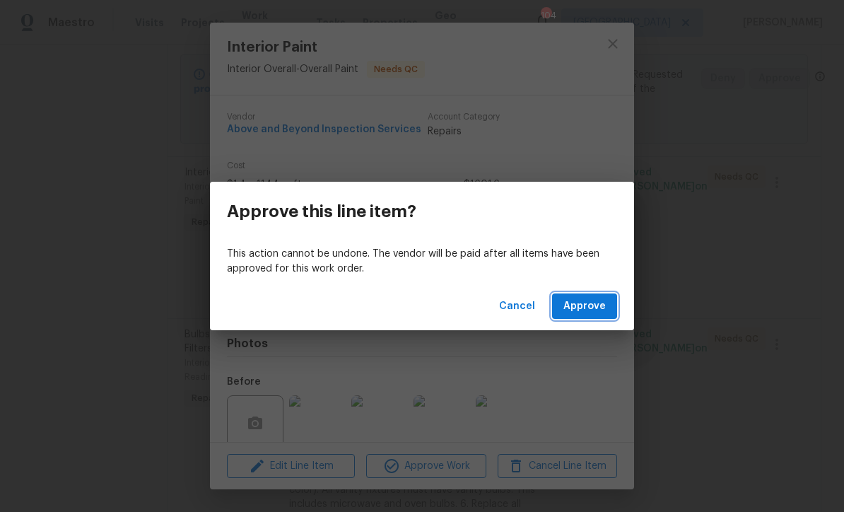
click at [587, 307] on span "Approve" at bounding box center [585, 307] width 42 height 18
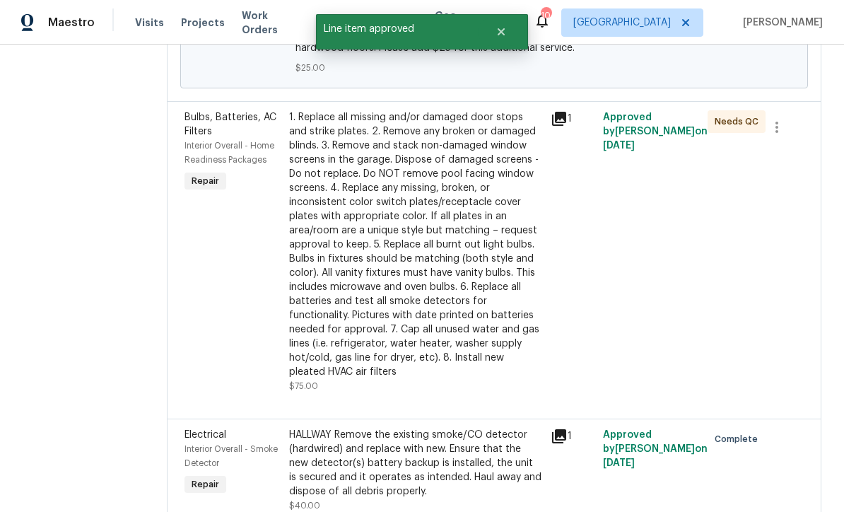
scroll to position [371, 0]
click at [395, 292] on div "1. Replace all missing and/or damaged door stops and strike plates. 2. Remove a…" at bounding box center [415, 244] width 253 height 269
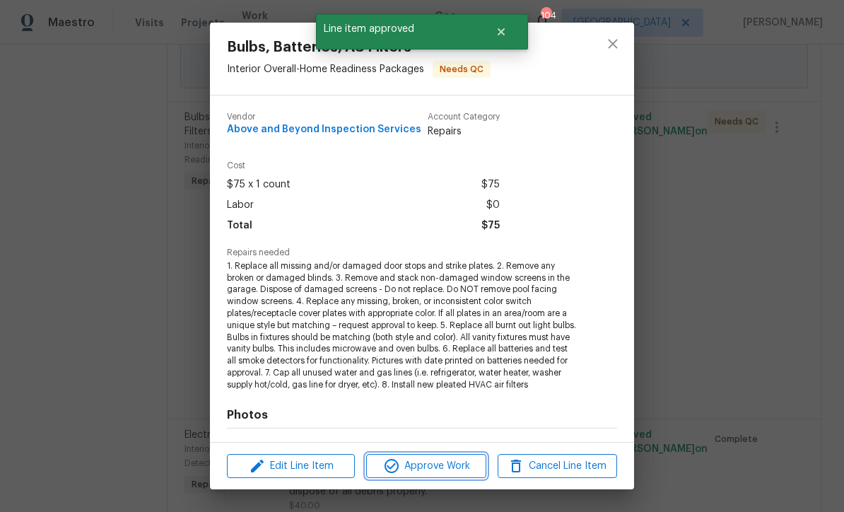
click at [416, 467] on span "Approve Work" at bounding box center [426, 467] width 111 height 18
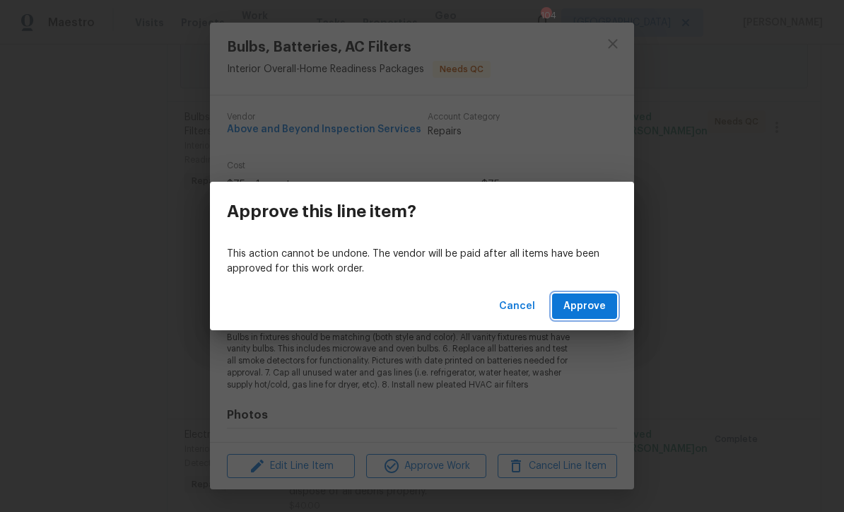
click at [586, 305] on span "Approve" at bounding box center [585, 307] width 42 height 18
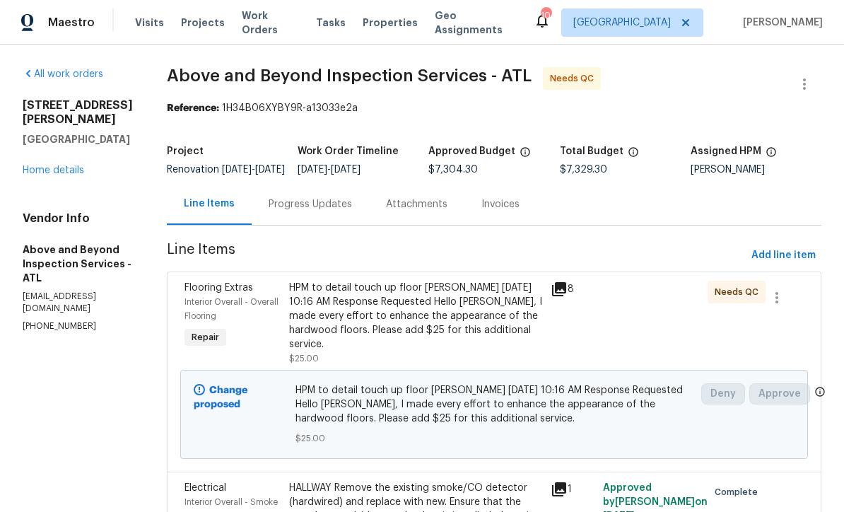
scroll to position [0, 0]
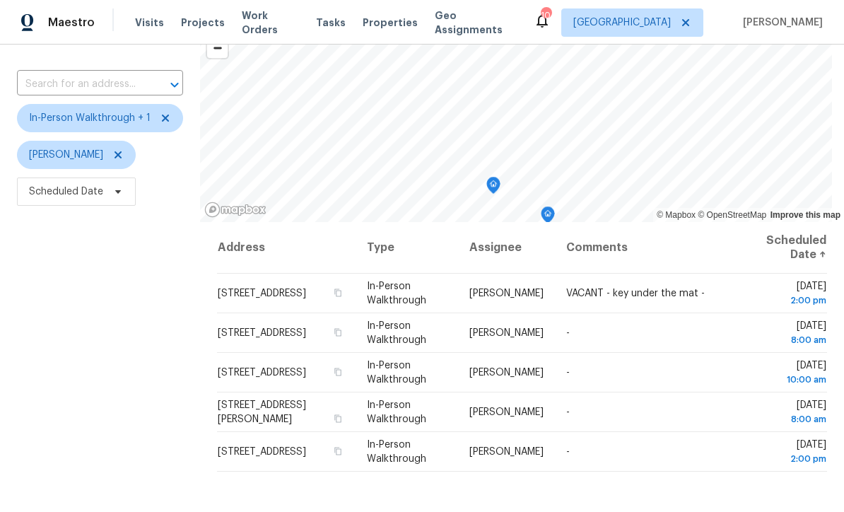
scroll to position [79, 0]
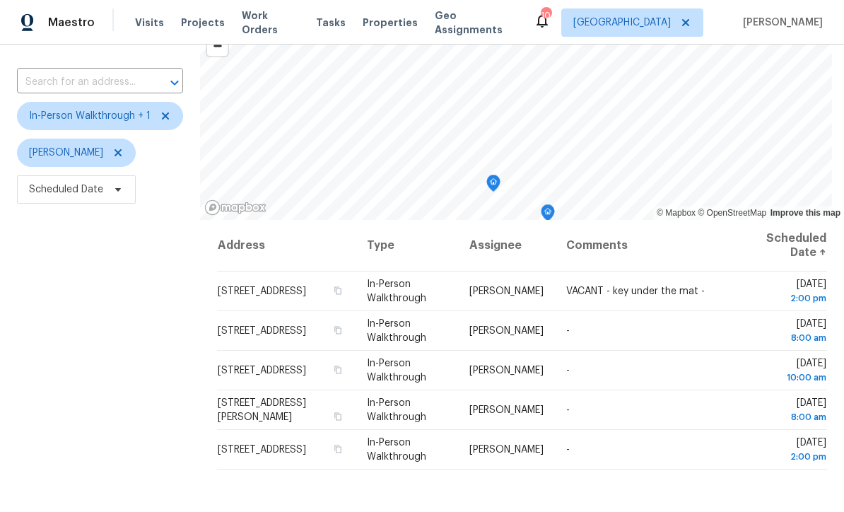
click at [103, 305] on div "Filters Reset ​ In-Person Walkthrough + 1 [PERSON_NAME] Scheduled Date" at bounding box center [100, 319] width 200 height 622
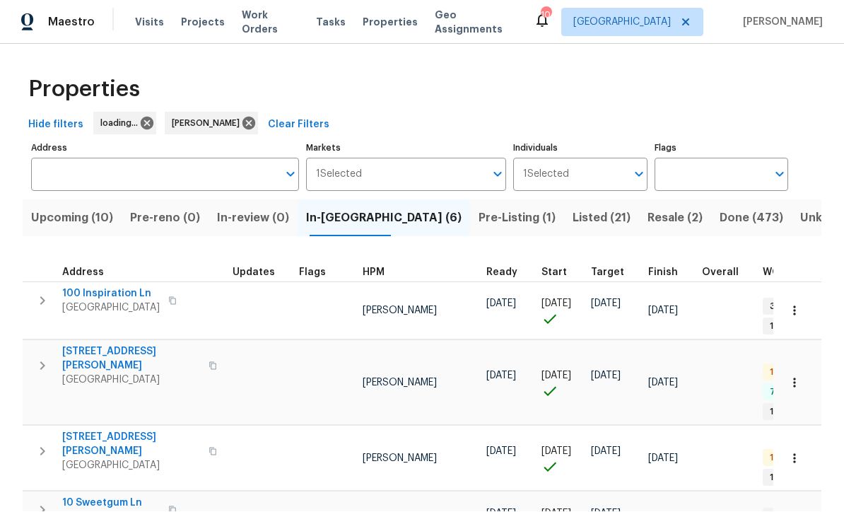
scroll to position [1, 0]
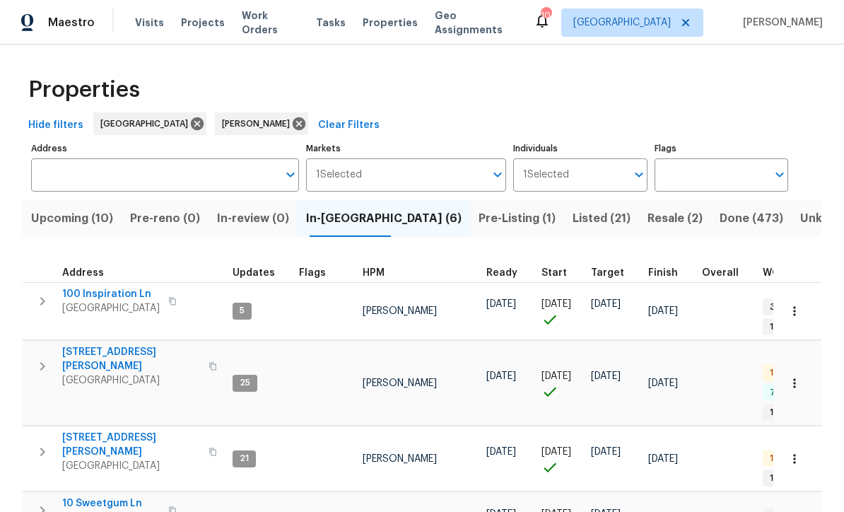
click at [64, 213] on span "Upcoming (10)" at bounding box center [72, 219] width 82 height 20
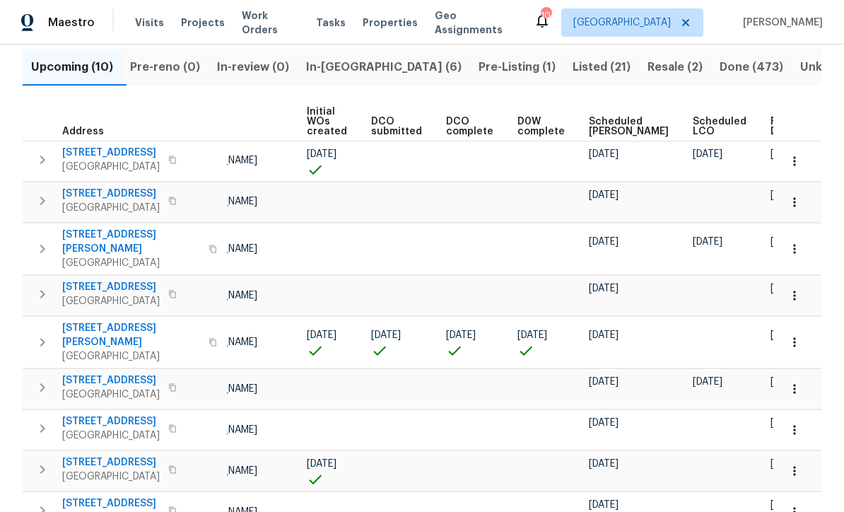
scroll to position [0, 100]
click at [771, 129] on span "Ready Date" at bounding box center [786, 127] width 31 height 20
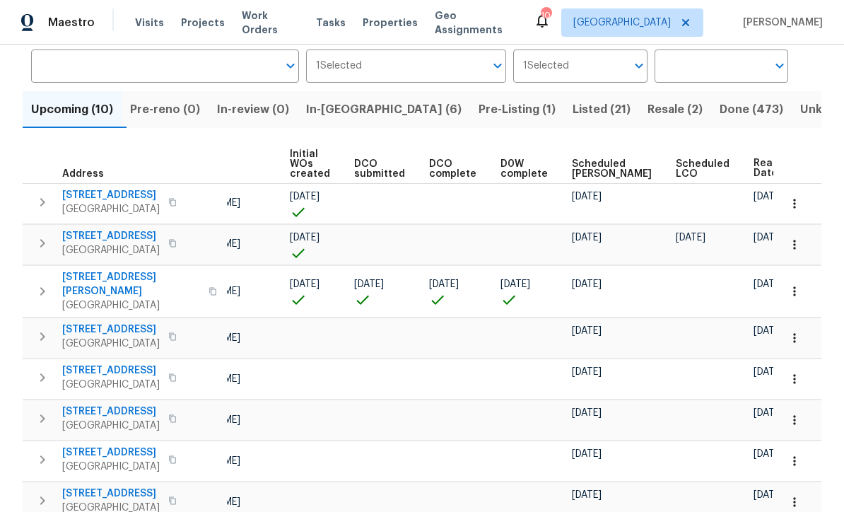
scroll to position [0, 117]
